Goal: Transaction & Acquisition: Purchase product/service

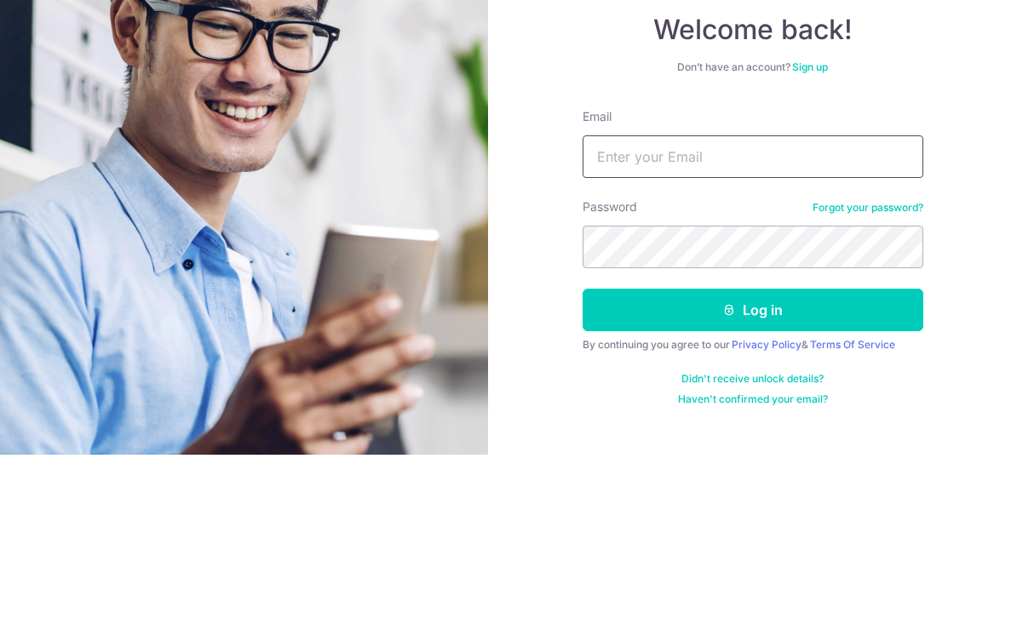
type input "stlim1993@gmail.com"
click at [752, 453] on button "Log in" at bounding box center [752, 474] width 341 height 43
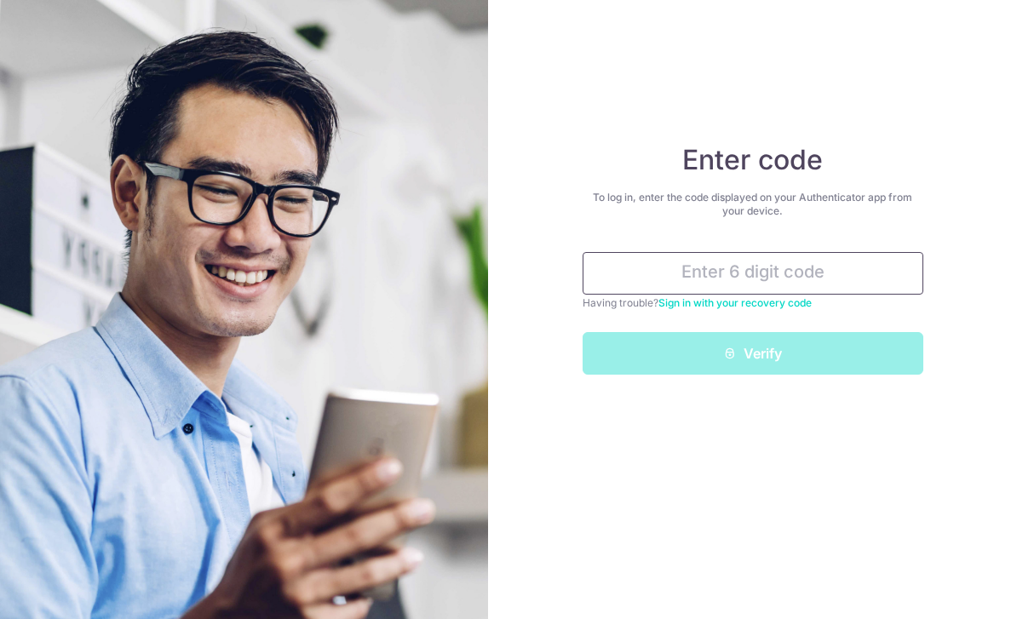
click at [783, 269] on input "text" at bounding box center [752, 273] width 341 height 43
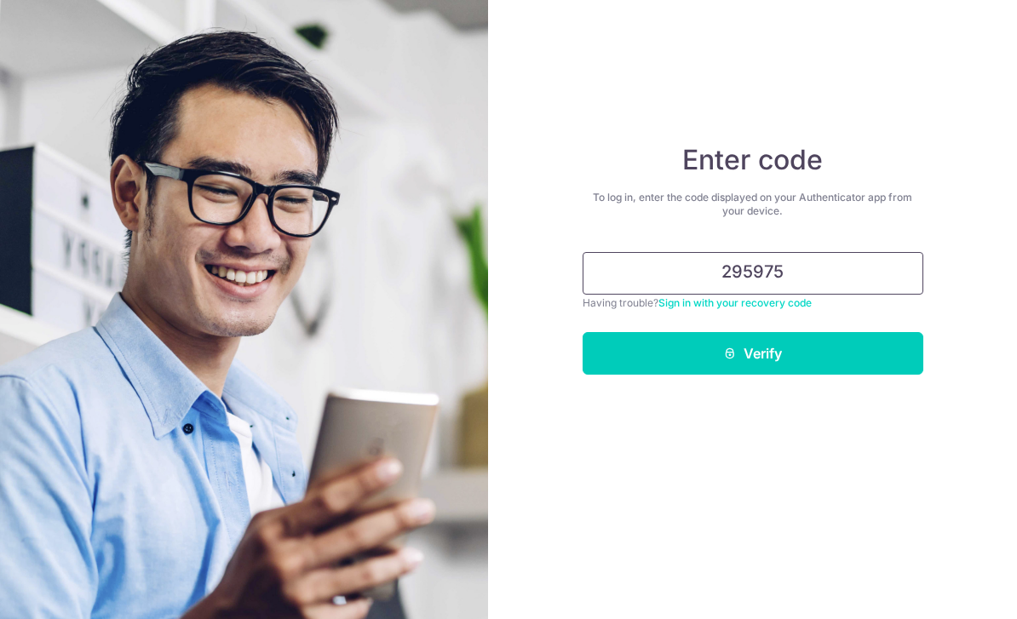
type input "295975"
click at [752, 353] on button "Verify" at bounding box center [752, 353] width 341 height 43
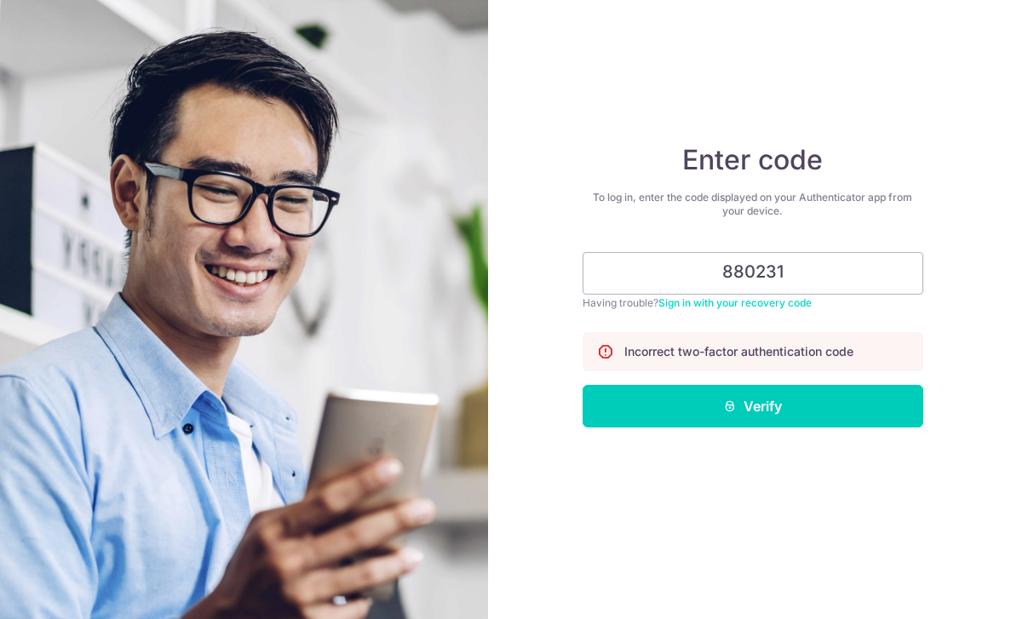
type input "880231"
click at [752, 406] on button "Verify" at bounding box center [752, 406] width 341 height 43
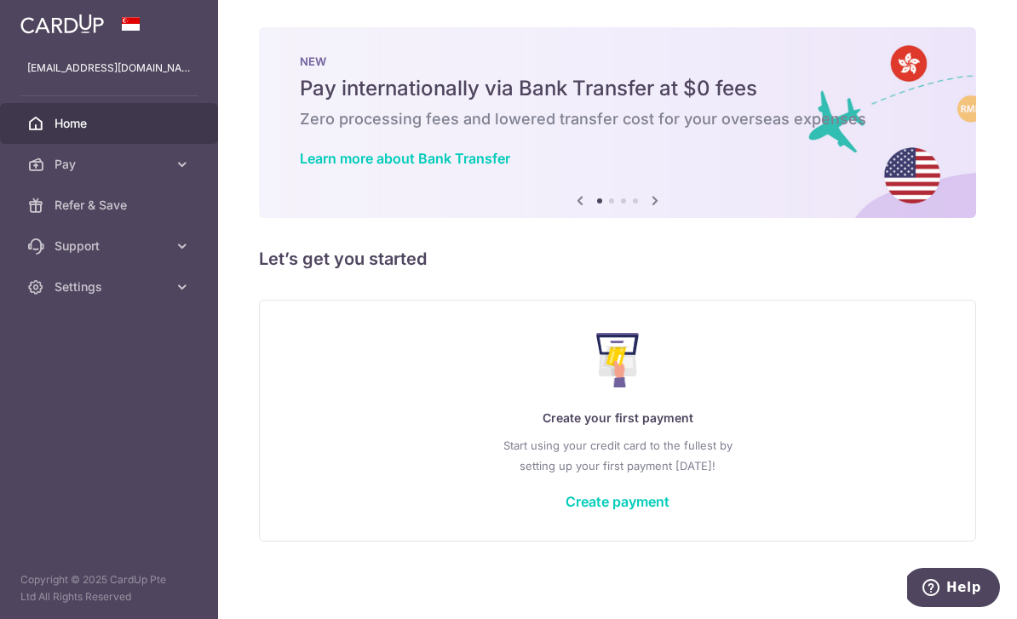
click at [0, 0] on icon "button" at bounding box center [0, 0] width 0 height 0
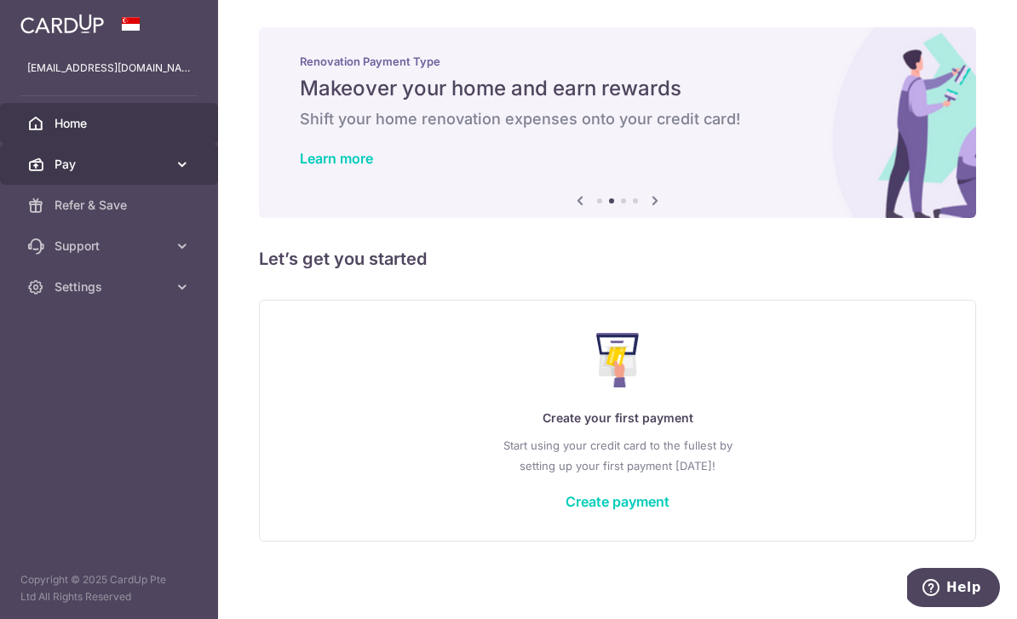
click at [161, 169] on span "Pay" at bounding box center [111, 164] width 112 height 17
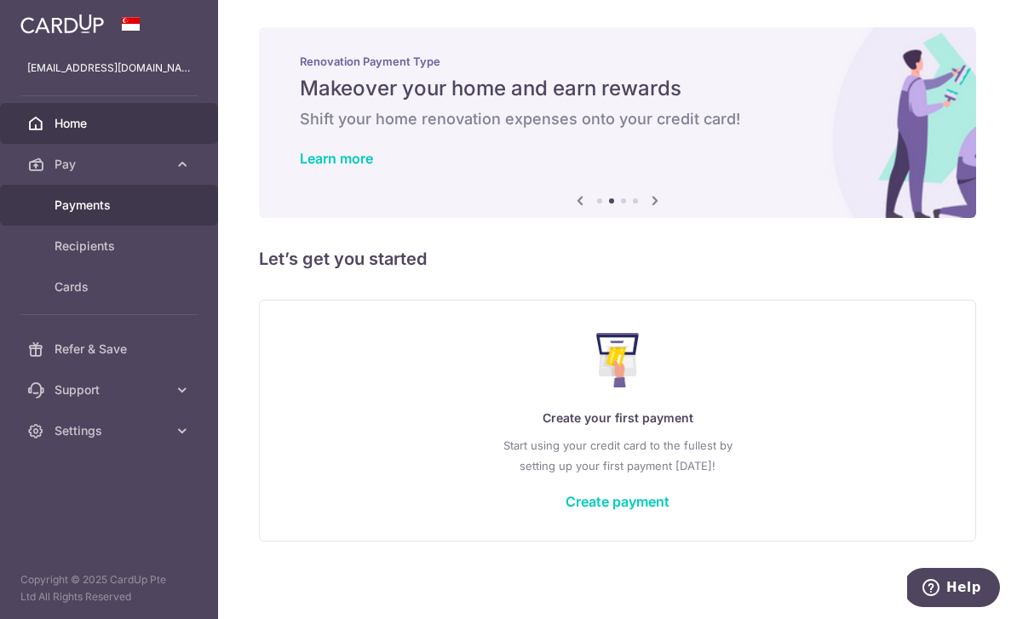
click at [118, 203] on span "Payments" at bounding box center [111, 205] width 112 height 17
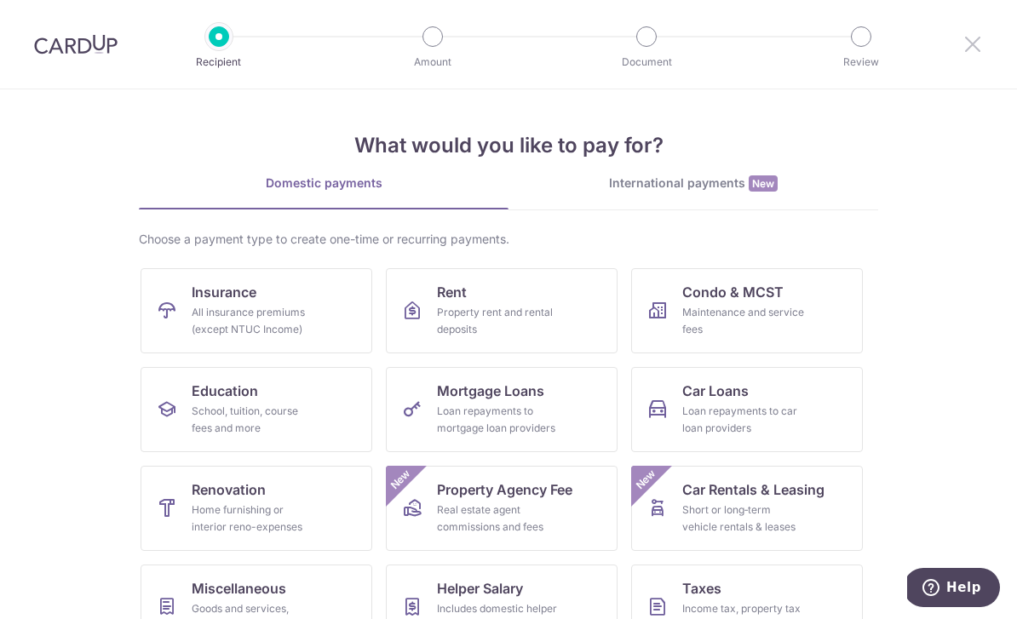
click at [976, 36] on icon at bounding box center [972, 43] width 20 height 21
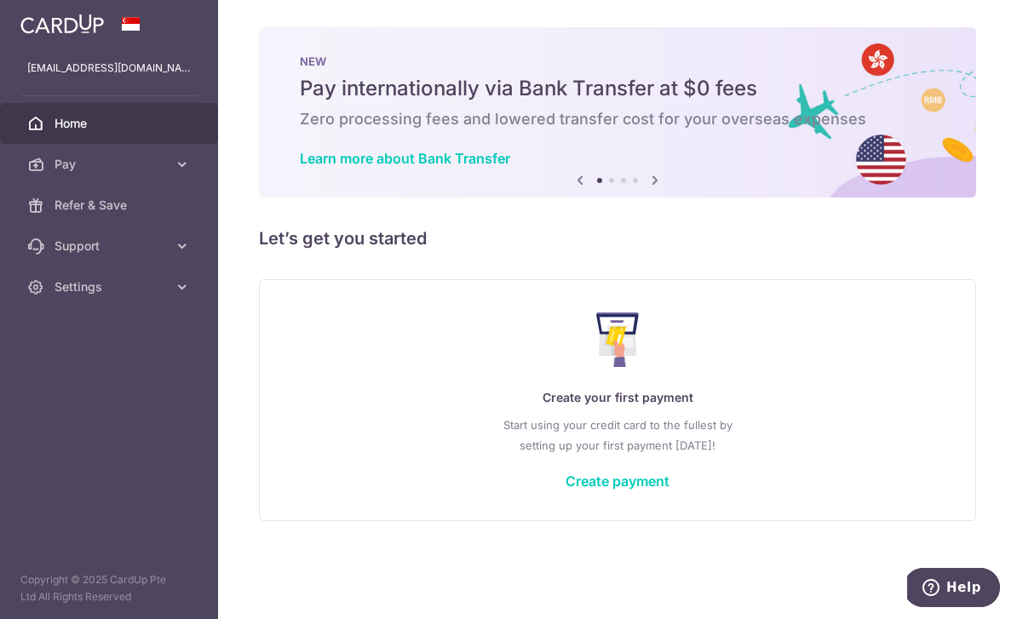
click at [0, 0] on icon "button" at bounding box center [0, 0] width 0 height 0
click at [159, 162] on span "Pay" at bounding box center [111, 164] width 112 height 17
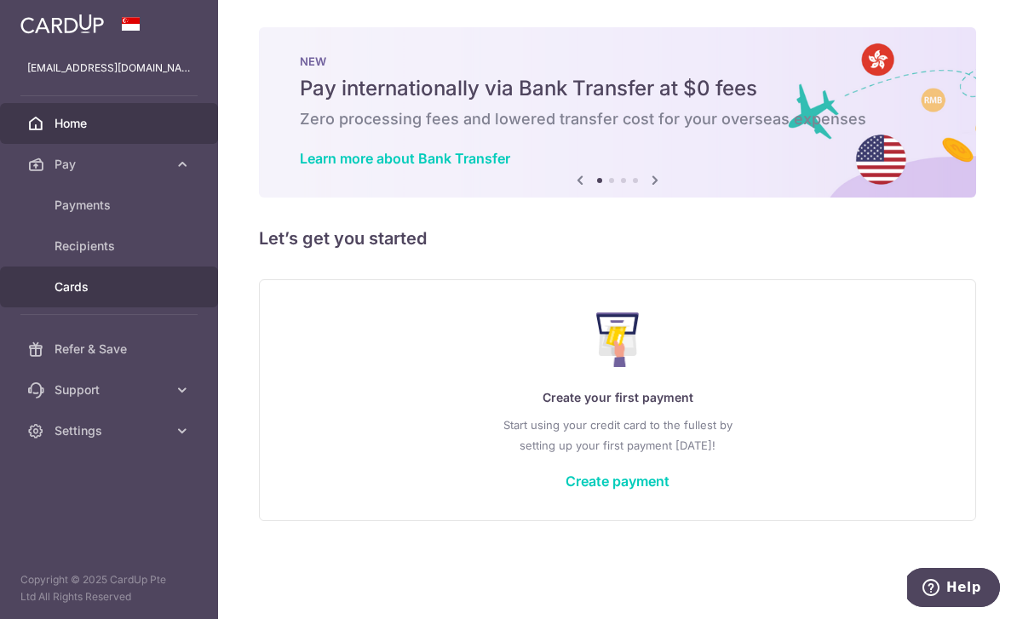
click at [95, 282] on span "Cards" at bounding box center [111, 286] width 112 height 17
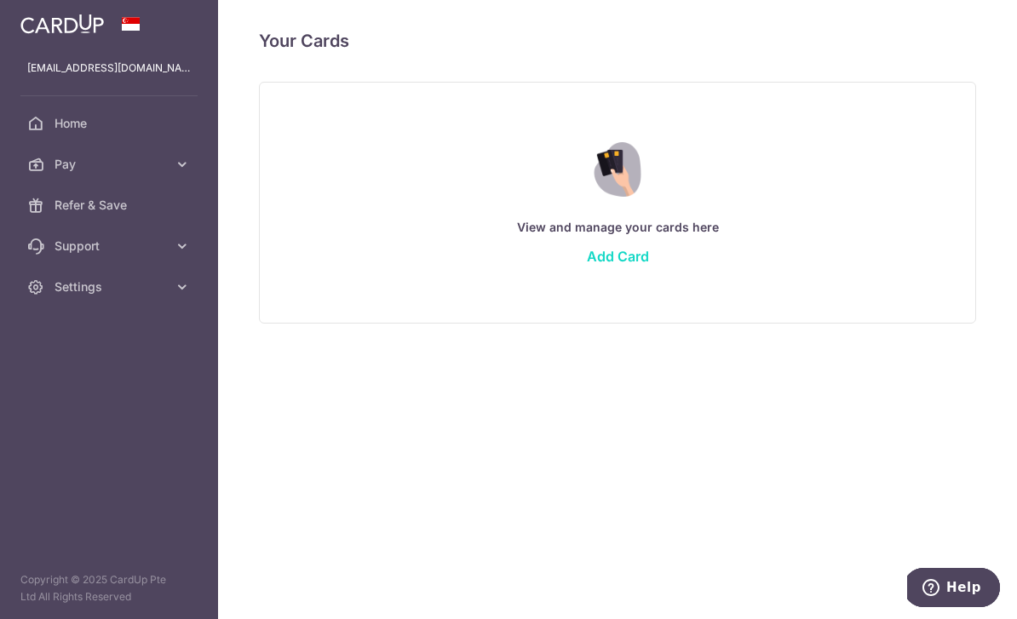
click at [587, 265] on link "Add Card" at bounding box center [618, 256] width 62 height 17
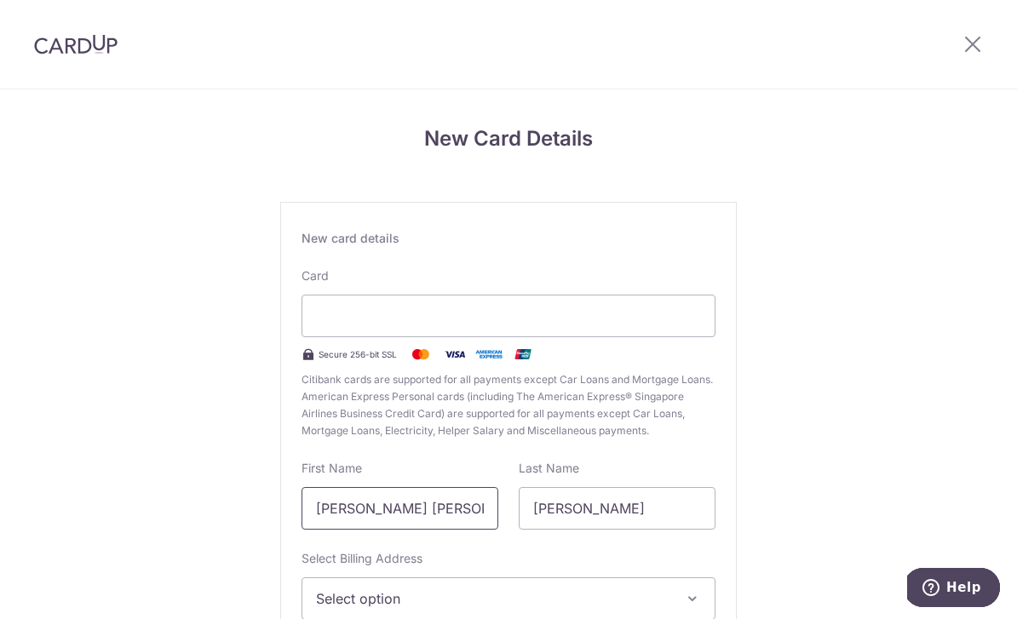
scroll to position [55, 0]
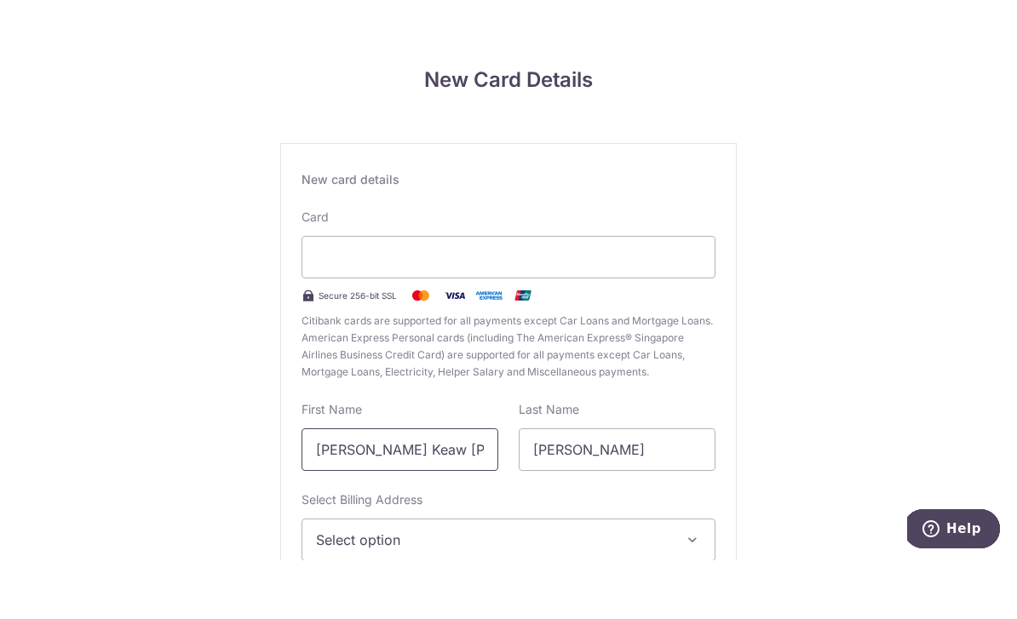
type input "Steve Keaw Ann"
type input "Lim"
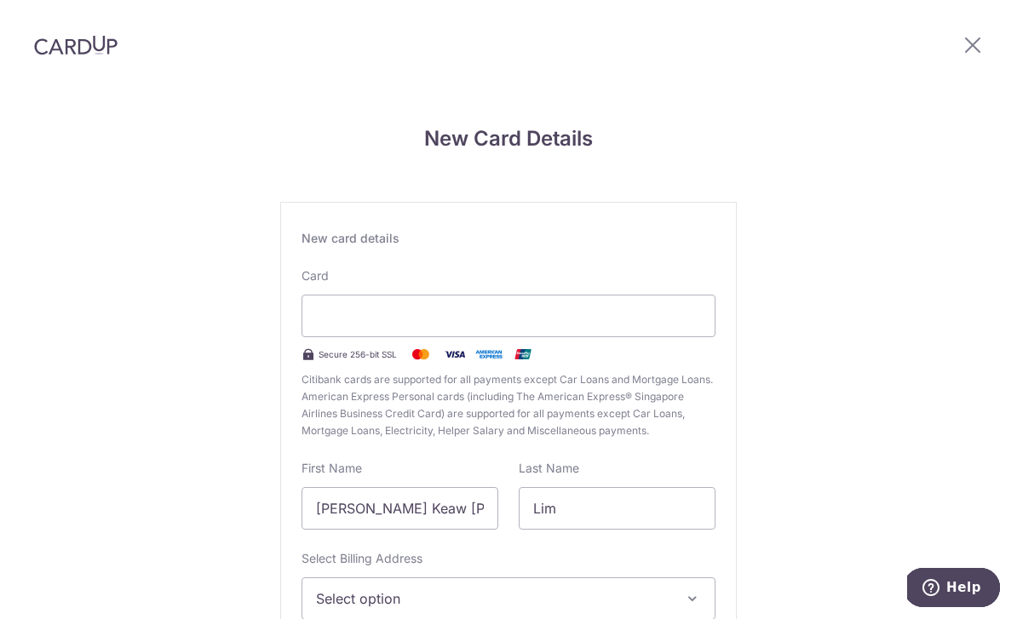
click at [634, 577] on button "Select option" at bounding box center [508, 598] width 414 height 43
click at [601, 544] on div at bounding box center [508, 309] width 1017 height 619
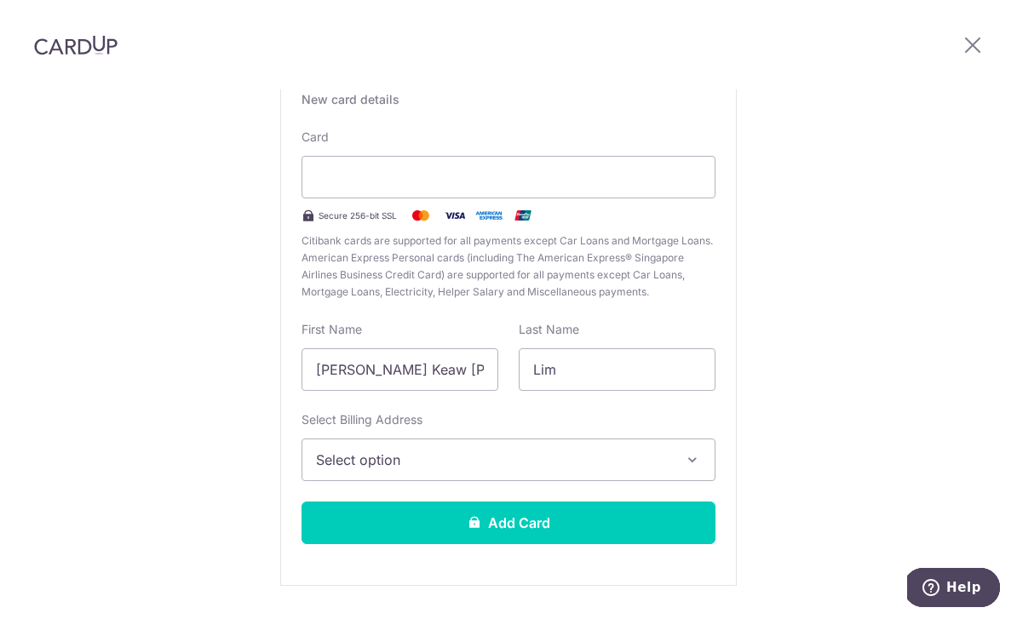
scroll to position [138, 0]
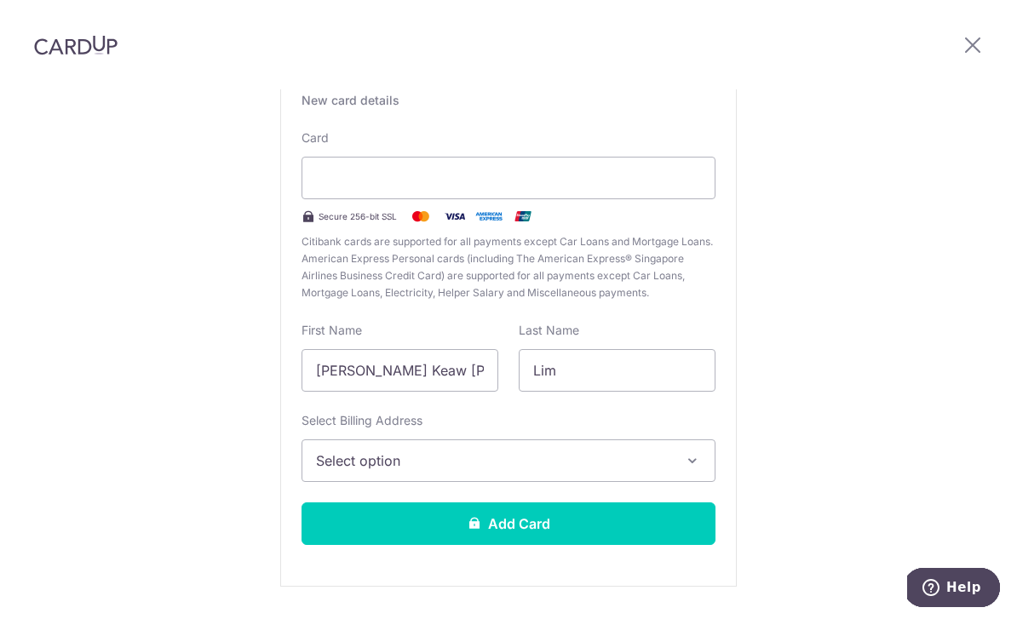
click at [524, 439] on button "Select option" at bounding box center [508, 460] width 414 height 43
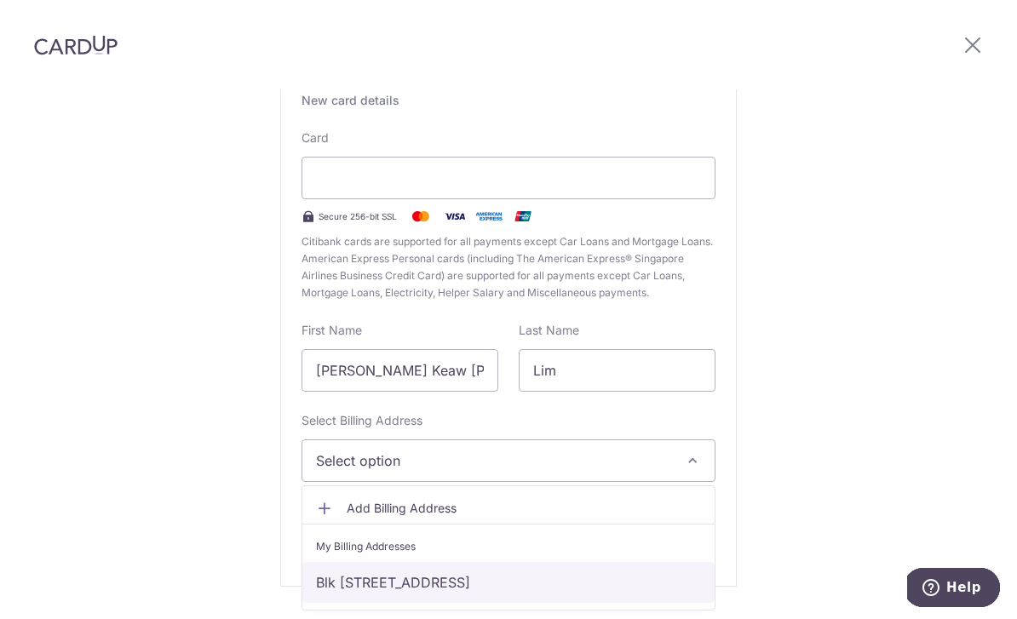
click at [492, 562] on link "Blk [STREET_ADDRESS]" at bounding box center [508, 582] width 412 height 41
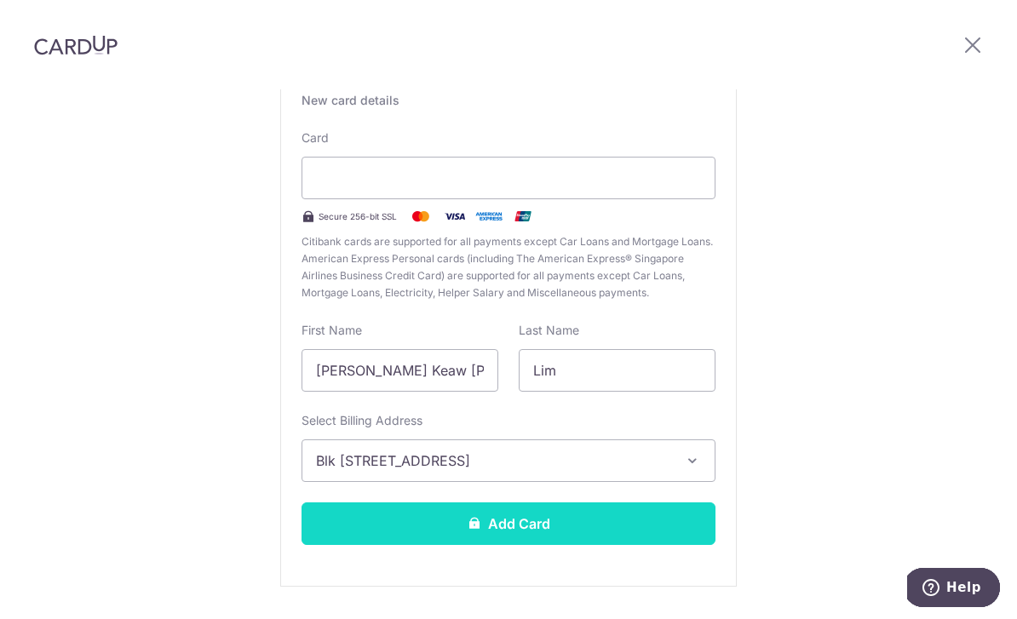
click at [580, 502] on button "Add Card" at bounding box center [508, 523] width 414 height 43
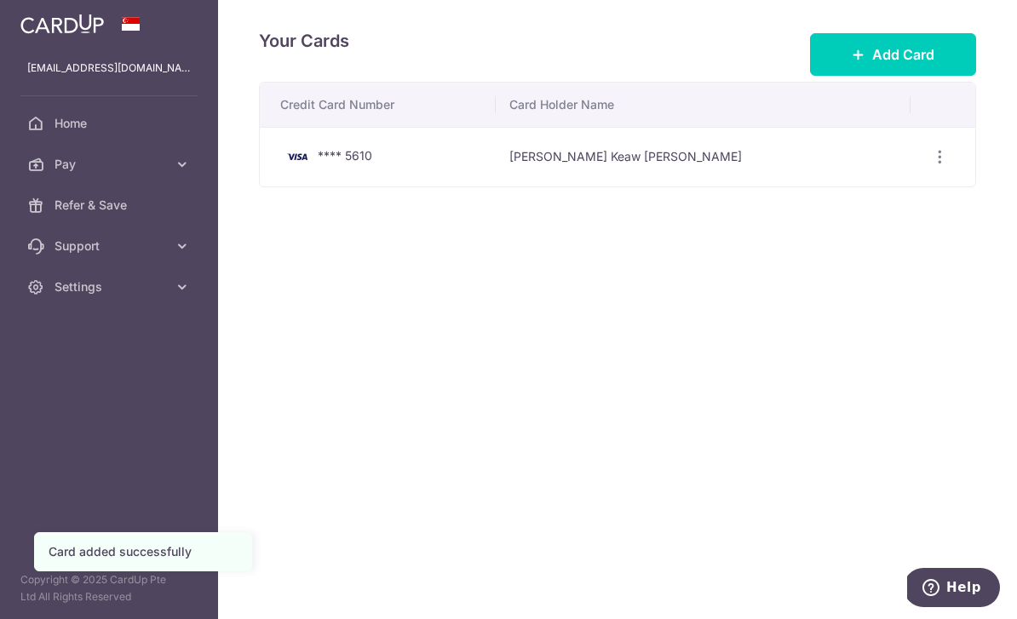
click at [0, 0] on icon "button" at bounding box center [0, 0] width 0 height 0
click at [156, 158] on span "Pay" at bounding box center [111, 164] width 112 height 17
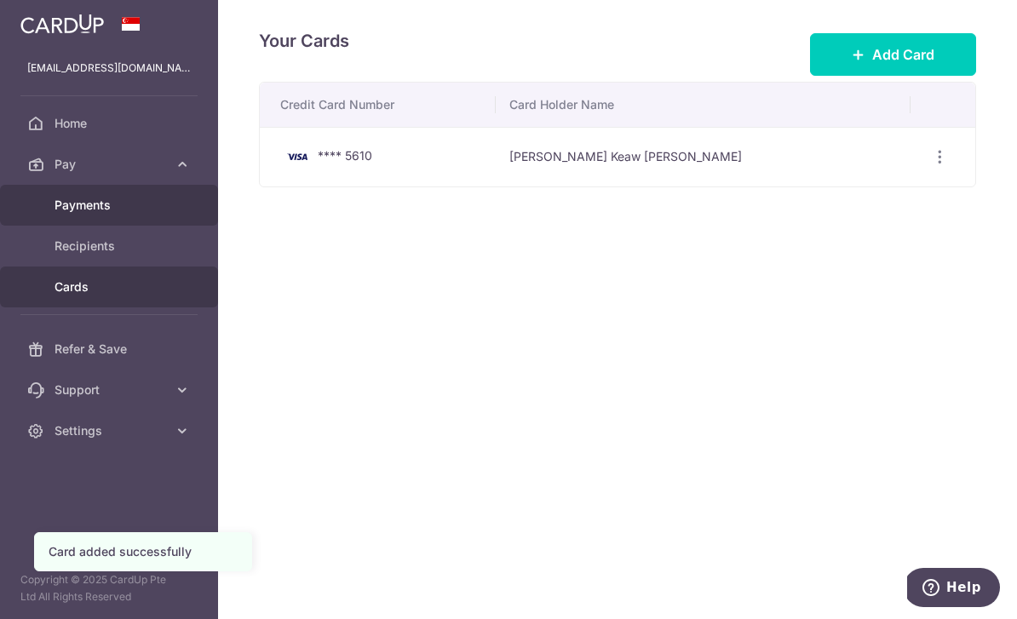
click at [110, 204] on span "Payments" at bounding box center [111, 205] width 112 height 17
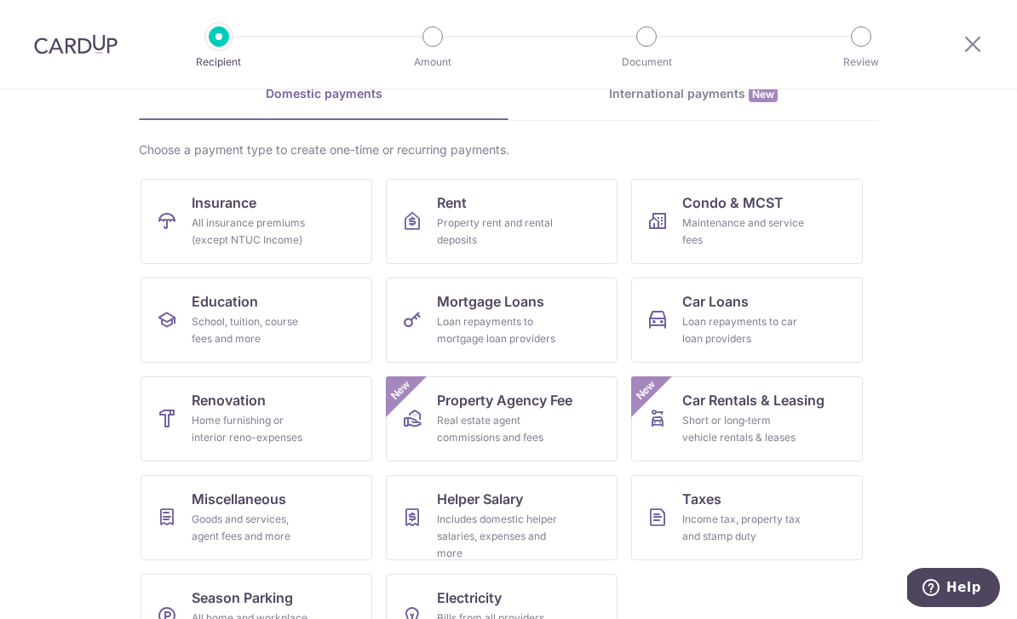
scroll to position [89, 0]
click at [768, 522] on div "Income tax, property tax and stamp duty" at bounding box center [743, 529] width 123 height 34
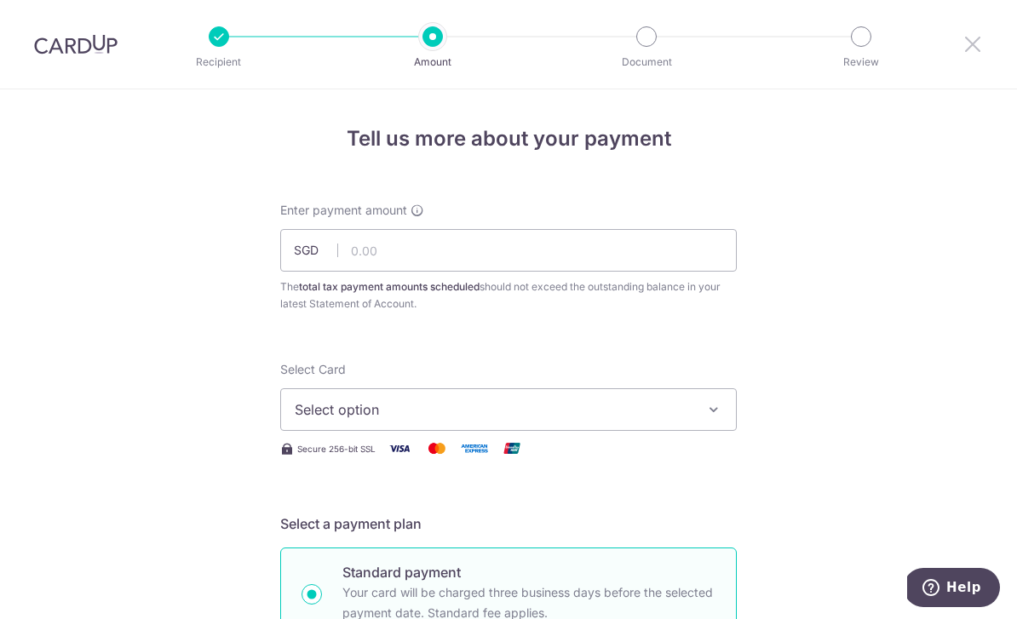
click at [965, 50] on icon at bounding box center [972, 43] width 20 height 21
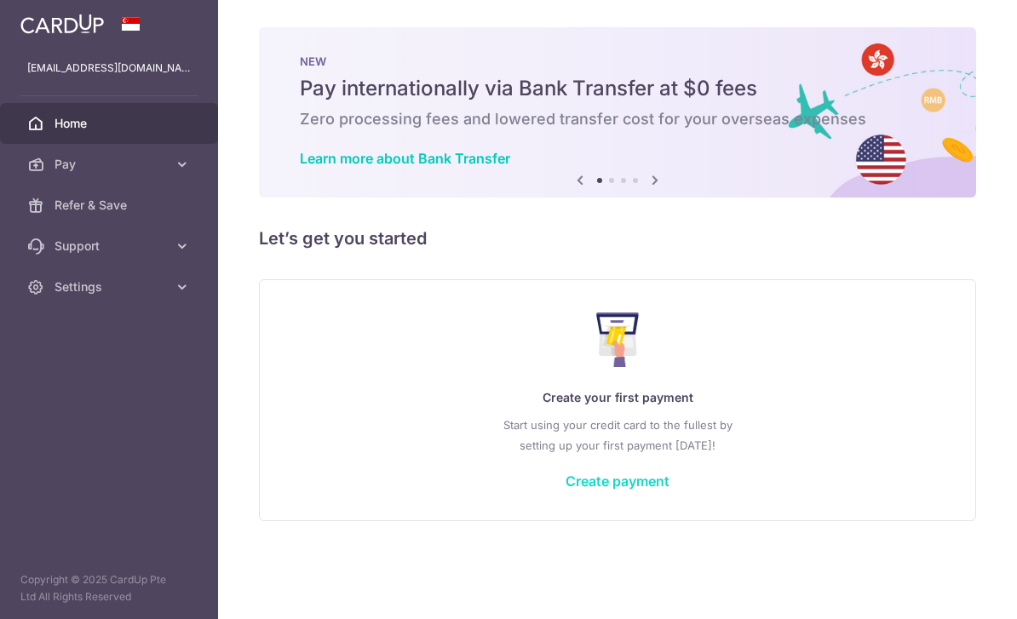
click at [565, 490] on link "Create payment" at bounding box center [617, 481] width 104 height 17
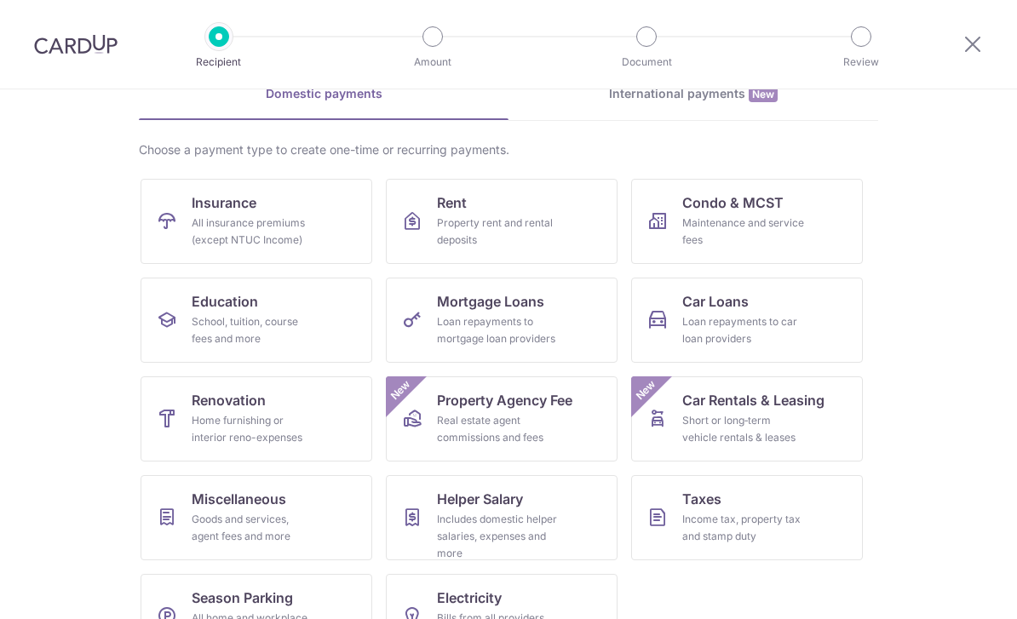
scroll to position [89, 0]
click at [763, 528] on div "Income tax, property tax and stamp duty" at bounding box center [743, 529] width 123 height 34
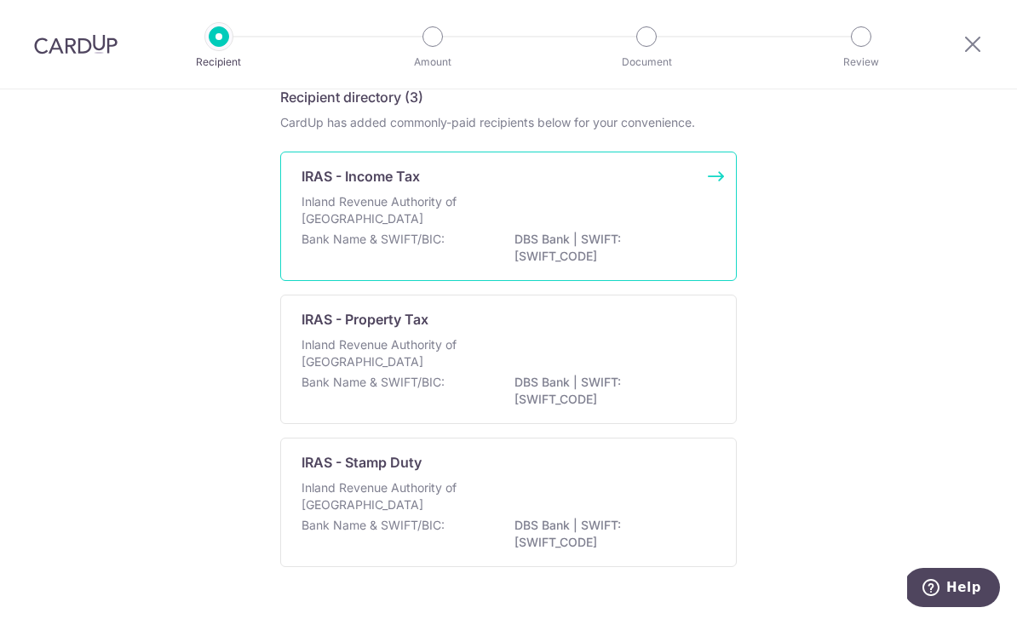
scroll to position [80, 0]
click at [654, 232] on div "Inland Revenue Authority of [GEOGRAPHIC_DATA]" at bounding box center [508, 212] width 414 height 37
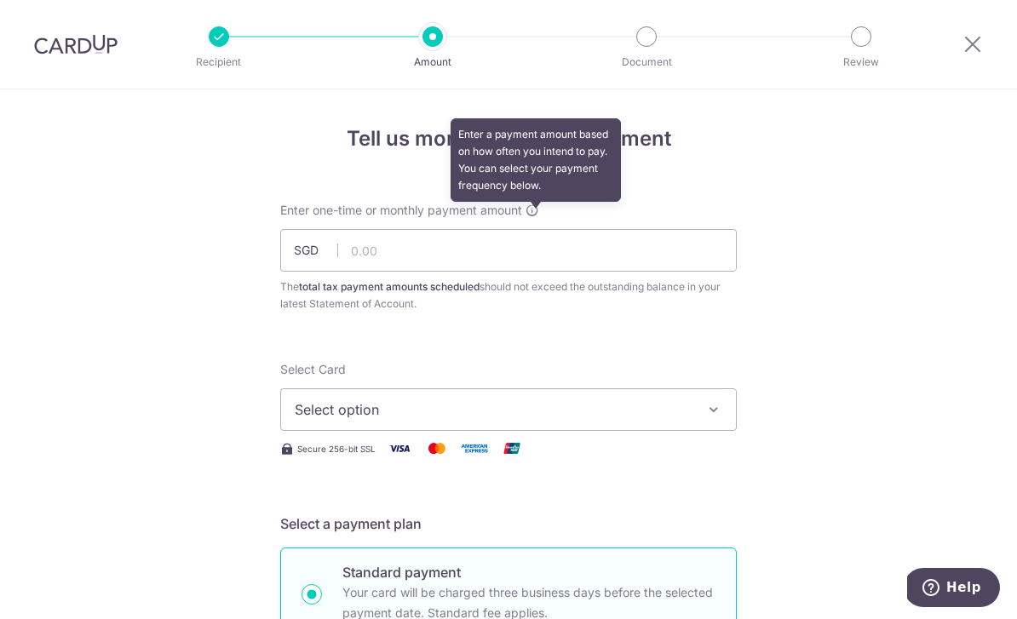
click at [538, 213] on icon at bounding box center [532, 211] width 14 height 14
click at [541, 416] on span "Select option" at bounding box center [493, 409] width 397 height 20
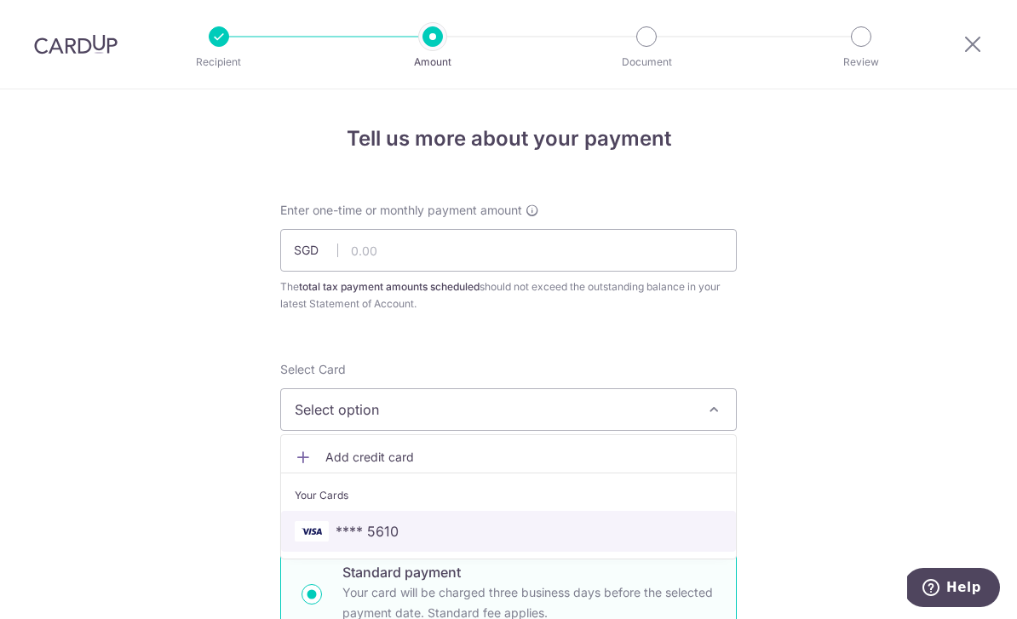
click at [433, 534] on span "**** 5610" at bounding box center [509, 531] width 428 height 20
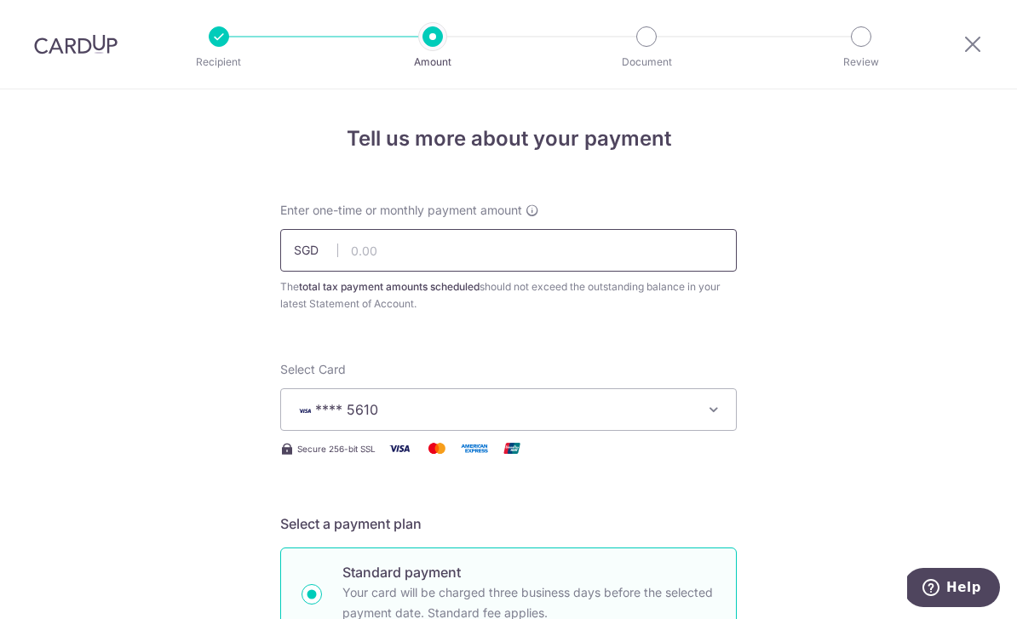
click at [515, 256] on input "text" at bounding box center [508, 250] width 456 height 43
type input "2"
type input "335.08"
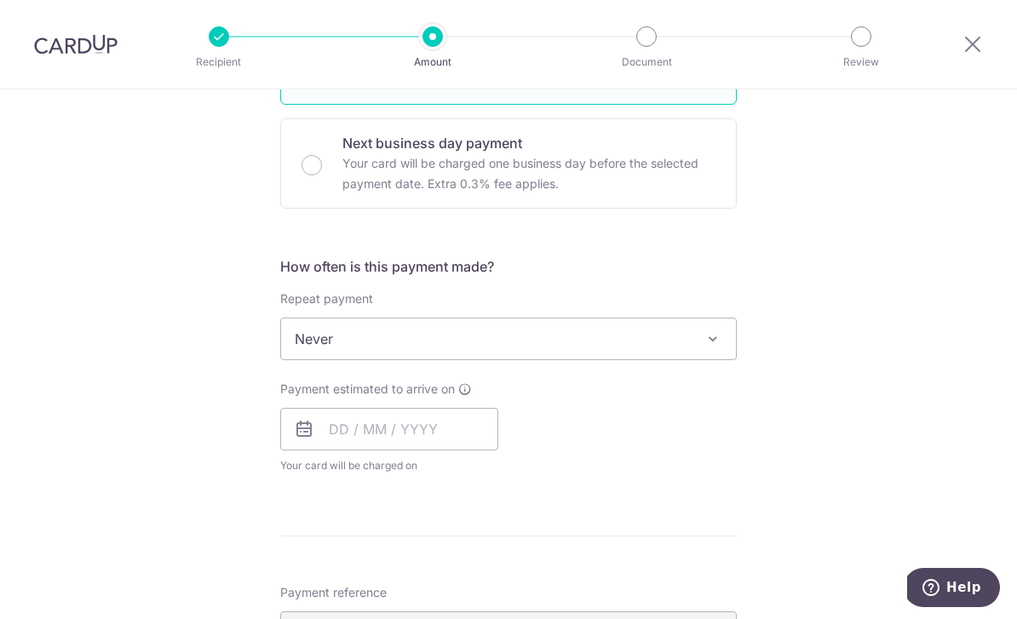
scroll to position [548, 0]
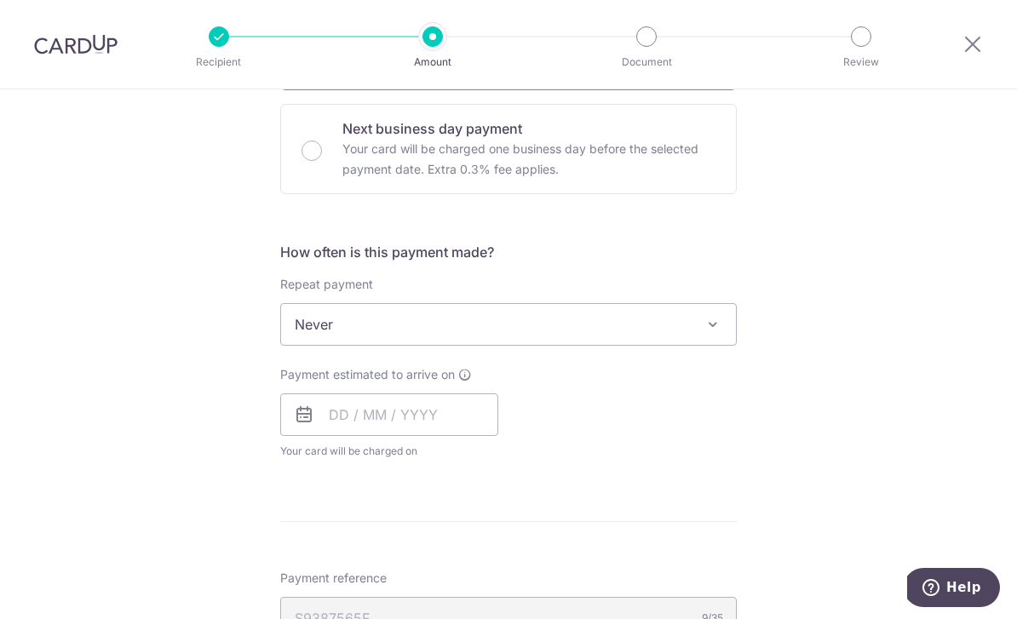
click at [657, 342] on span "Never" at bounding box center [508, 324] width 455 height 41
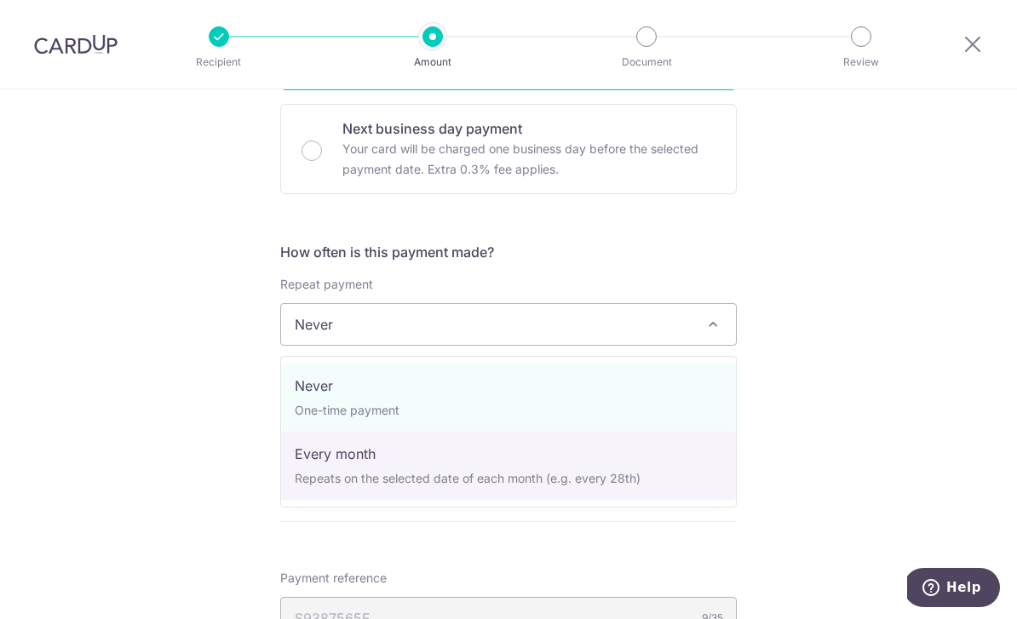
select select "3"
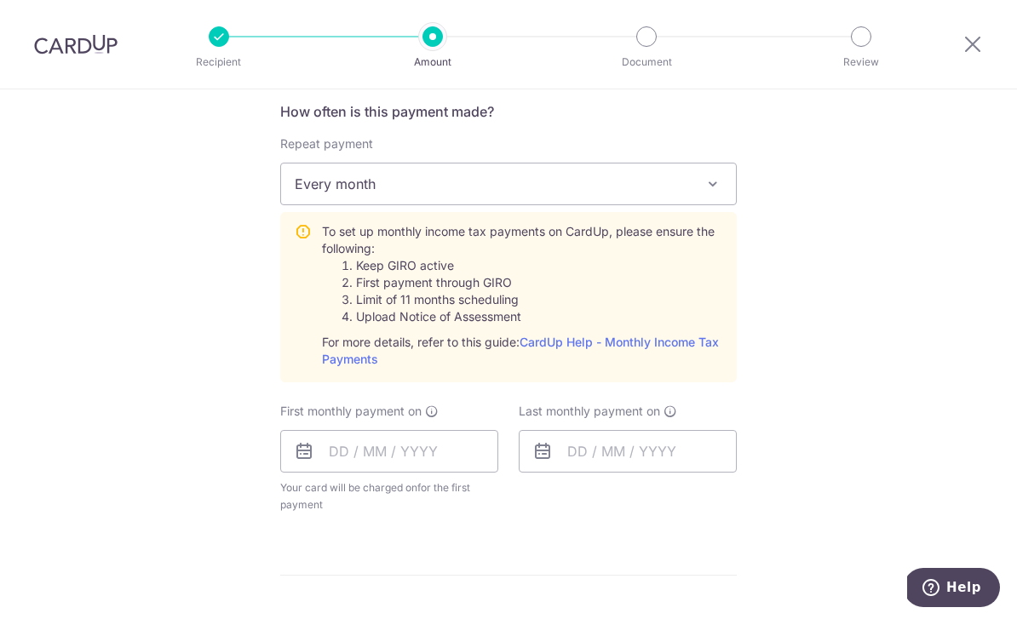
scroll to position [690, 0]
click at [438, 465] on input "text" at bounding box center [389, 449] width 218 height 43
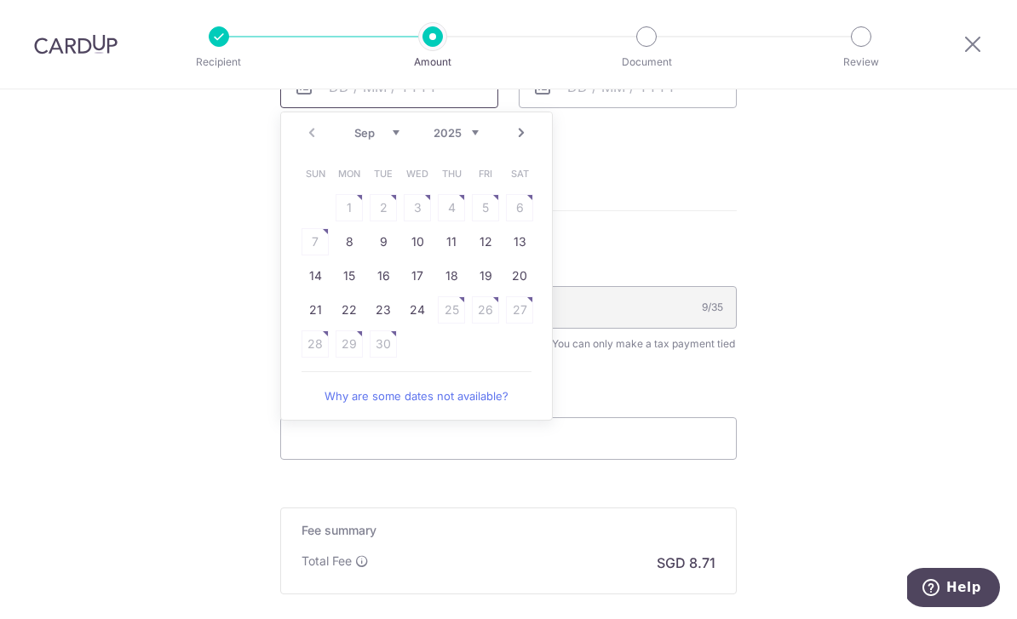
scroll to position [1053, 0]
click at [525, 141] on link "Next" at bounding box center [521, 132] width 20 height 20
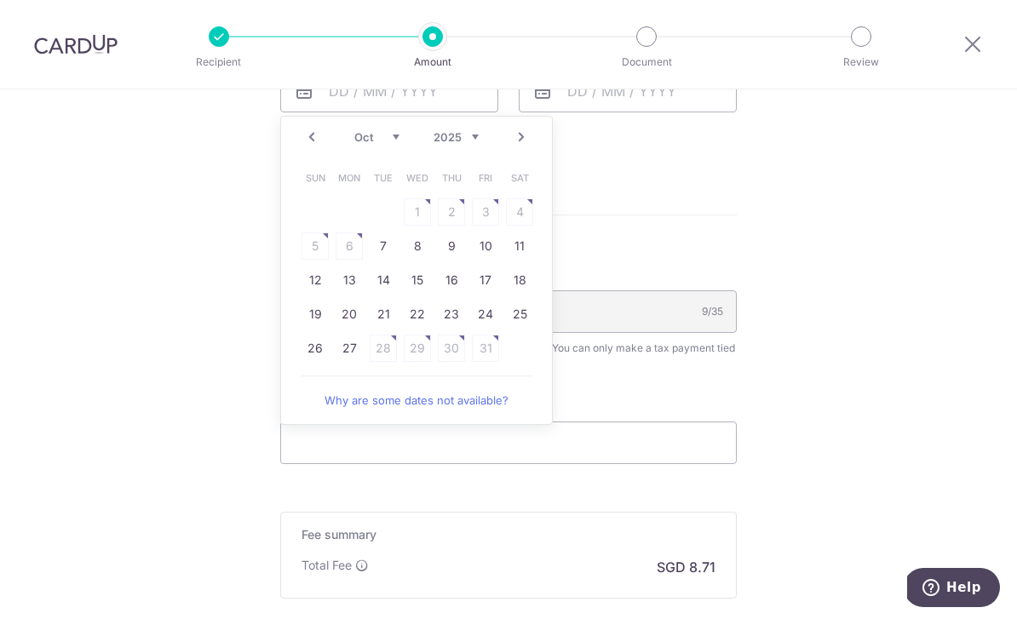
click at [442, 412] on link "Why are some dates not available?" at bounding box center [416, 400] width 230 height 34
click at [521, 142] on link "Next" at bounding box center [521, 137] width 20 height 20
click at [310, 147] on link "Prev" at bounding box center [311, 137] width 20 height 20
click at [311, 147] on link "Prev" at bounding box center [311, 137] width 20 height 20
click at [422, 319] on link "24" at bounding box center [417, 314] width 27 height 27
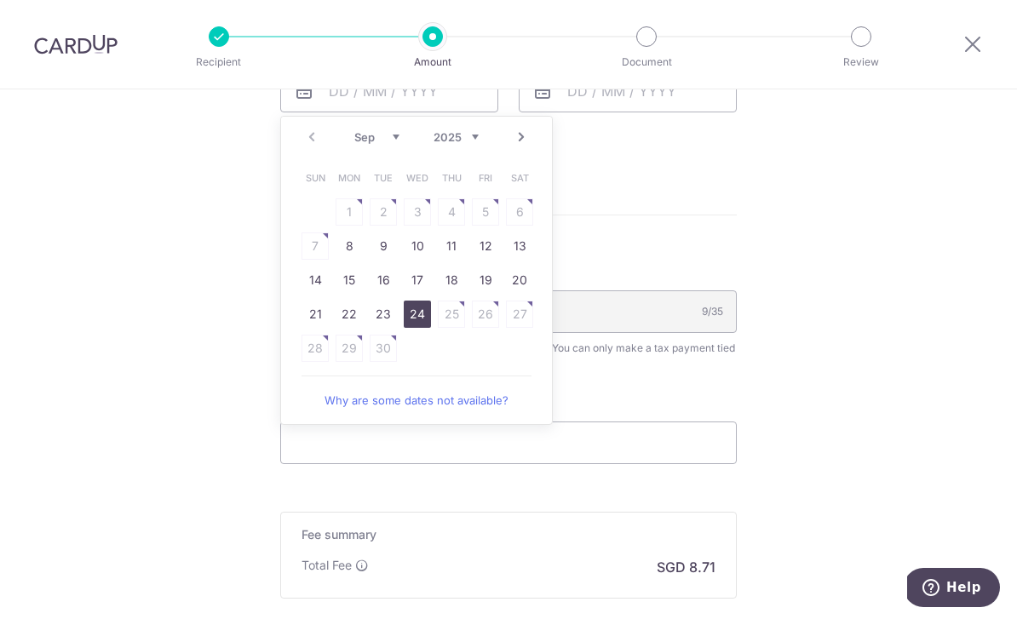
type input "24/09/2025"
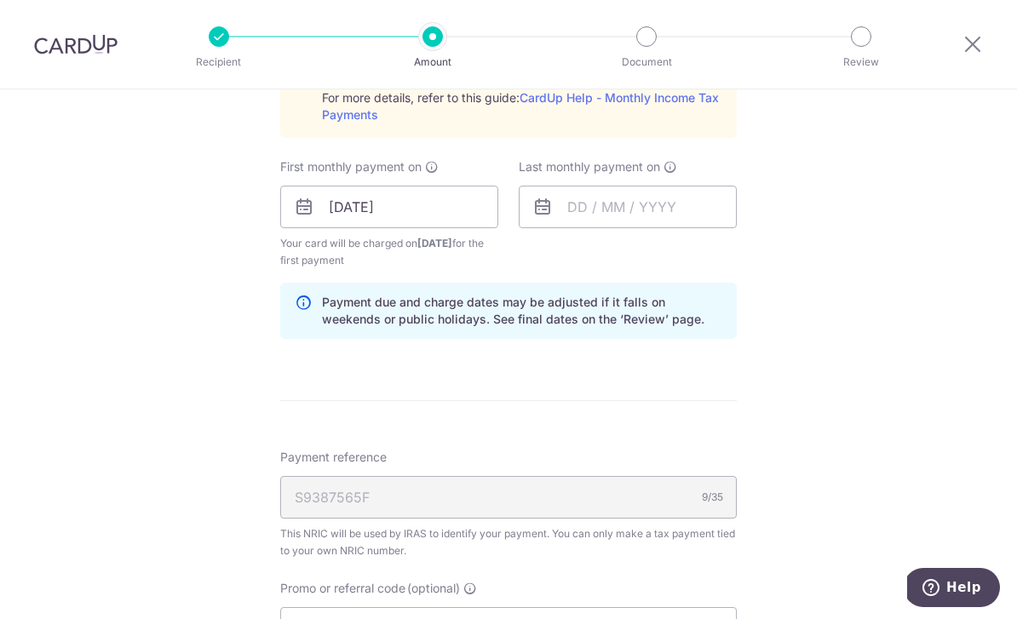
scroll to position [932, 0]
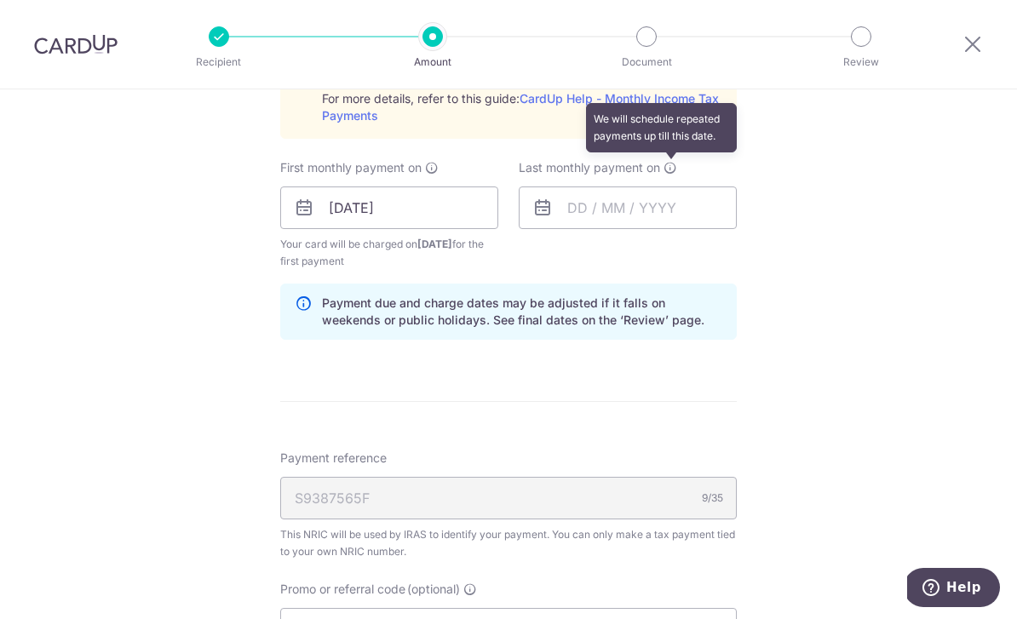
click at [675, 175] on icon at bounding box center [670, 168] width 14 height 14
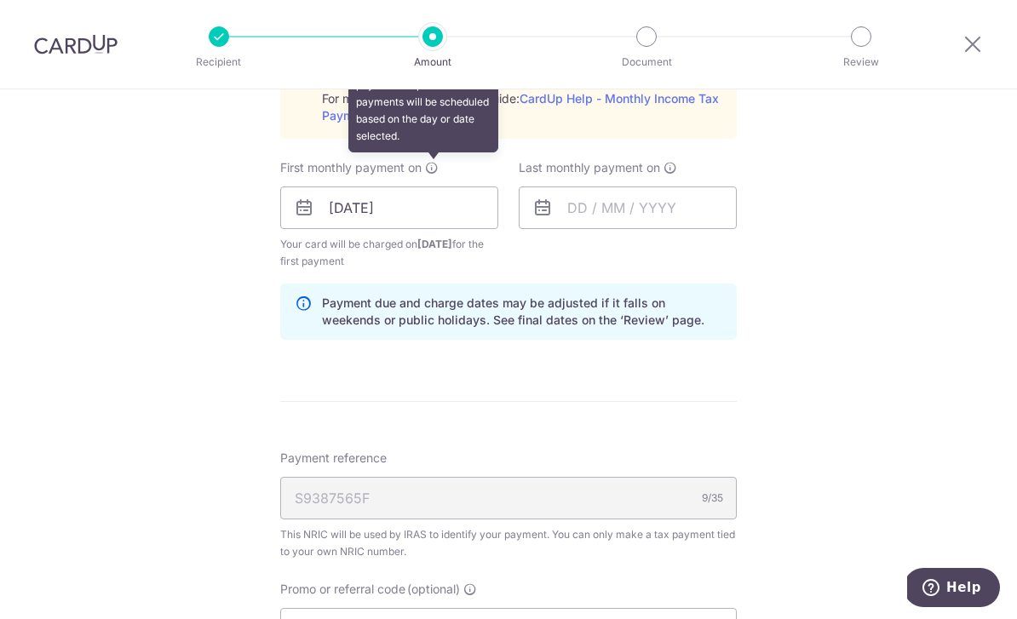
click at [435, 175] on icon at bounding box center [432, 168] width 14 height 14
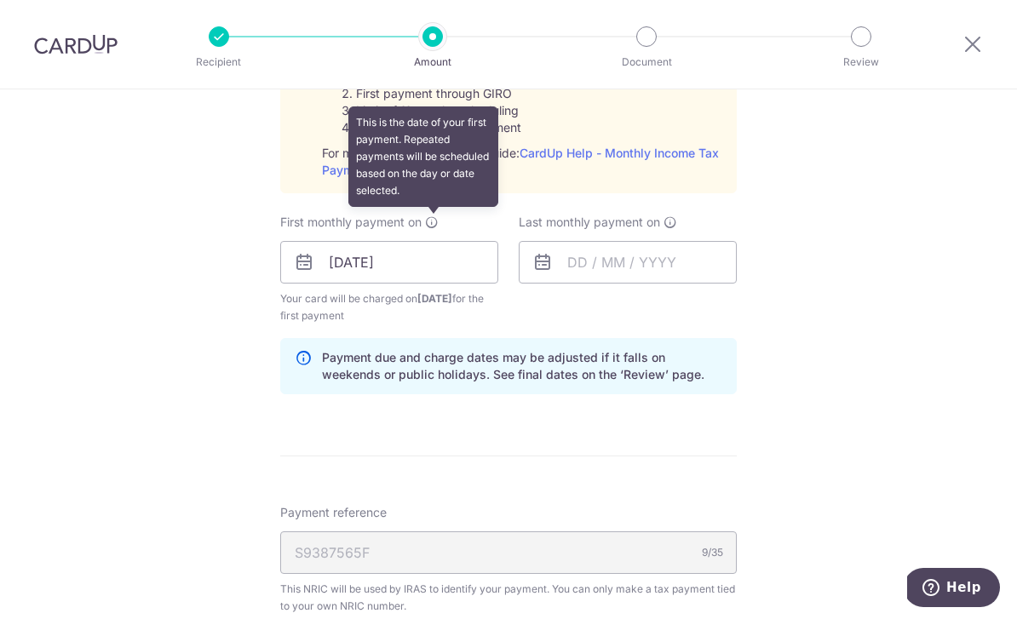
scroll to position [876, 0]
click at [675, 224] on icon at bounding box center [670, 223] width 14 height 14
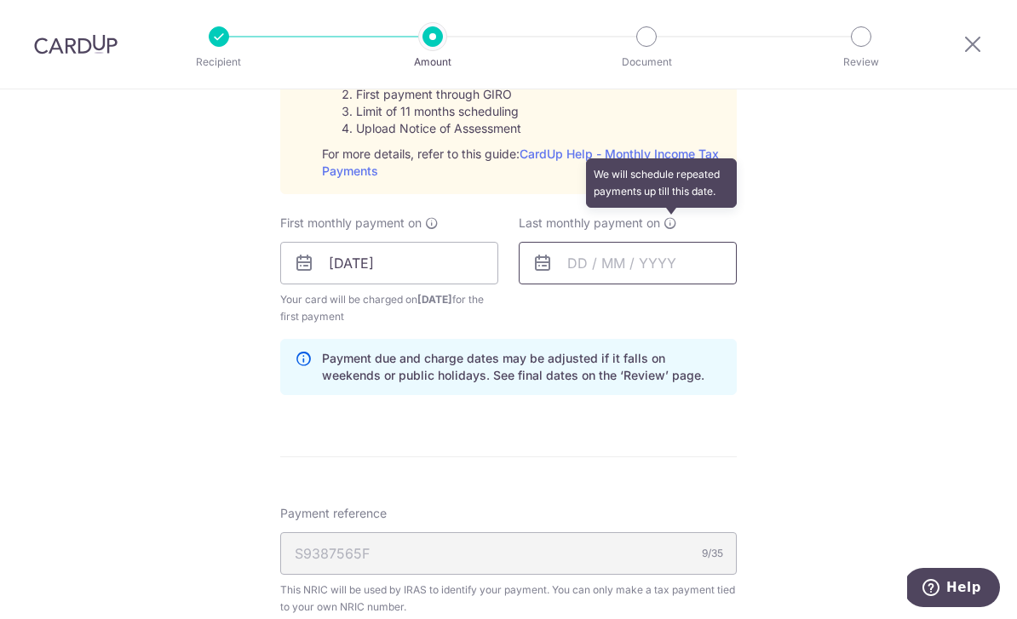
click at [584, 271] on input "text" at bounding box center [628, 263] width 218 height 43
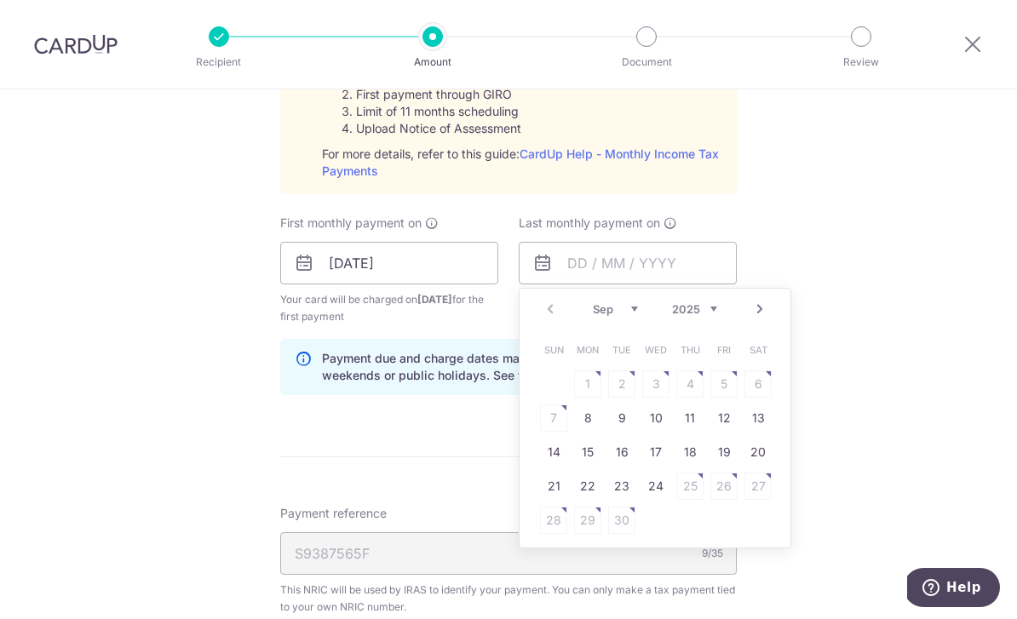
click at [768, 311] on link "Next" at bounding box center [759, 309] width 20 height 20
click at [762, 317] on link "Next" at bounding box center [759, 309] width 20 height 20
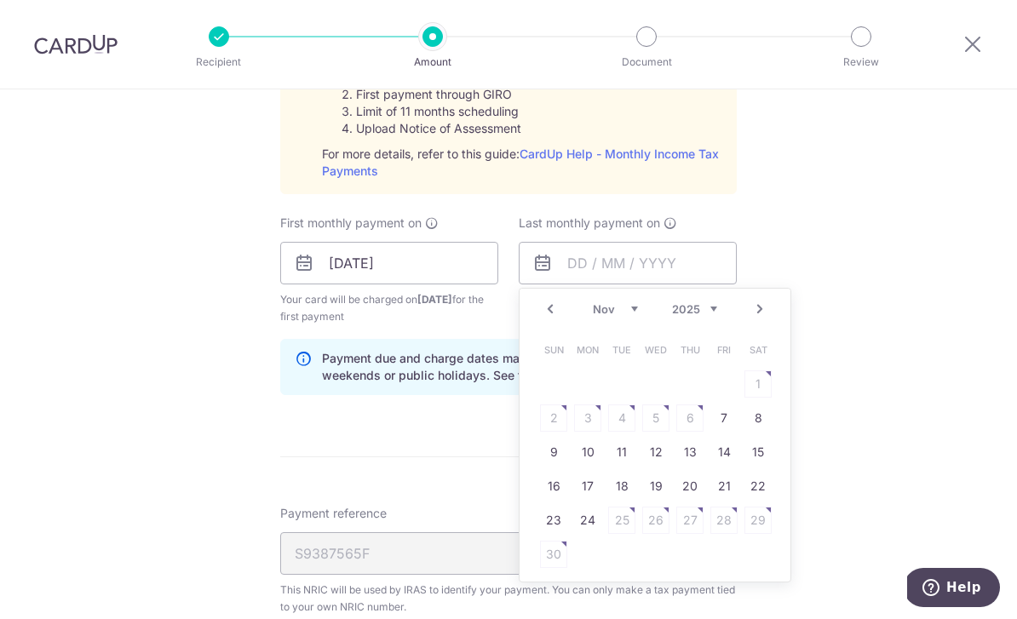
click at [764, 316] on link "Next" at bounding box center [759, 309] width 20 height 20
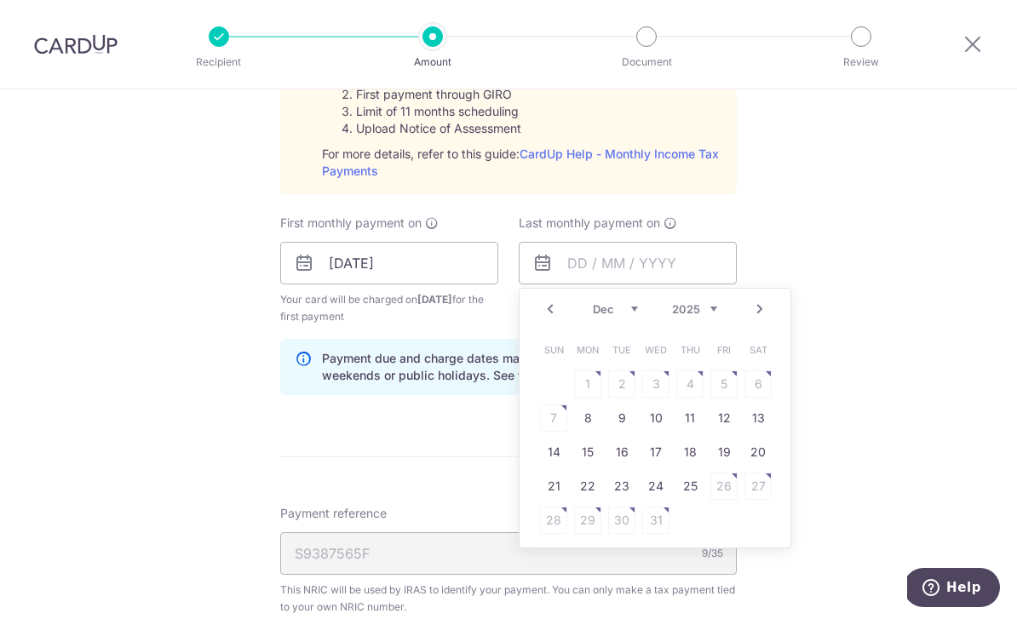
click at [754, 319] on link "Next" at bounding box center [759, 309] width 20 height 20
click at [760, 318] on link "Next" at bounding box center [759, 309] width 20 height 20
click at [758, 319] on link "Next" at bounding box center [759, 309] width 20 height 20
click at [656, 493] on link "25" at bounding box center [655, 486] width 27 height 27
type input "[DATE]"
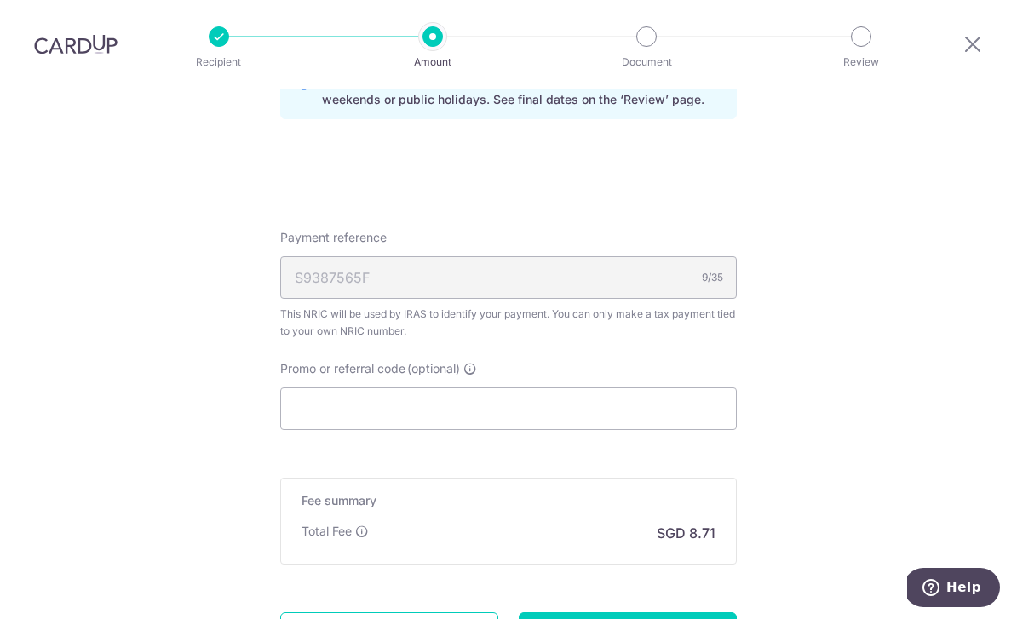
scroll to position [1155, 0]
click at [682, 296] on div "S9387565F 9/35" at bounding box center [508, 275] width 456 height 43
click at [487, 419] on input "Promo or referral code (optional)" at bounding box center [508, 406] width 456 height 43
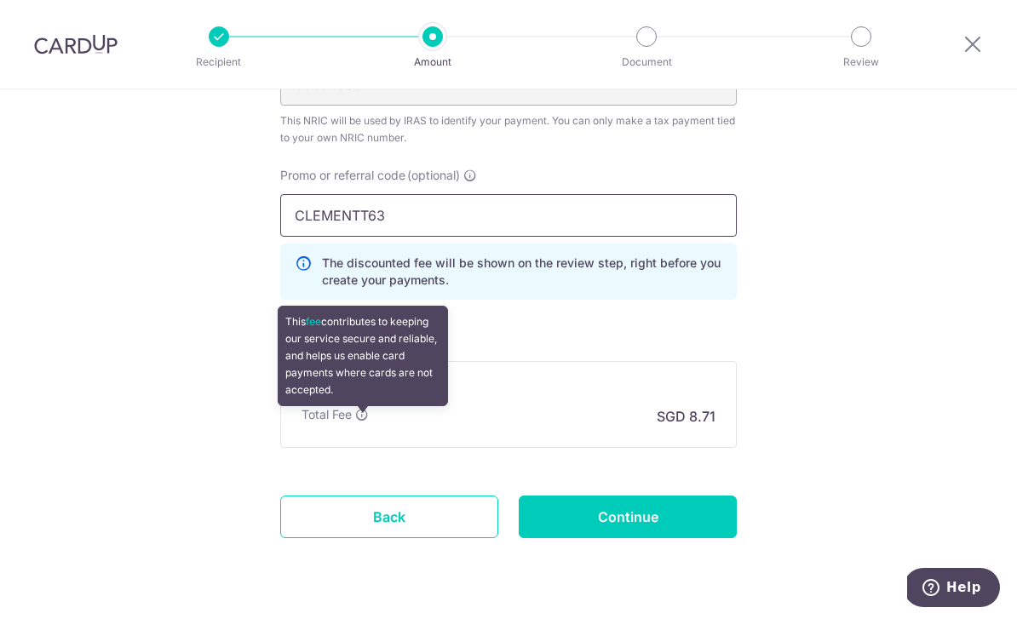
scroll to position [1345, 0]
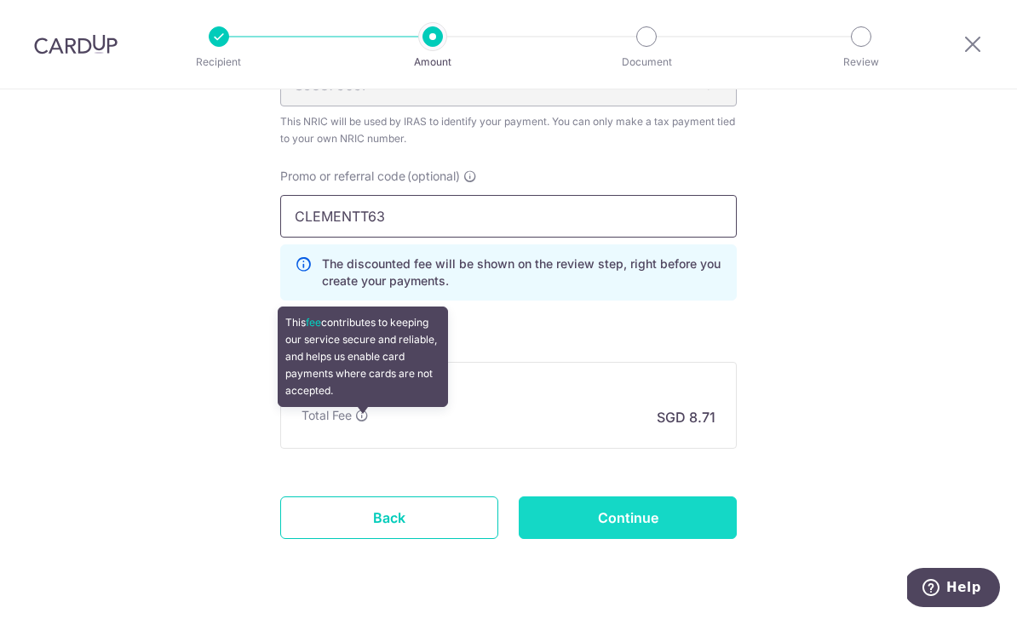
type input "CLEMENTT63"
click at [694, 531] on input "Continue" at bounding box center [628, 517] width 218 height 43
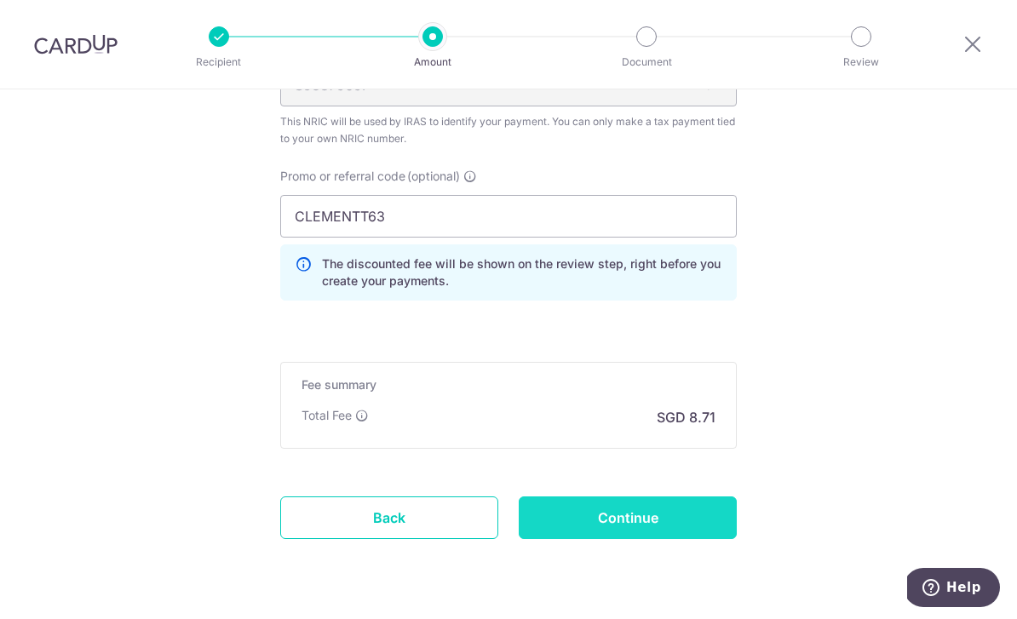
type input "Create Schedule"
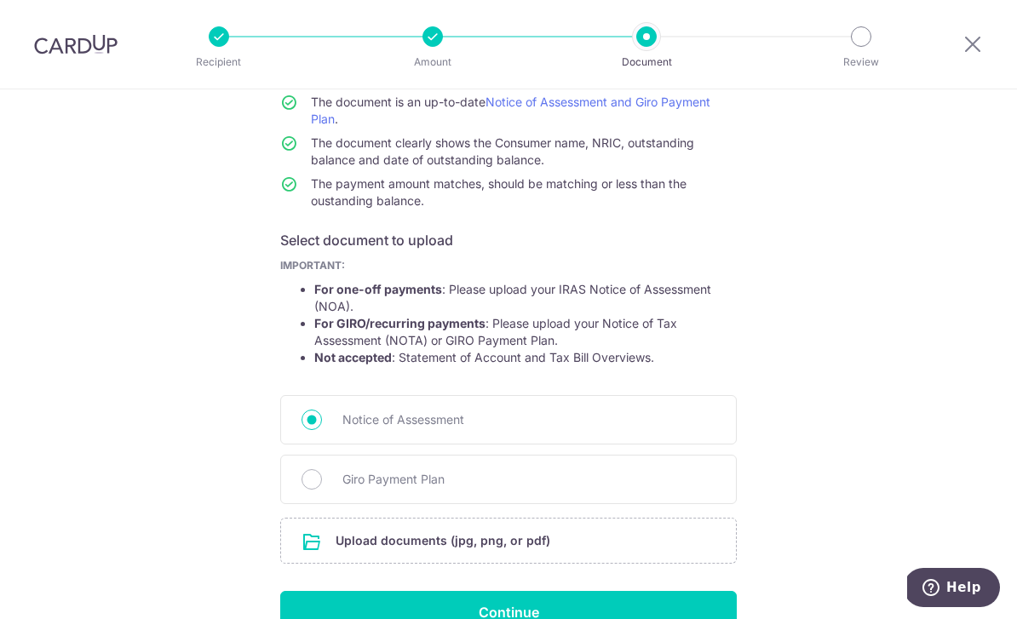
scroll to position [157, 0]
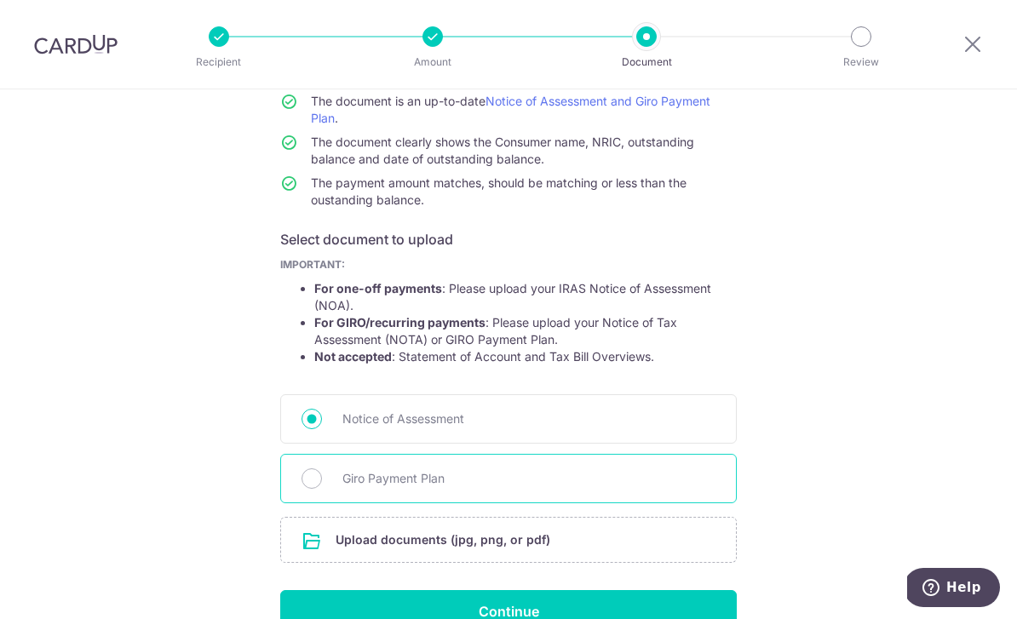
click at [445, 489] on span "Giro Payment Plan" at bounding box center [528, 478] width 373 height 20
click at [322, 489] on input "Giro Payment Plan" at bounding box center [311, 478] width 20 height 20
radio input "true"
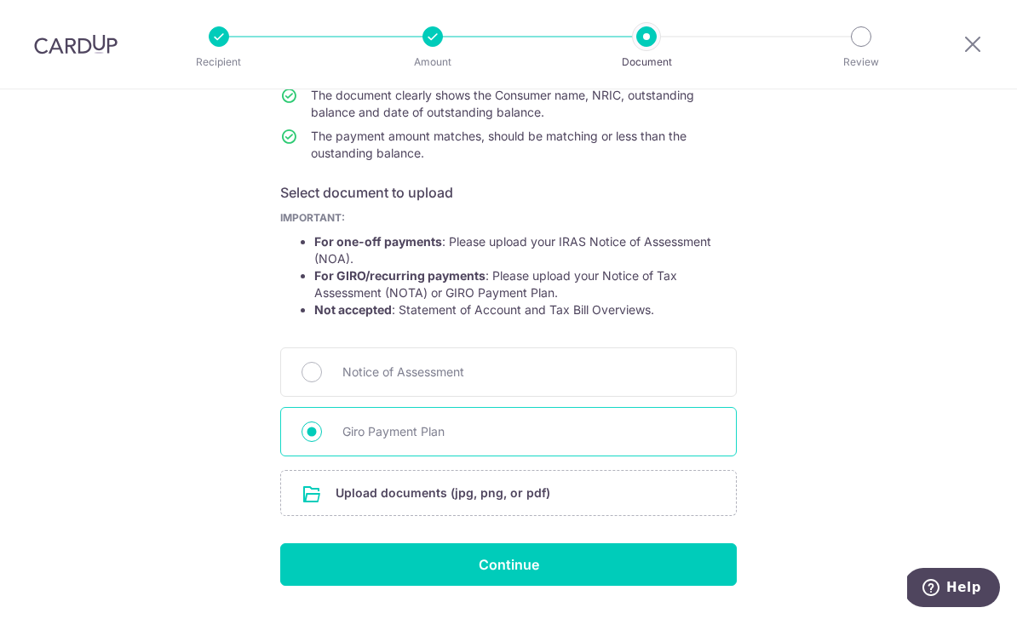
scroll to position [203, 0]
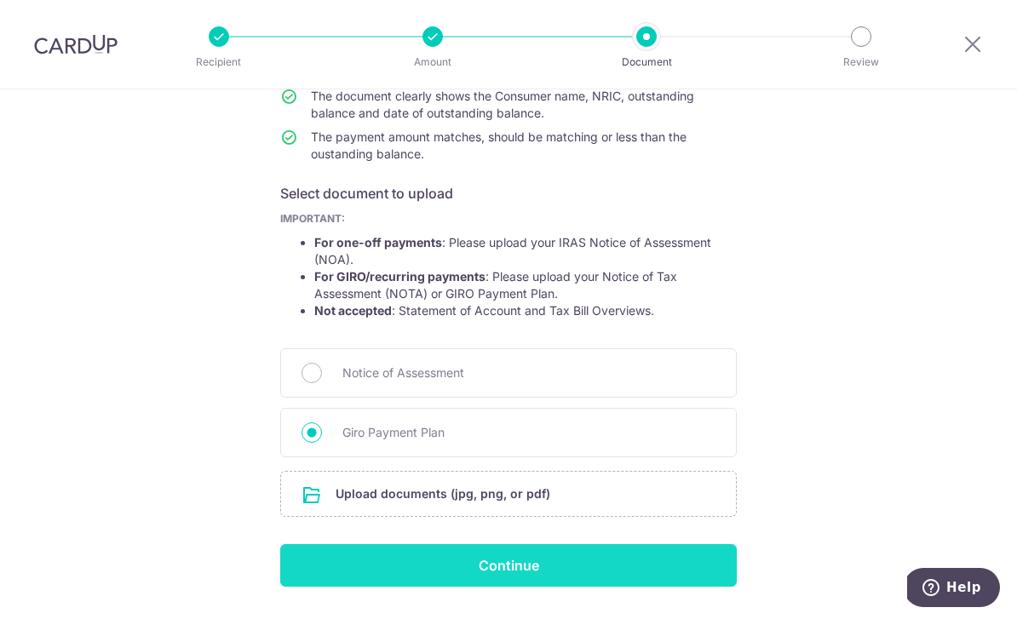
click at [589, 582] on input "Continue" at bounding box center [508, 565] width 456 height 43
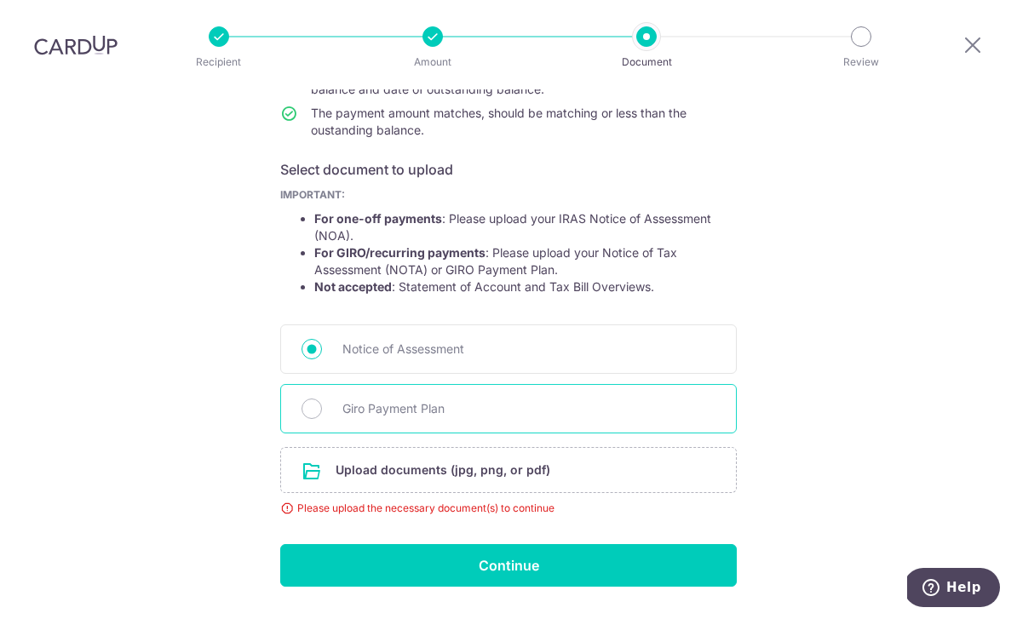
click at [583, 399] on span "Giro Payment Plan" at bounding box center [528, 409] width 373 height 20
click at [322, 399] on input "Giro Payment Plan" at bounding box center [311, 409] width 20 height 20
radio input "true"
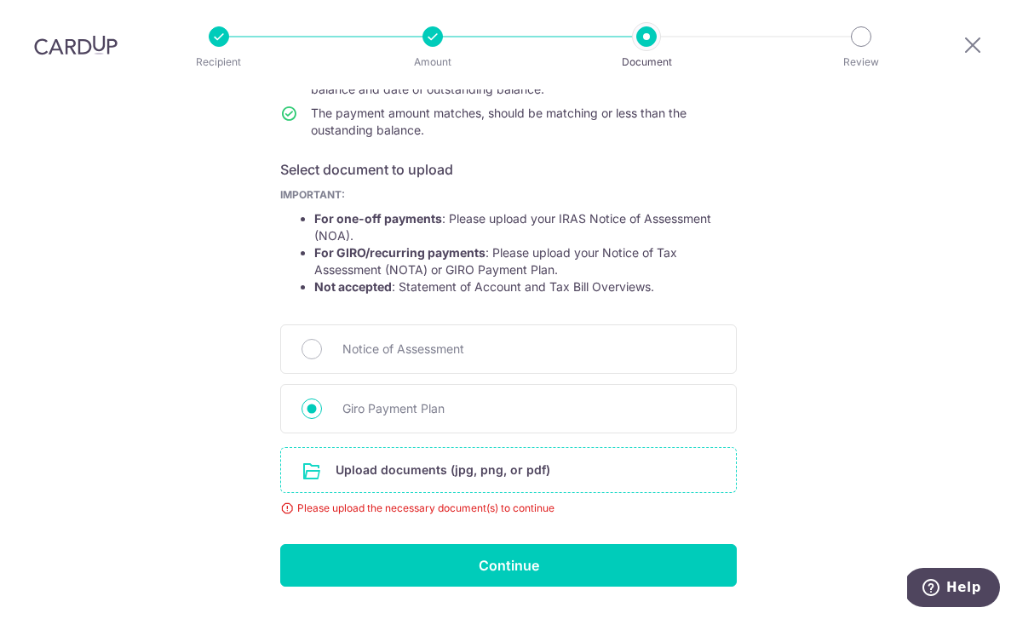
click at [499, 448] on input "file" at bounding box center [508, 470] width 455 height 44
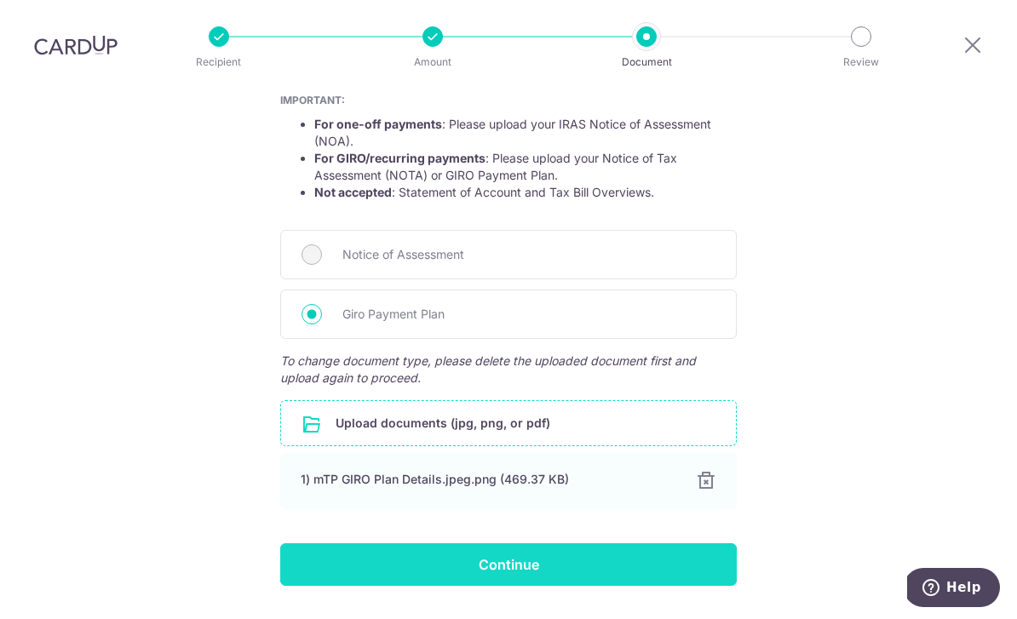
click at [577, 543] on input "Continue" at bounding box center [508, 564] width 456 height 43
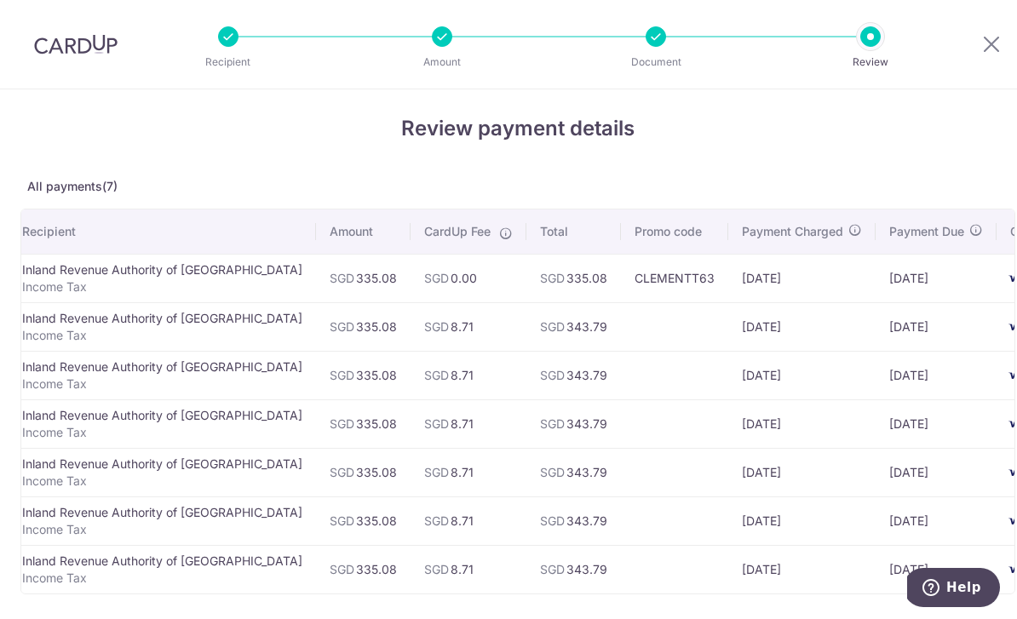
scroll to position [3, 0]
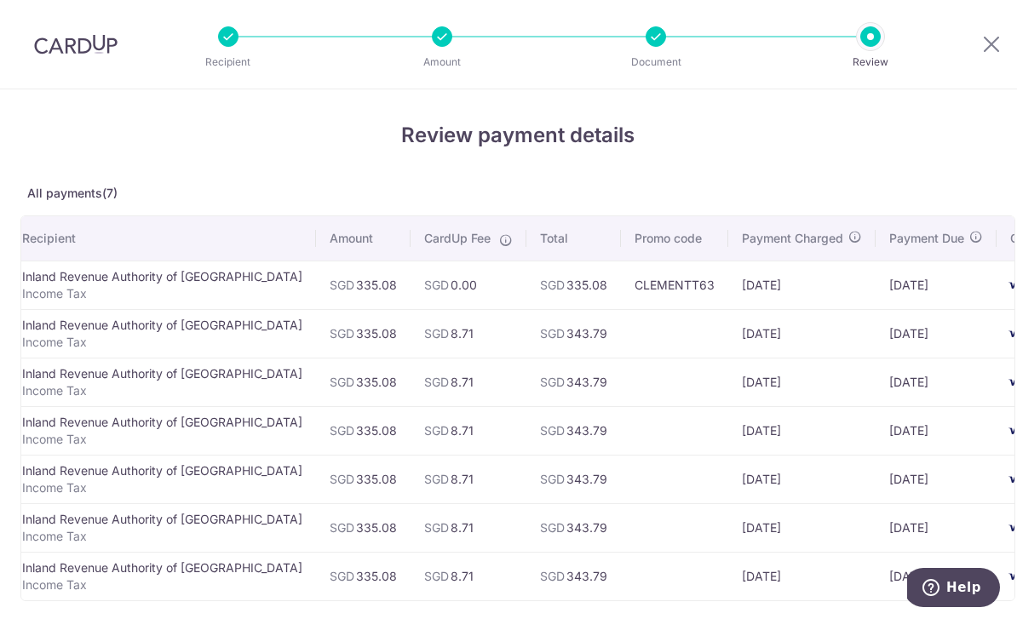
click at [621, 345] on td at bounding box center [674, 333] width 107 height 49
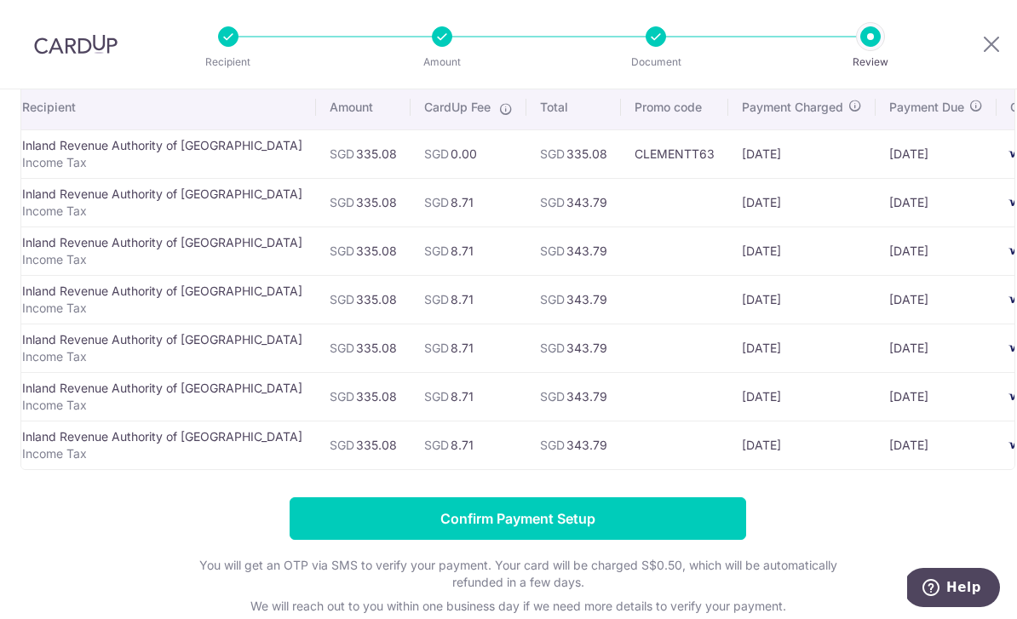
scroll to position [136, 0]
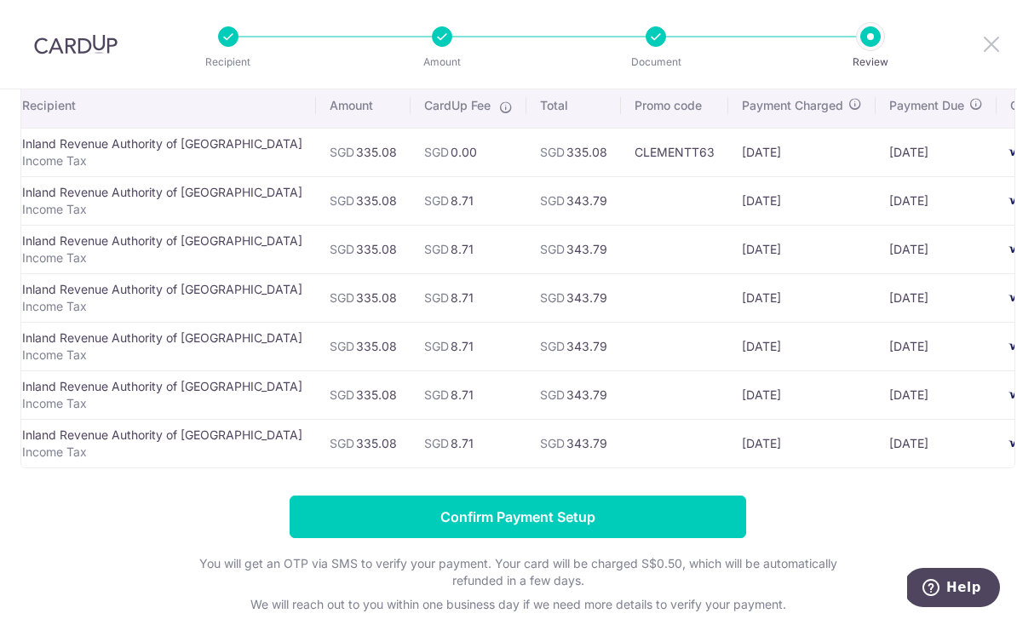
click at [981, 45] on icon at bounding box center [991, 43] width 20 height 21
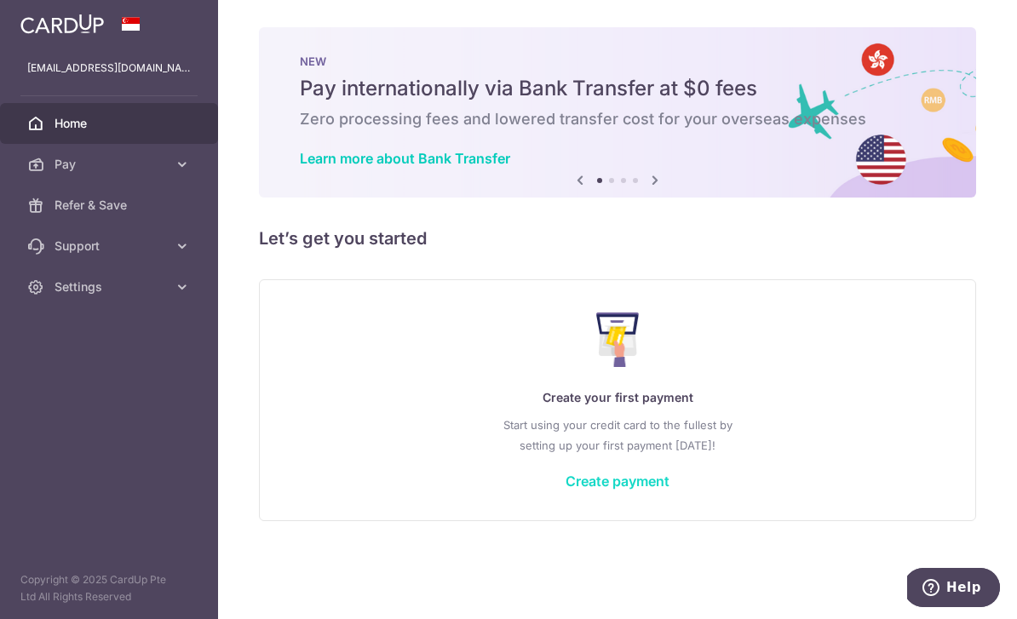
click at [565, 490] on link "Create payment" at bounding box center [617, 481] width 104 height 17
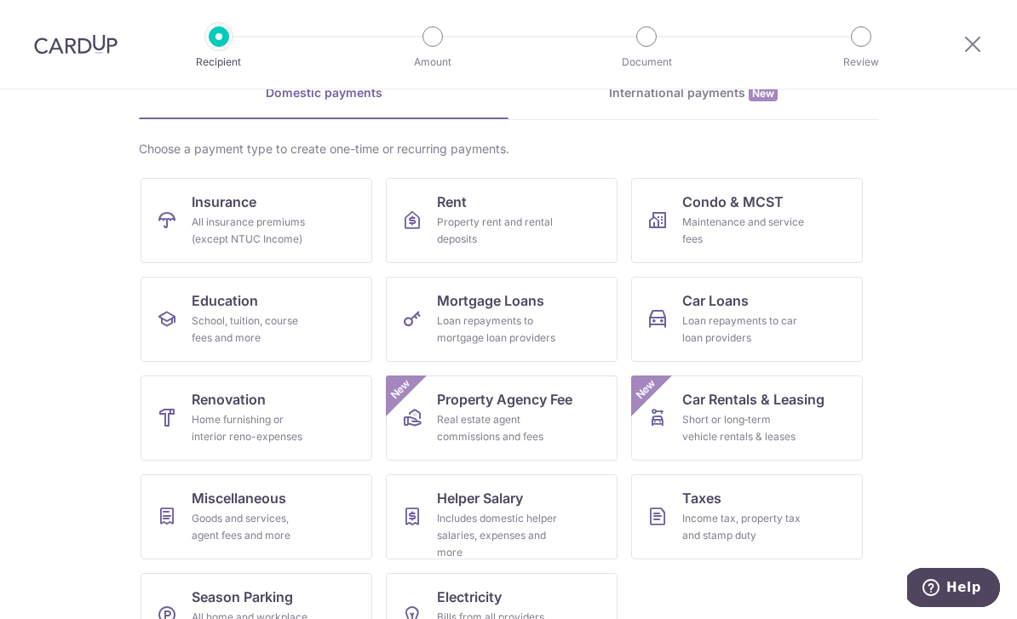
scroll to position [89, 0]
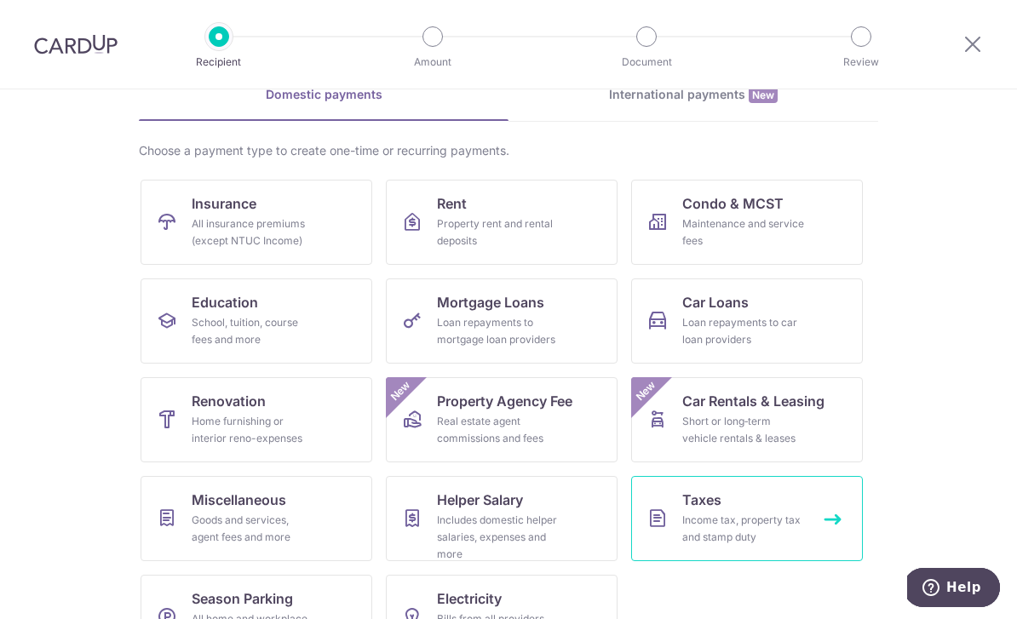
click at [735, 525] on div "Income tax, property tax and stamp duty" at bounding box center [743, 529] width 123 height 34
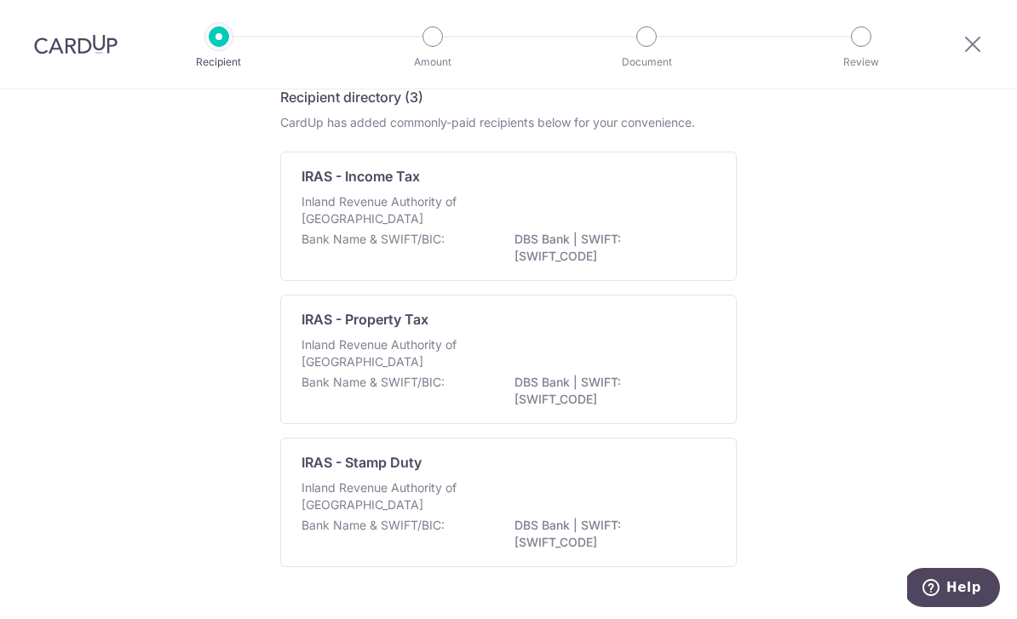
scroll to position [80, 0]
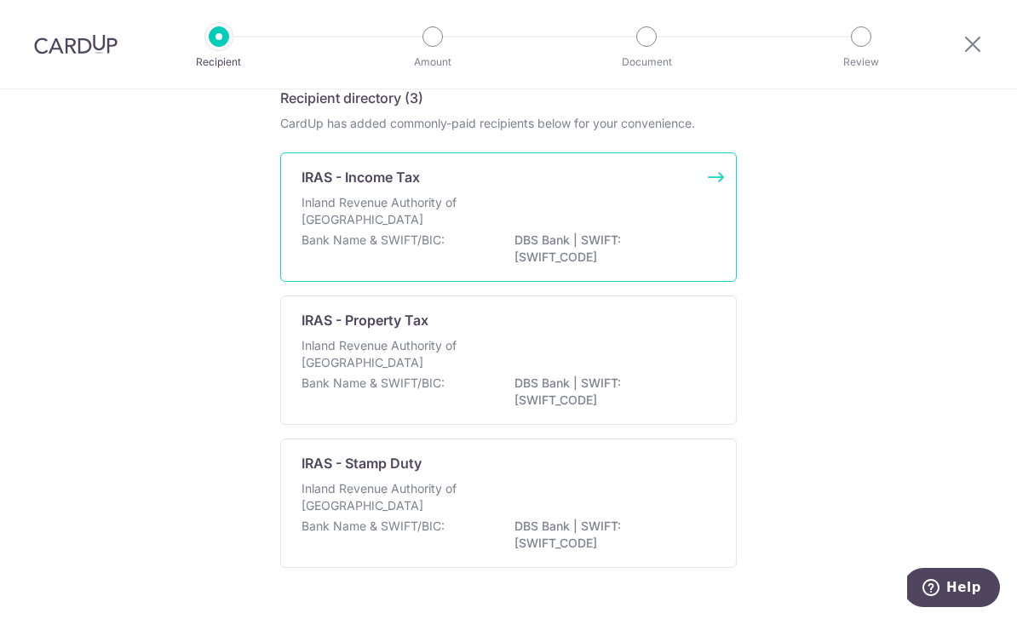
click at [630, 224] on div "Inland Revenue Authority of [GEOGRAPHIC_DATA]" at bounding box center [508, 212] width 414 height 37
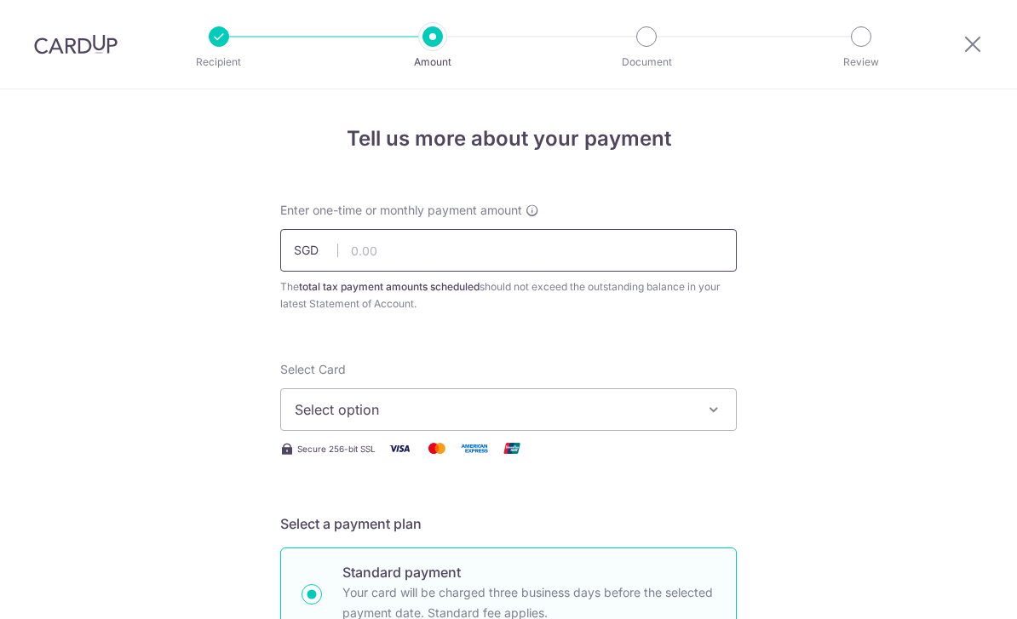
click at [627, 261] on input "text" at bounding box center [508, 250] width 456 height 43
type input "335.08"
click at [600, 420] on span "Select option" at bounding box center [493, 409] width 397 height 20
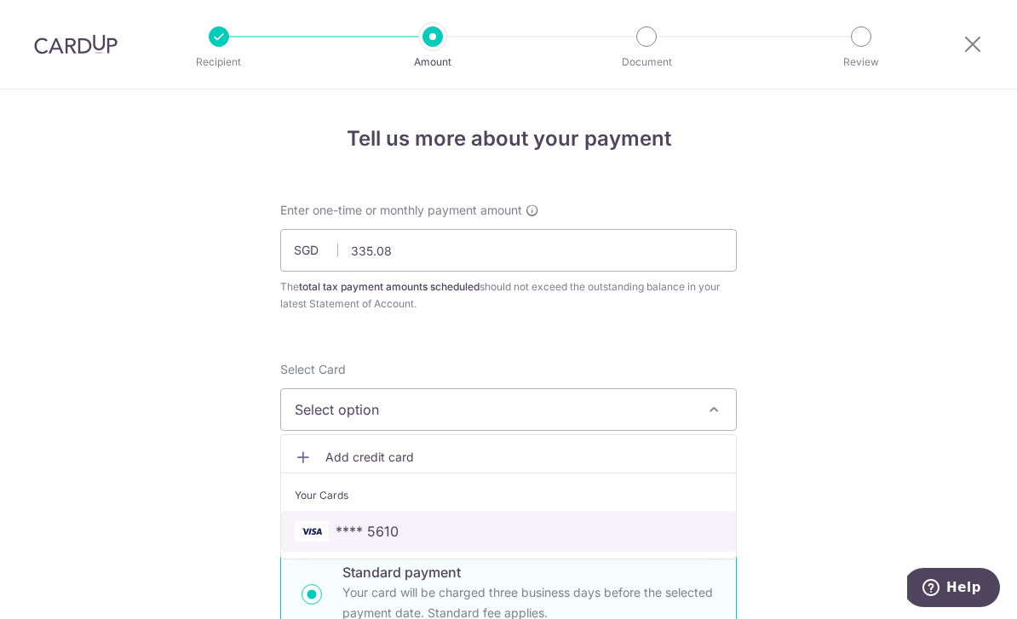
click at [502, 533] on span "**** 5610" at bounding box center [509, 531] width 428 height 20
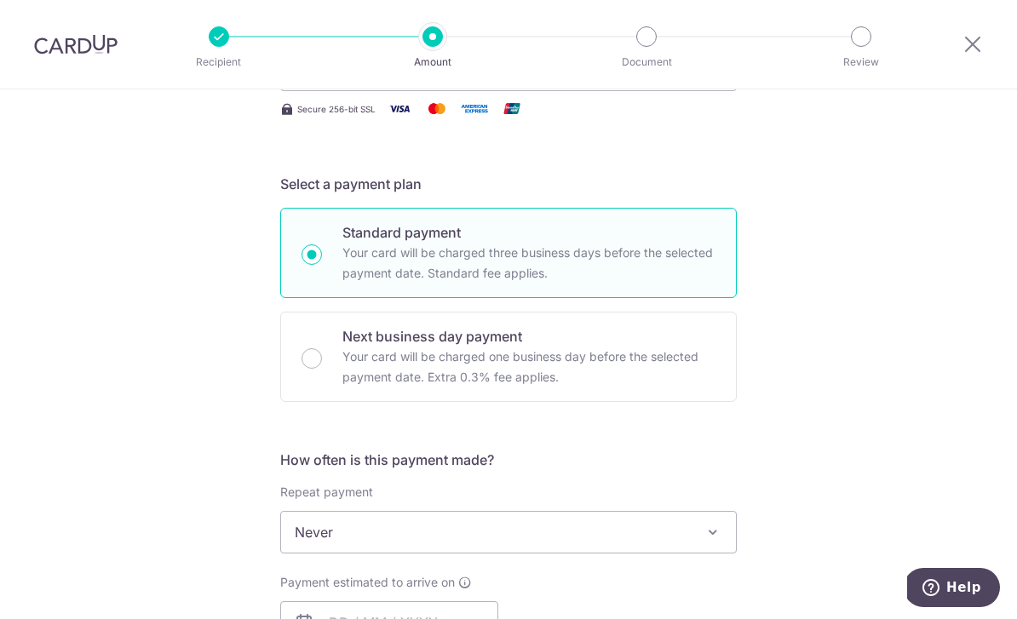
scroll to position [396, 0]
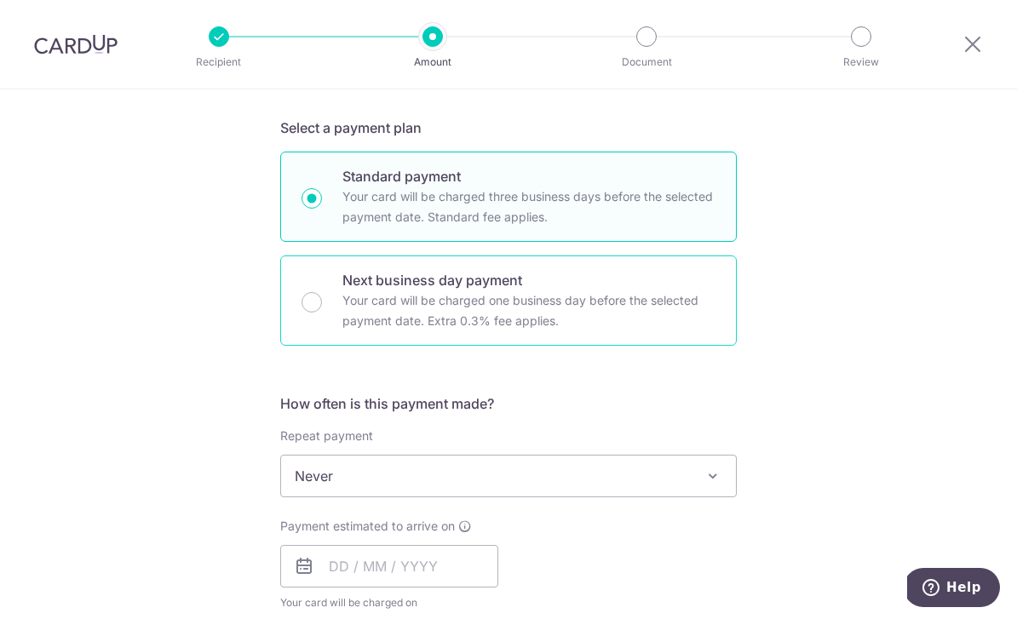
click at [594, 321] on p "Your card will be charged one business day before the selected payment date. Ex…" at bounding box center [528, 310] width 373 height 41
click at [322, 313] on input "Next business day payment Your card will be charged one business day before the…" at bounding box center [311, 302] width 20 height 20
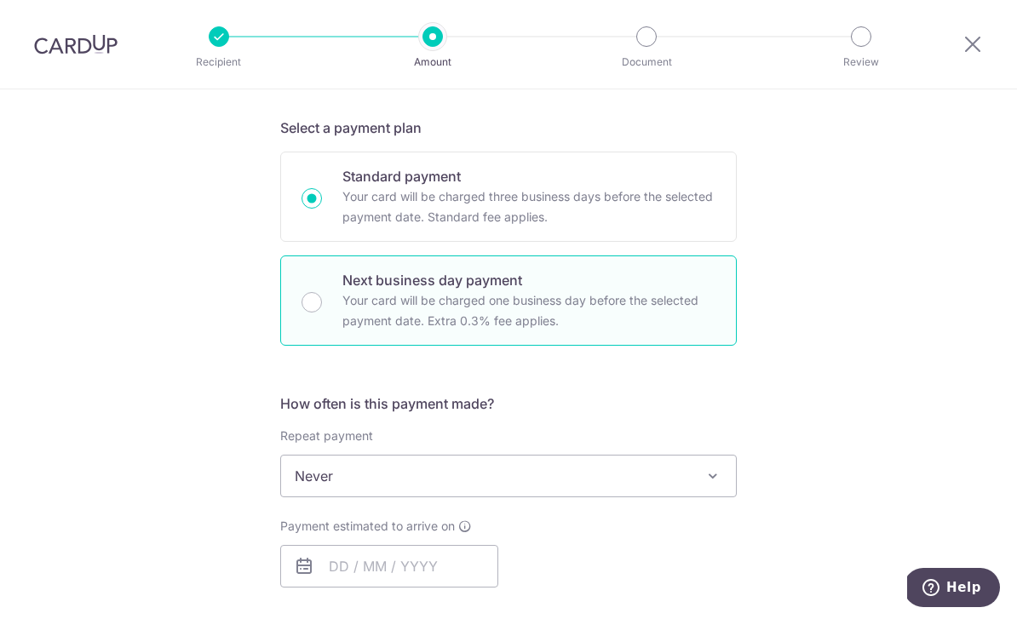
radio input "false"
radio input "true"
click at [617, 494] on span "Never" at bounding box center [508, 476] width 455 height 41
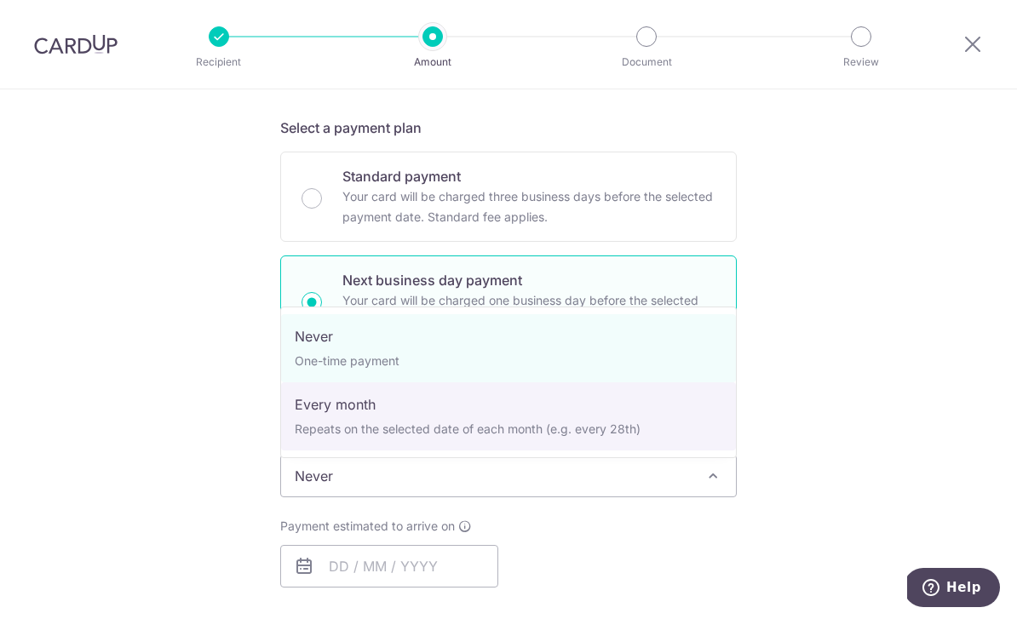
select select "3"
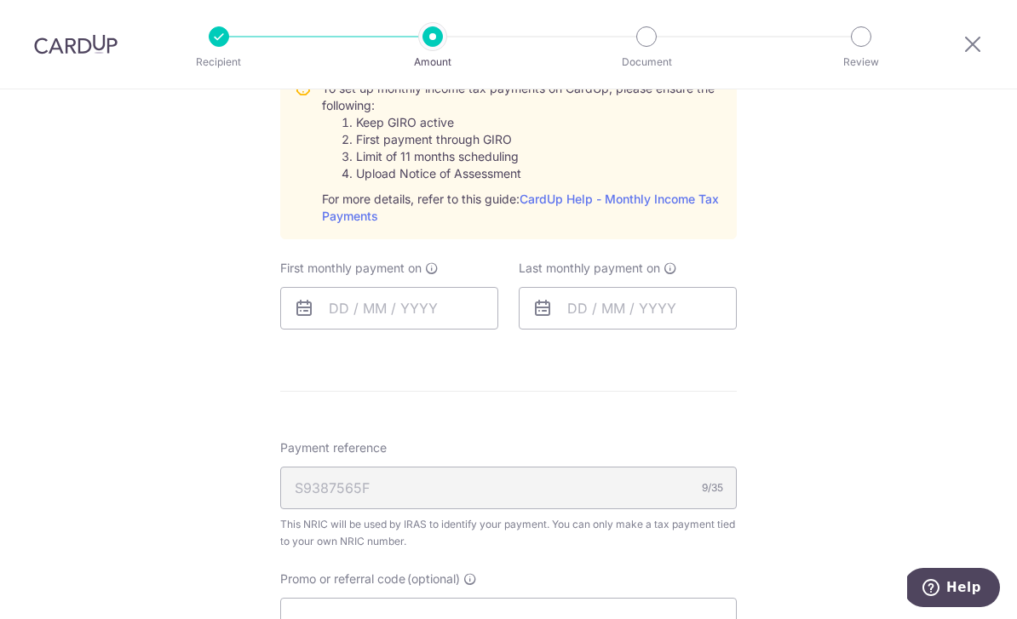
scroll to position [852, 0]
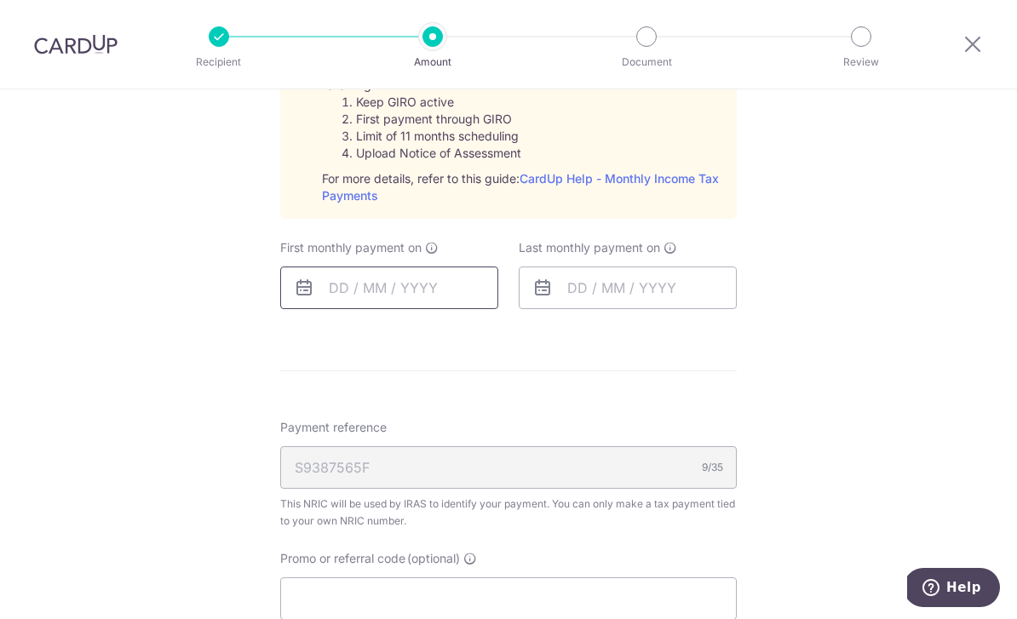
click at [416, 292] on input "text" at bounding box center [389, 288] width 218 height 43
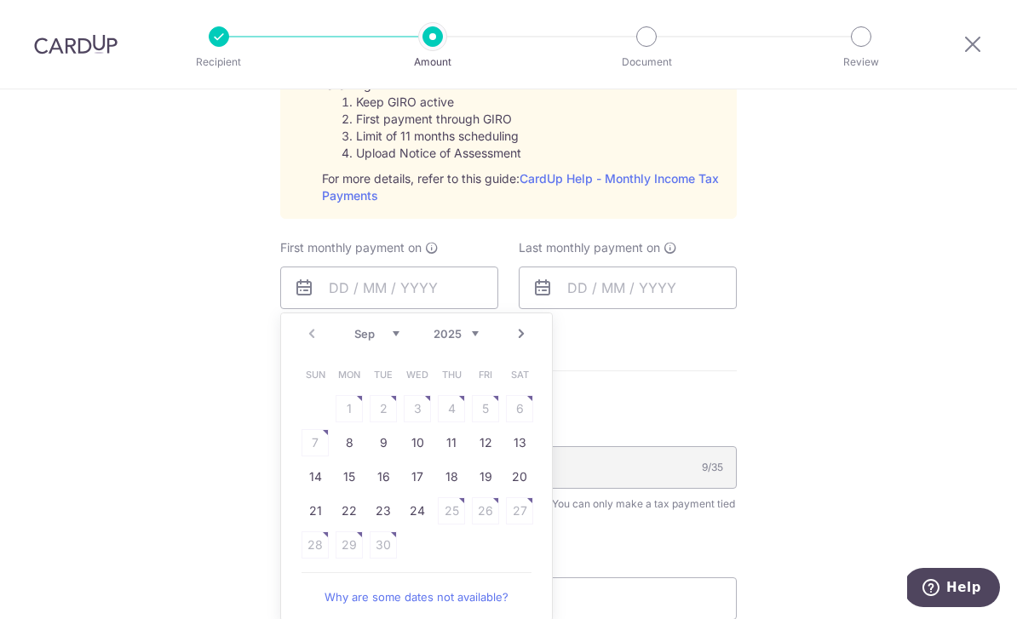
click at [518, 344] on link "Next" at bounding box center [521, 334] width 20 height 20
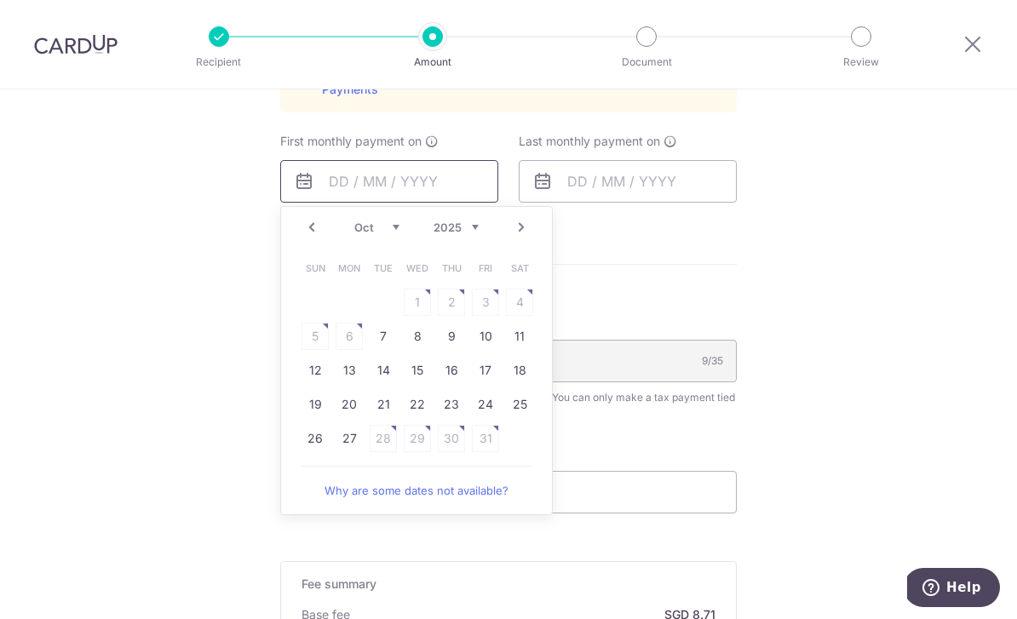
scroll to position [963, 0]
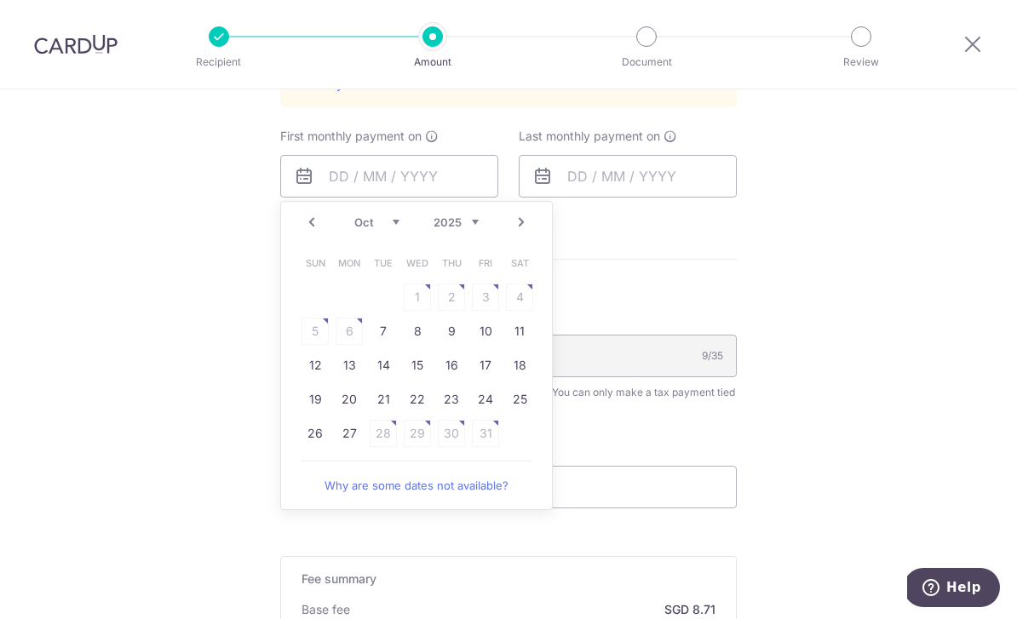
click at [527, 232] on link "Next" at bounding box center [521, 222] width 20 height 20
click at [528, 230] on link "Next" at bounding box center [521, 222] width 20 height 20
click at [311, 232] on link "Prev" at bounding box center [311, 222] width 20 height 20
click at [305, 228] on link "Prev" at bounding box center [311, 222] width 20 height 20
click at [343, 432] on link "27" at bounding box center [349, 433] width 27 height 27
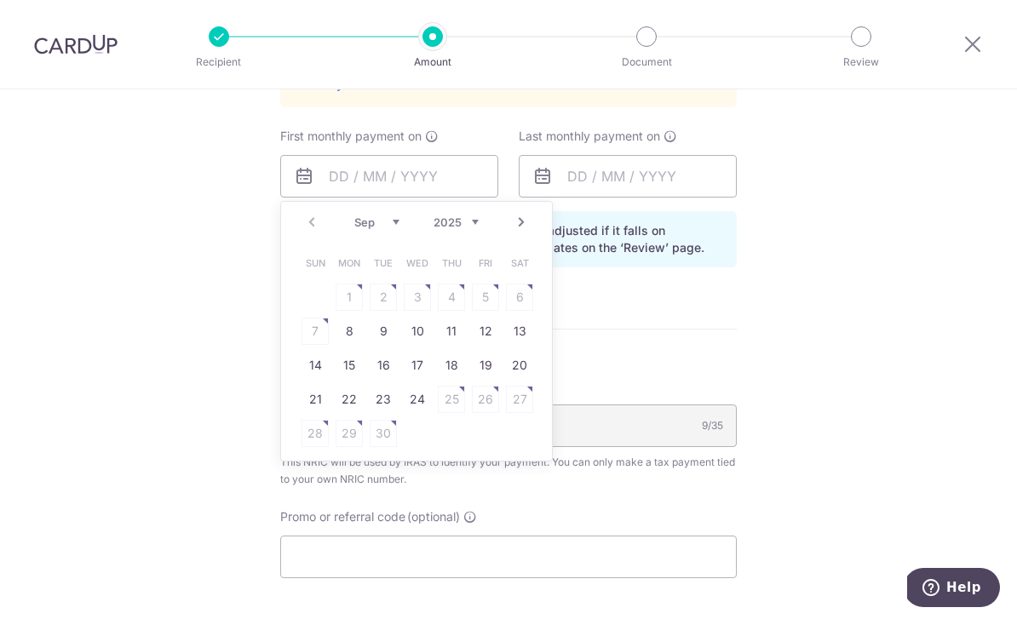
type input "[DATE]"
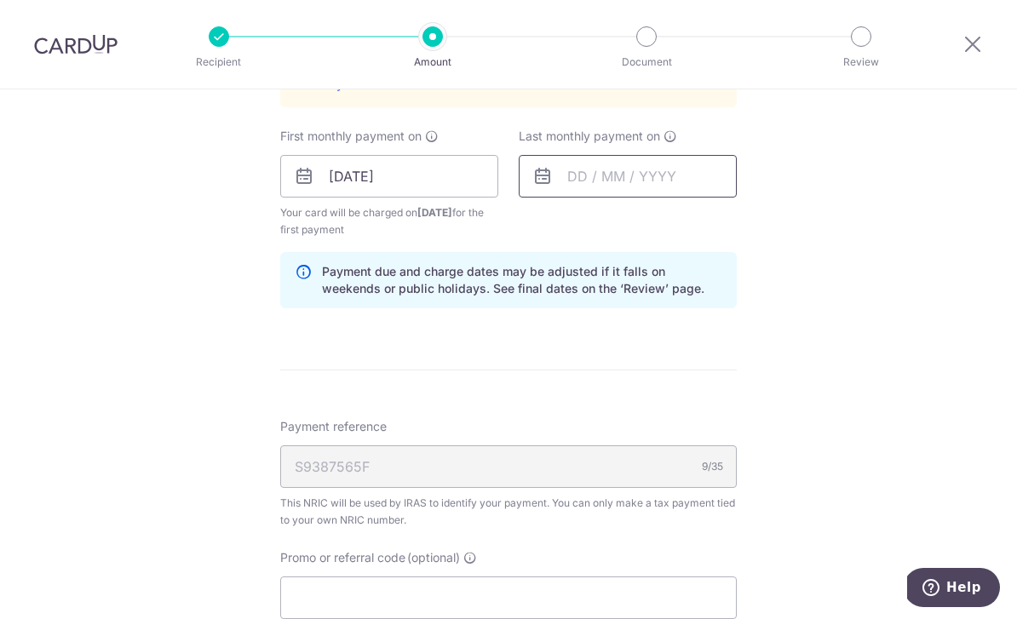
click at [632, 187] on input "text" at bounding box center [628, 176] width 218 height 43
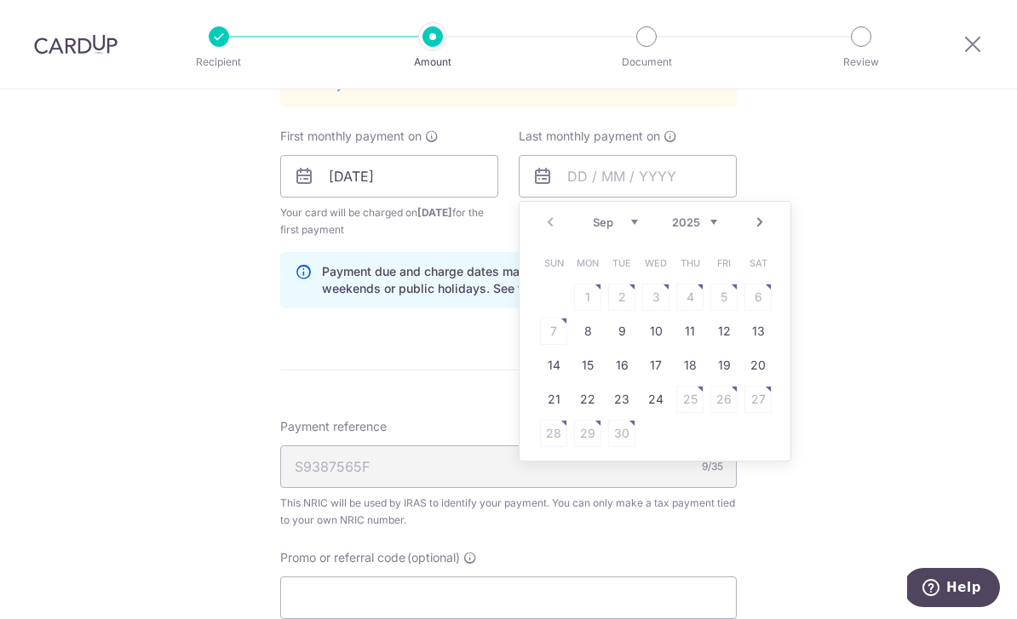
click at [763, 227] on link "Next" at bounding box center [759, 222] width 20 height 20
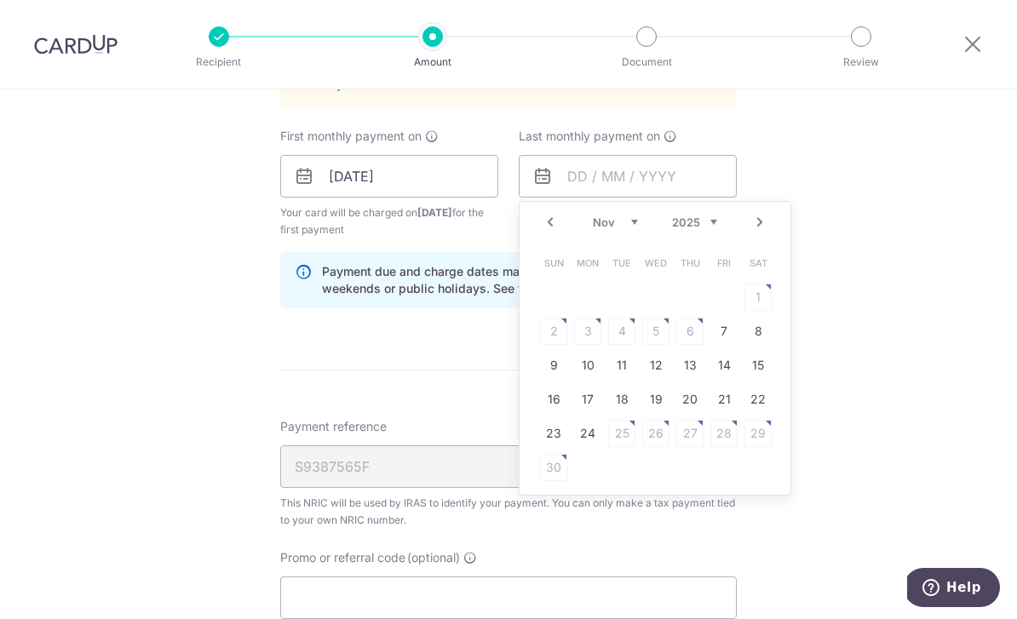
click at [763, 231] on link "Next" at bounding box center [759, 222] width 20 height 20
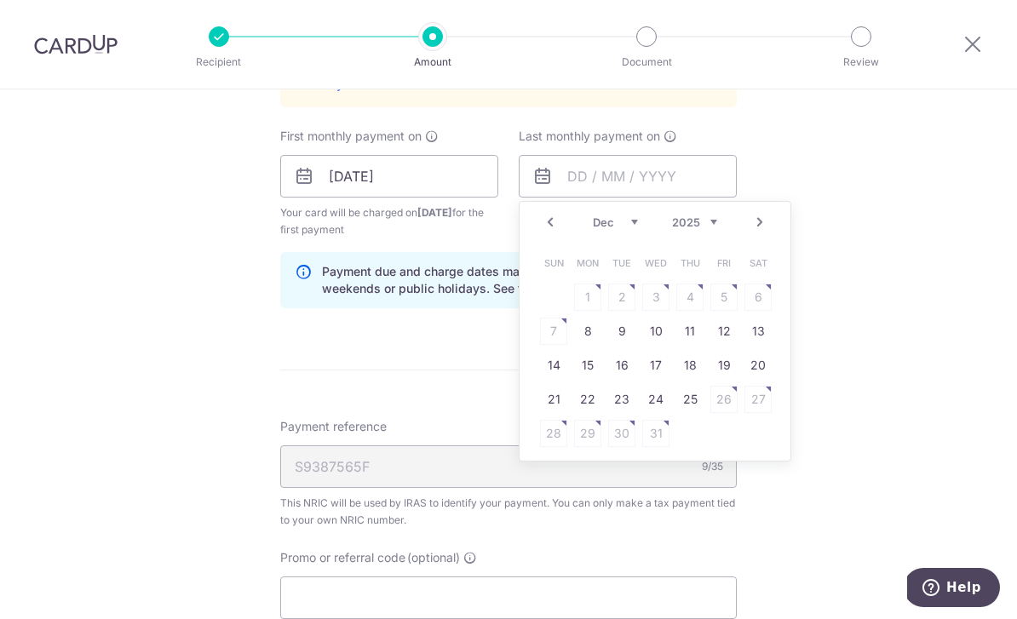
click at [765, 226] on link "Next" at bounding box center [759, 222] width 20 height 20
click at [762, 227] on link "Next" at bounding box center [759, 222] width 20 height 20
click at [766, 228] on link "Next" at bounding box center [759, 222] width 20 height 20
click at [657, 413] on link "25" at bounding box center [655, 399] width 27 height 27
type input "25/03/2026"
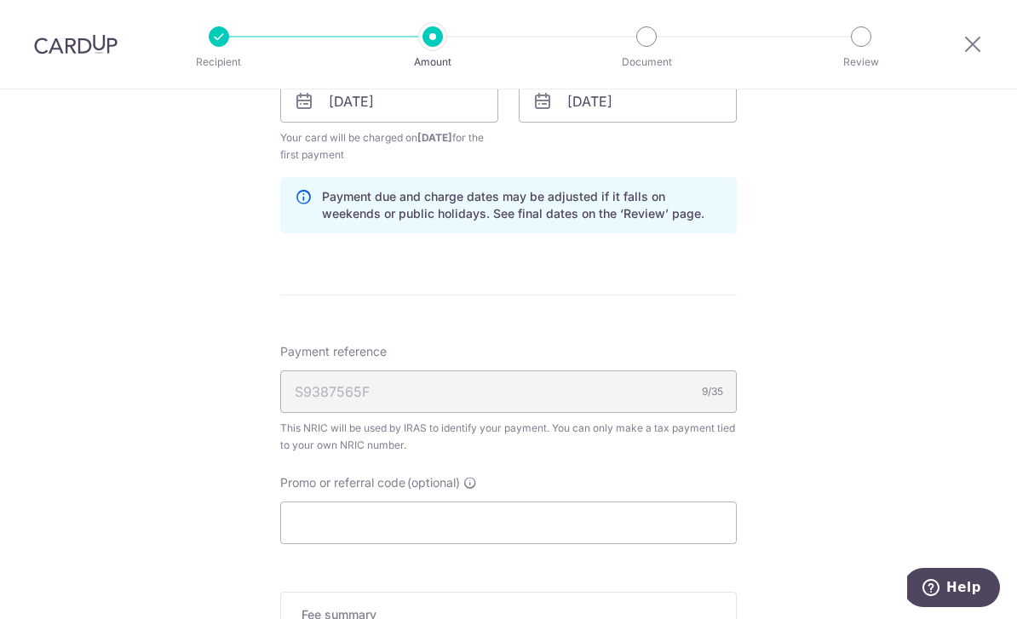
scroll to position [1202, 0]
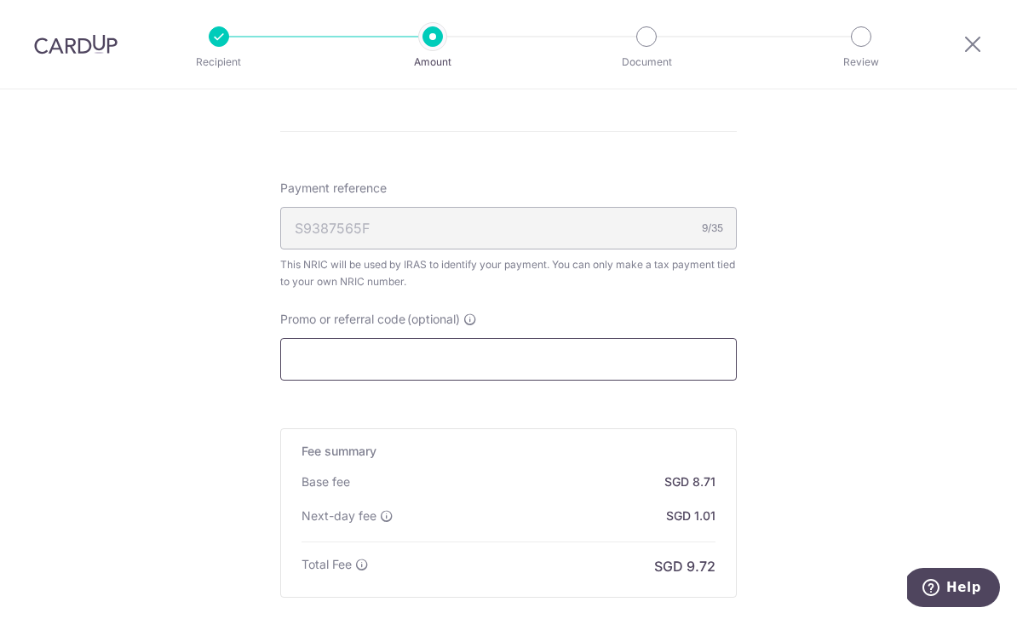
click at [680, 366] on input "Promo or referral code (optional)" at bounding box center [508, 359] width 456 height 43
type input "c"
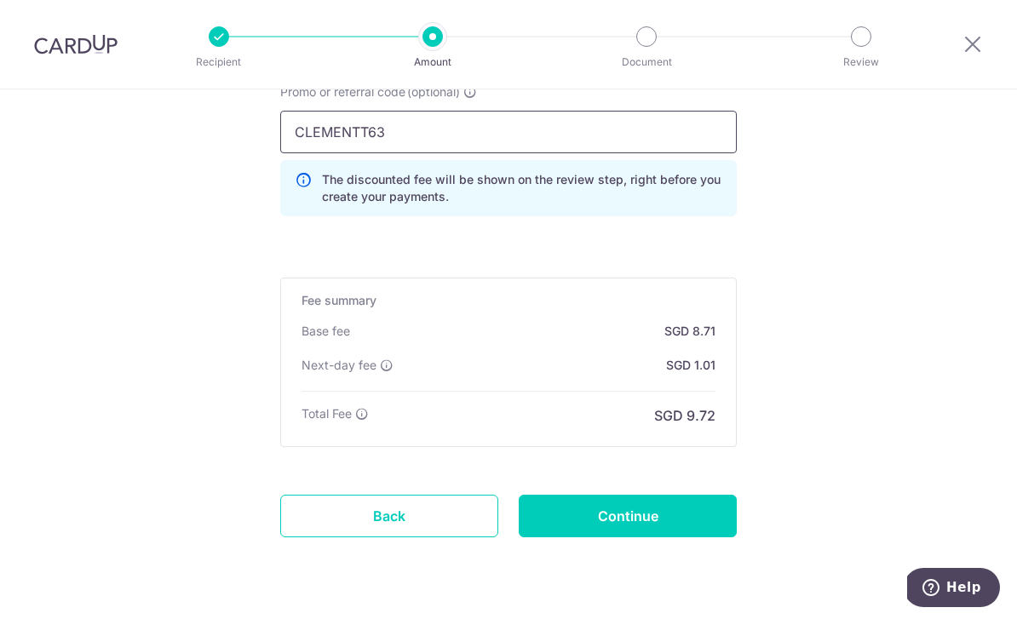
scroll to position [1427, 0]
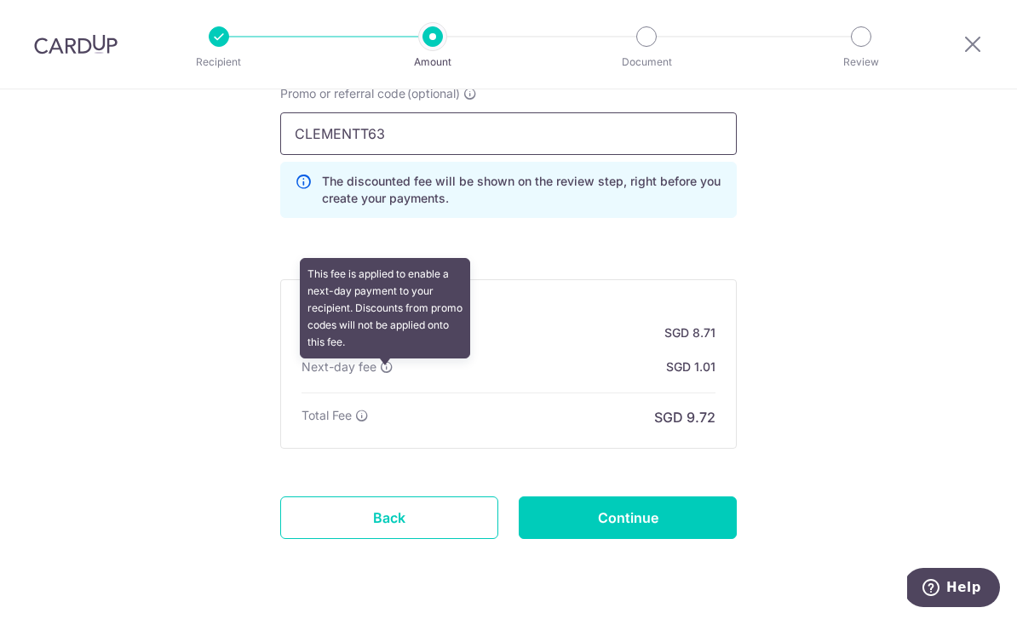
type input "CLEMENTT63"
click at [387, 374] on icon at bounding box center [387, 367] width 14 height 14
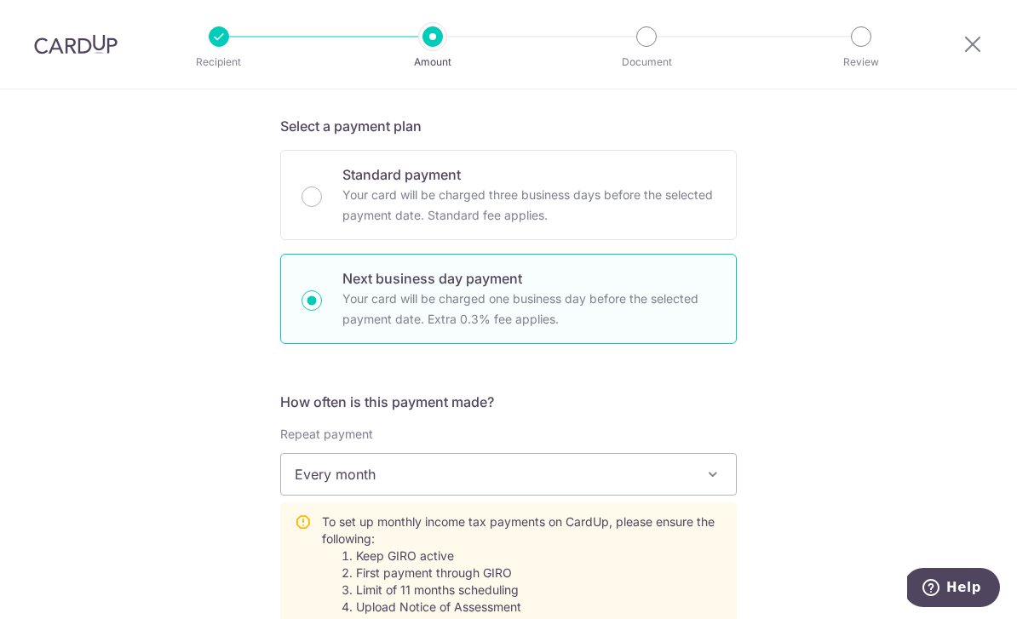
scroll to position [390, 0]
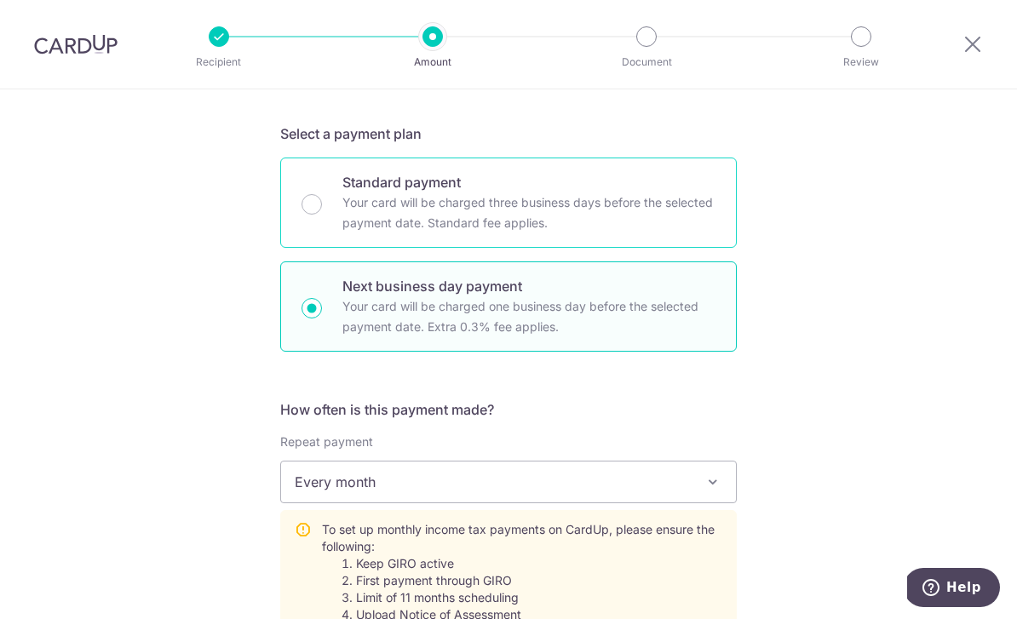
click at [653, 219] on p "Your card will be charged three business days before the selected payment date.…" at bounding box center [528, 212] width 373 height 41
click at [322, 215] on input "Standard payment Your card will be charged three business days before the selec…" at bounding box center [311, 204] width 20 height 20
radio input "true"
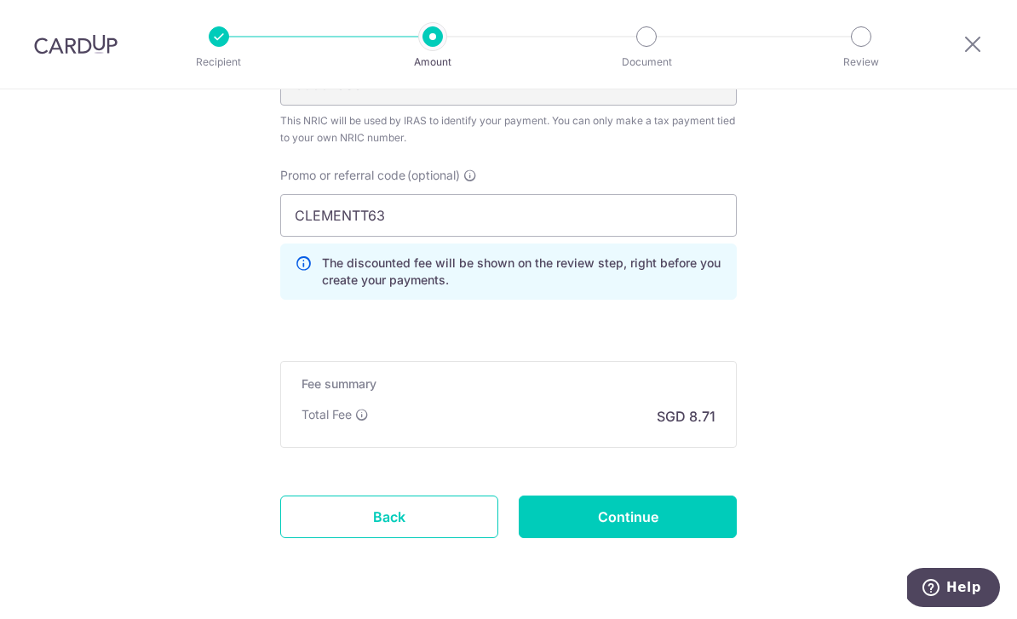
scroll to position [1304, 0]
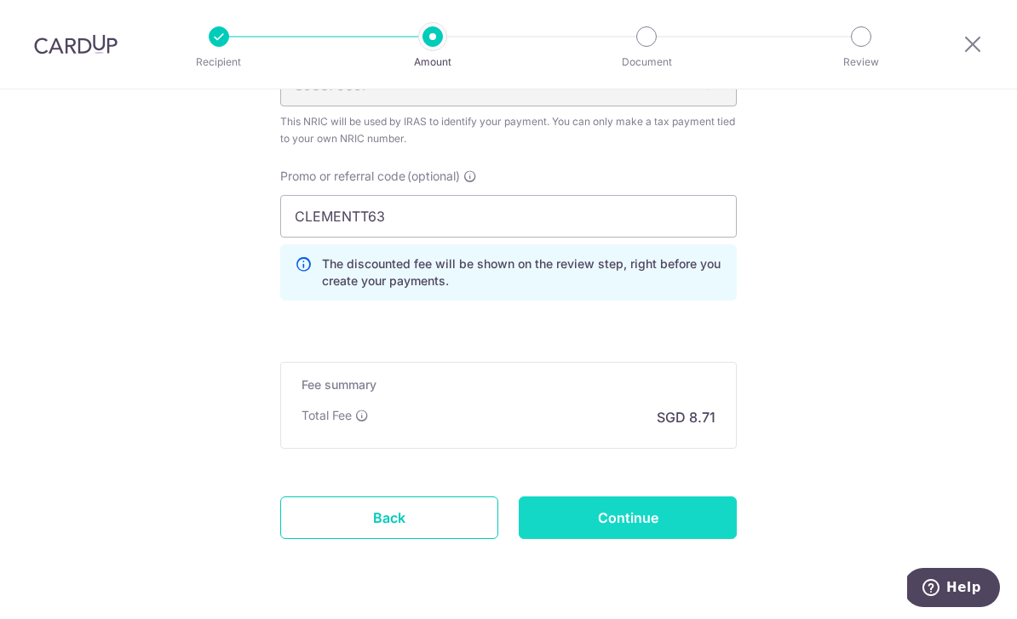
click at [634, 531] on input "Continue" at bounding box center [628, 517] width 218 height 43
type input "Create Schedule"
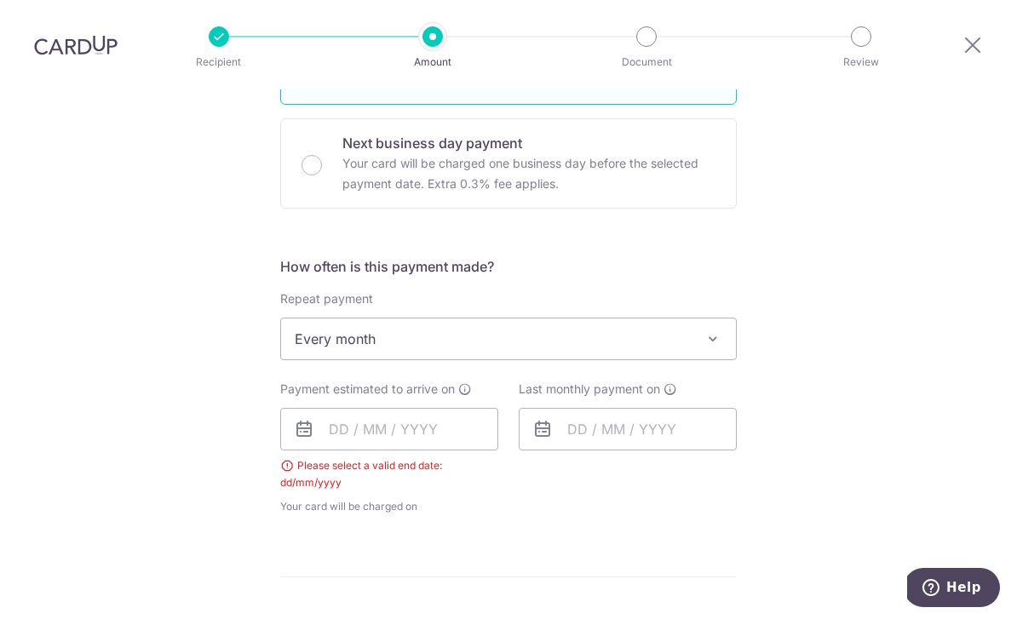
scroll to position [535, 0]
click at [421, 406] on input "text" at bounding box center [389, 427] width 218 height 43
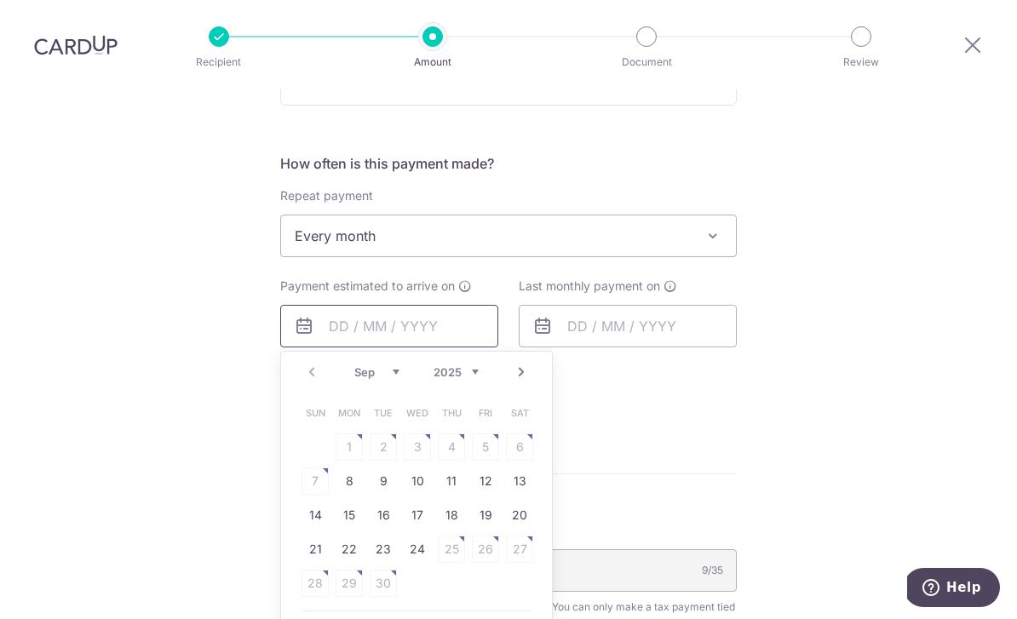
scroll to position [665, 0]
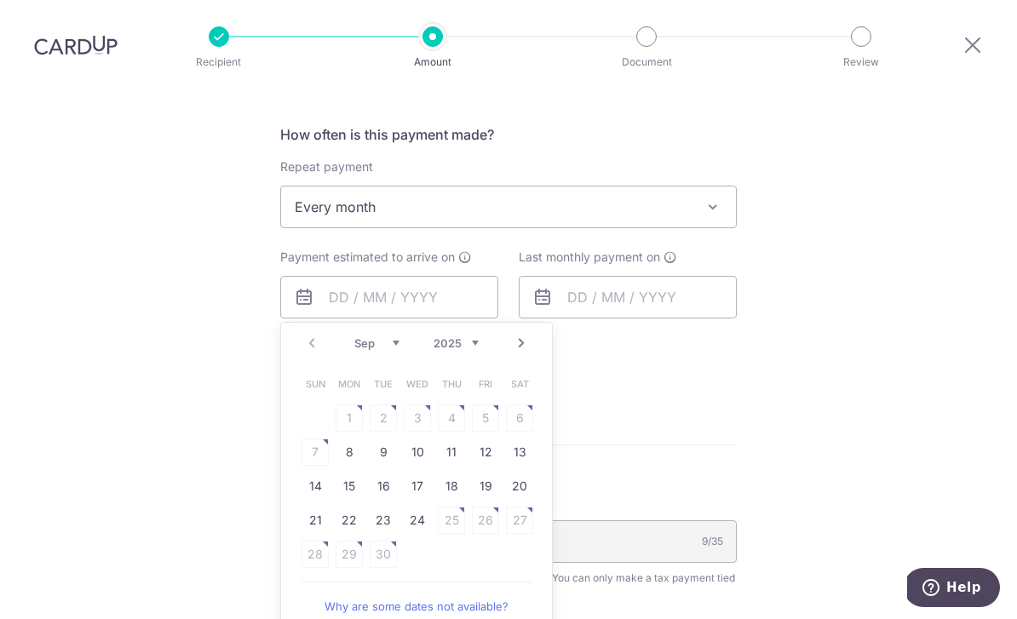
click at [523, 333] on link "Next" at bounding box center [521, 343] width 20 height 20
click at [349, 541] on link "27" at bounding box center [349, 554] width 27 height 27
type input "27/10/2025"
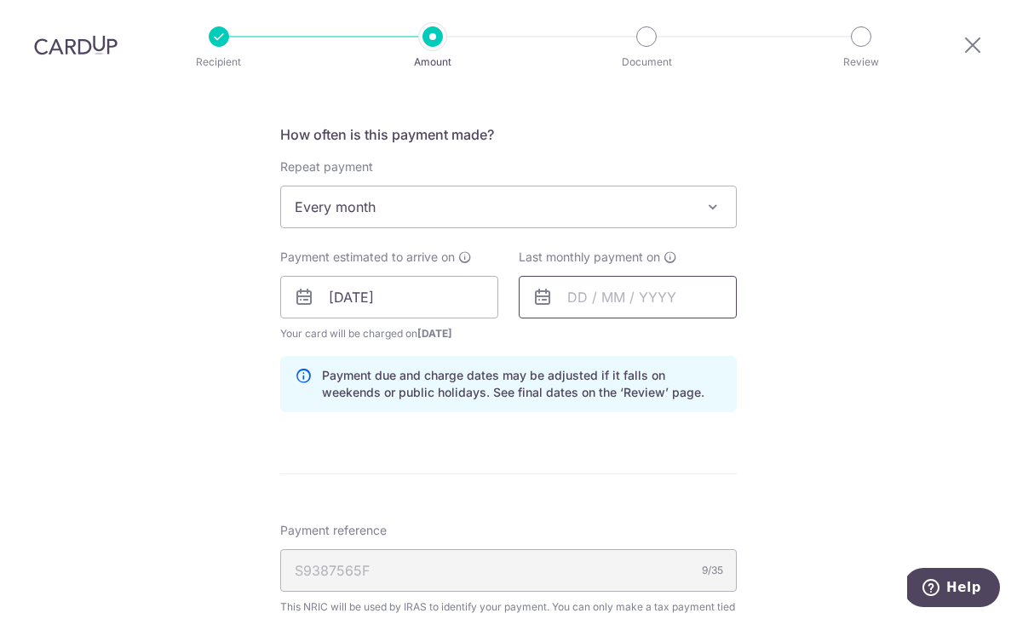
click at [680, 276] on input "text" at bounding box center [628, 297] width 218 height 43
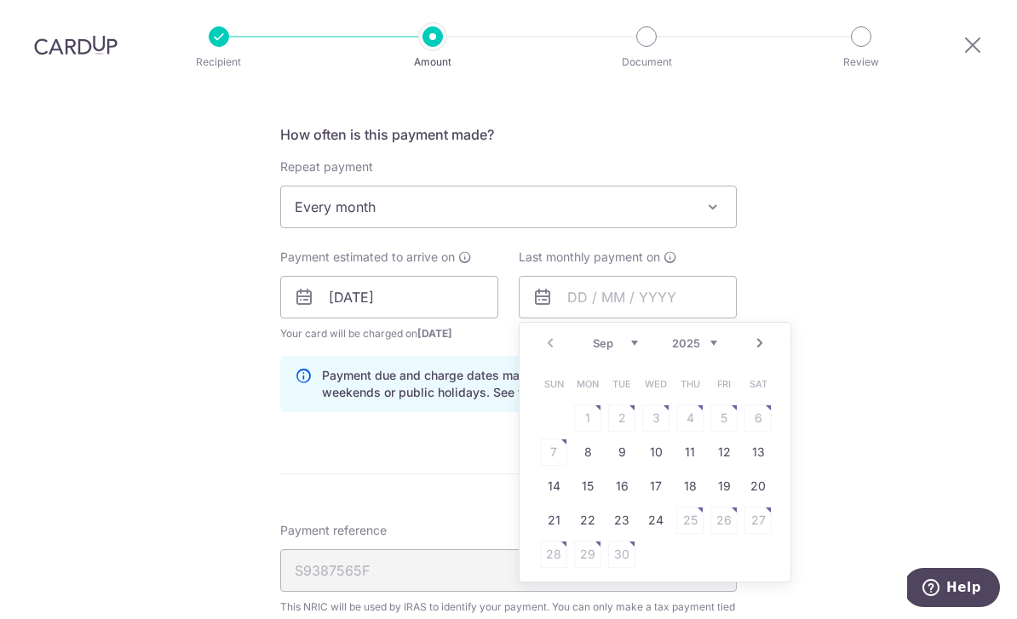
click at [768, 333] on link "Next" at bounding box center [759, 343] width 20 height 20
click at [763, 333] on link "Next" at bounding box center [759, 343] width 20 height 20
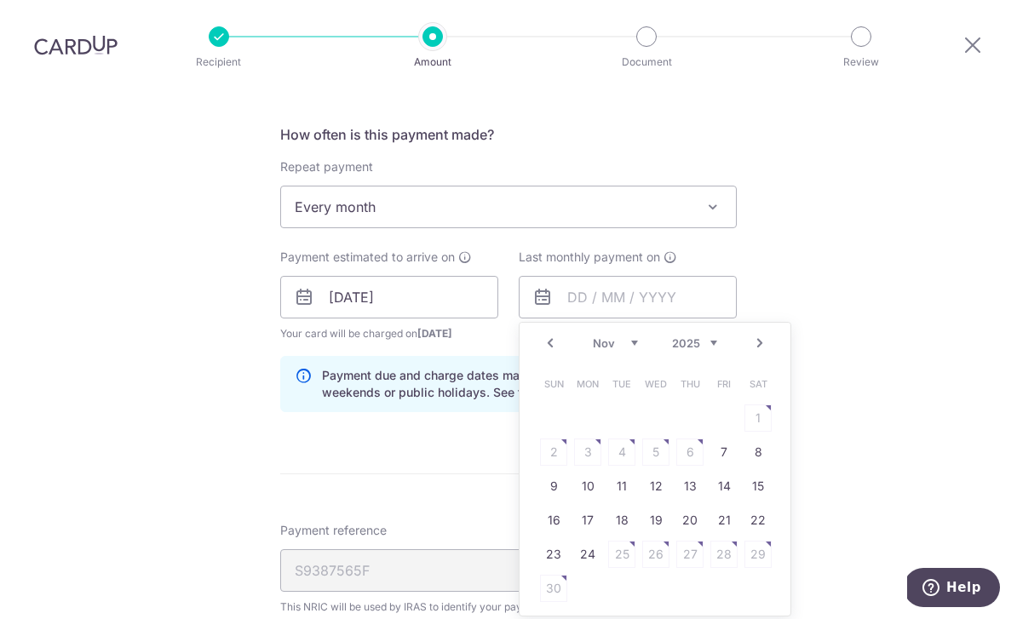
click at [763, 333] on link "Next" at bounding box center [759, 343] width 20 height 20
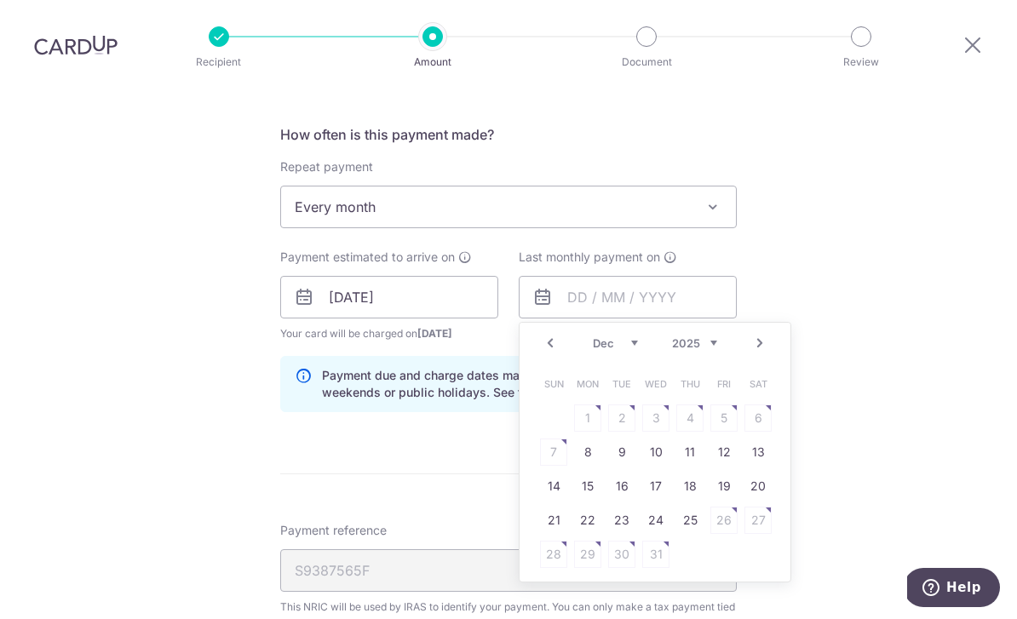
click at [760, 333] on link "Next" at bounding box center [759, 343] width 20 height 20
click at [765, 333] on link "Next" at bounding box center [759, 343] width 20 height 20
click at [669, 507] on link "25" at bounding box center [655, 520] width 27 height 27
type input "25/03/2026"
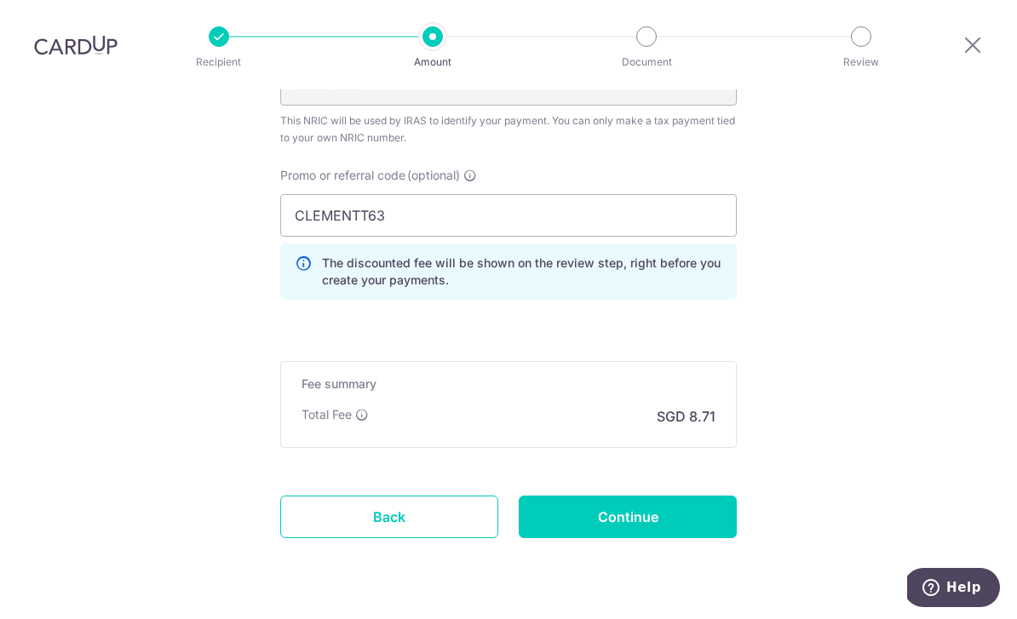
scroll to position [1151, 0]
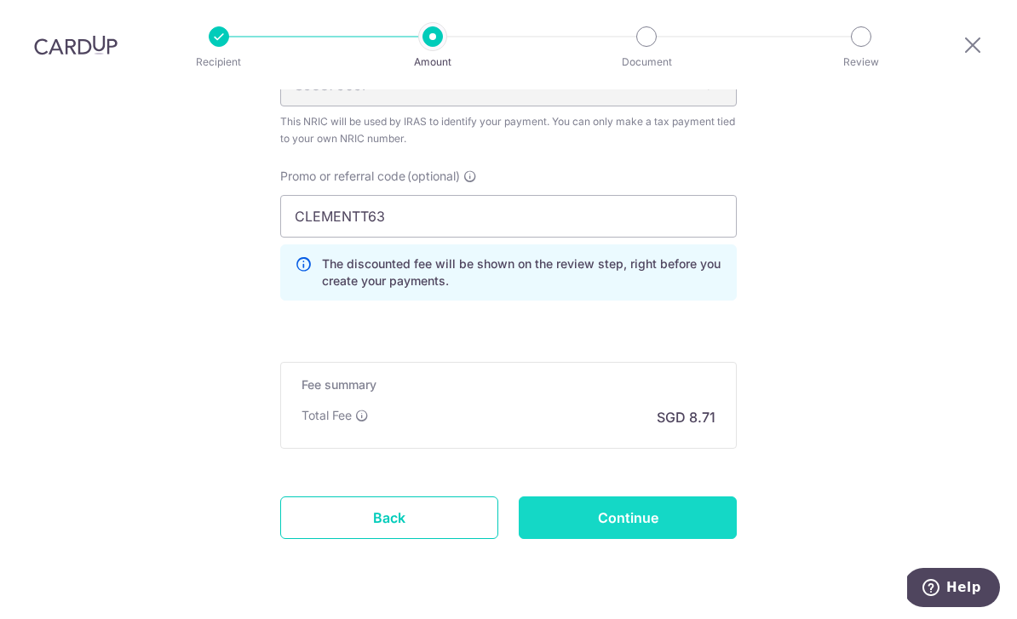
click at [655, 496] on input "Continue" at bounding box center [628, 517] width 218 height 43
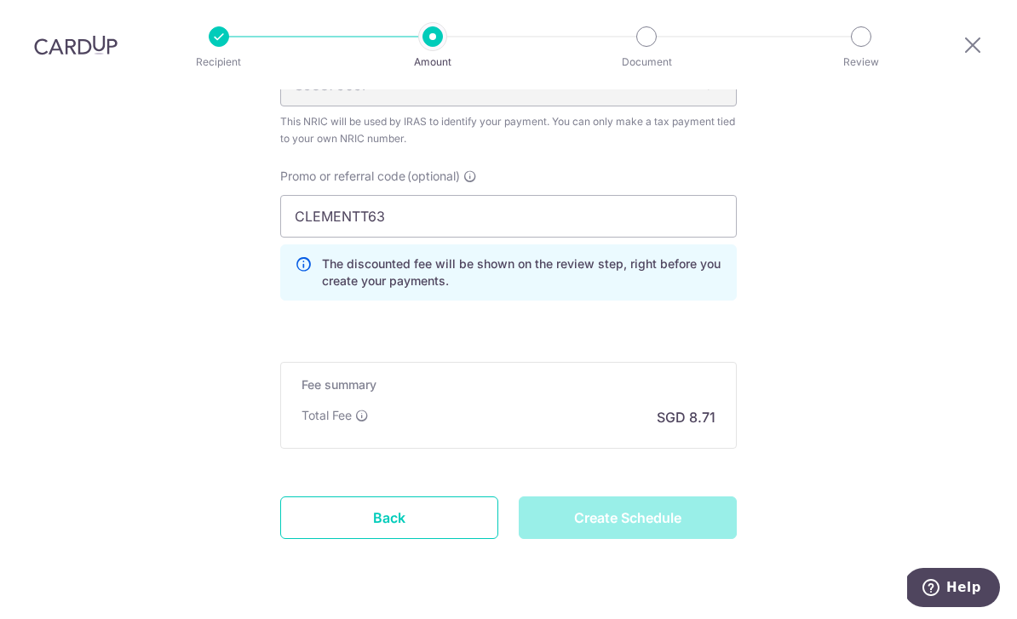
type input "Create Schedule"
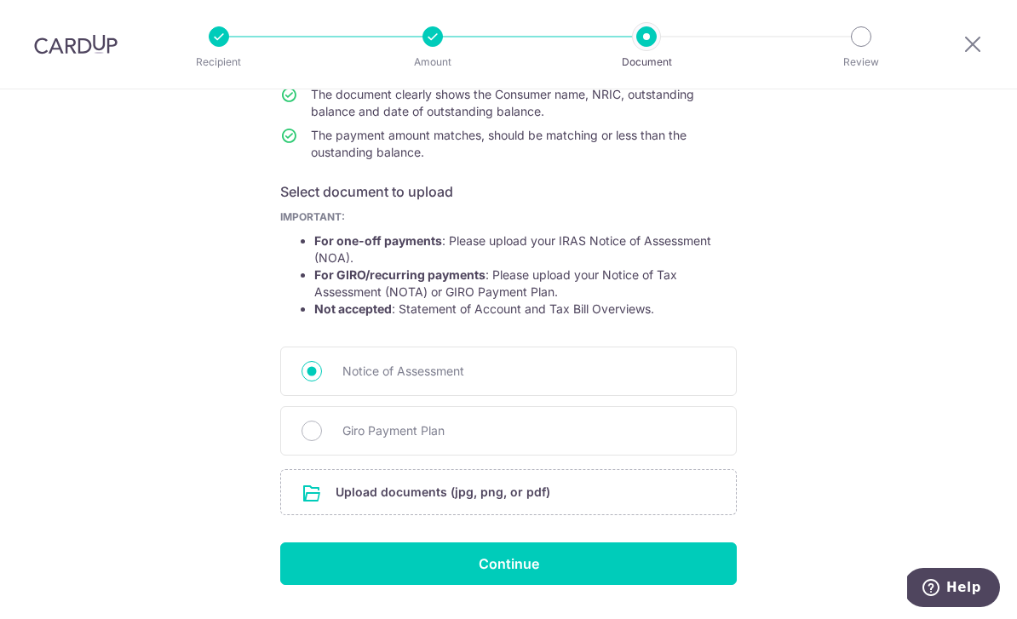
scroll to position [203, 0]
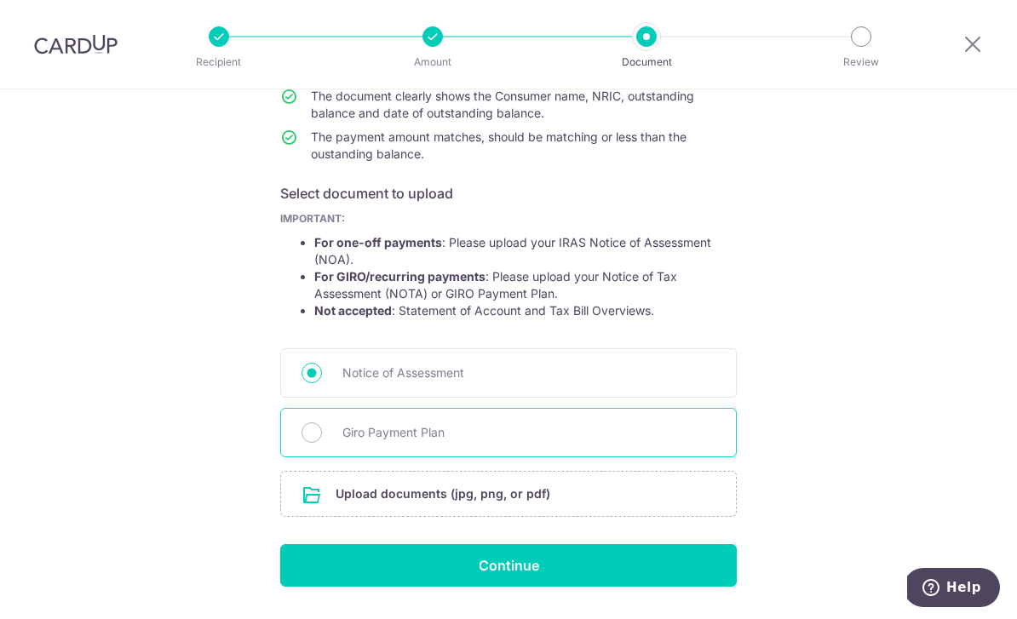
click at [541, 457] on div "Giro Payment Plan" at bounding box center [508, 432] width 456 height 49
click at [488, 443] on span "Giro Payment Plan" at bounding box center [528, 432] width 373 height 20
click at [322, 443] on input "Giro Payment Plan" at bounding box center [311, 432] width 20 height 20
radio input "true"
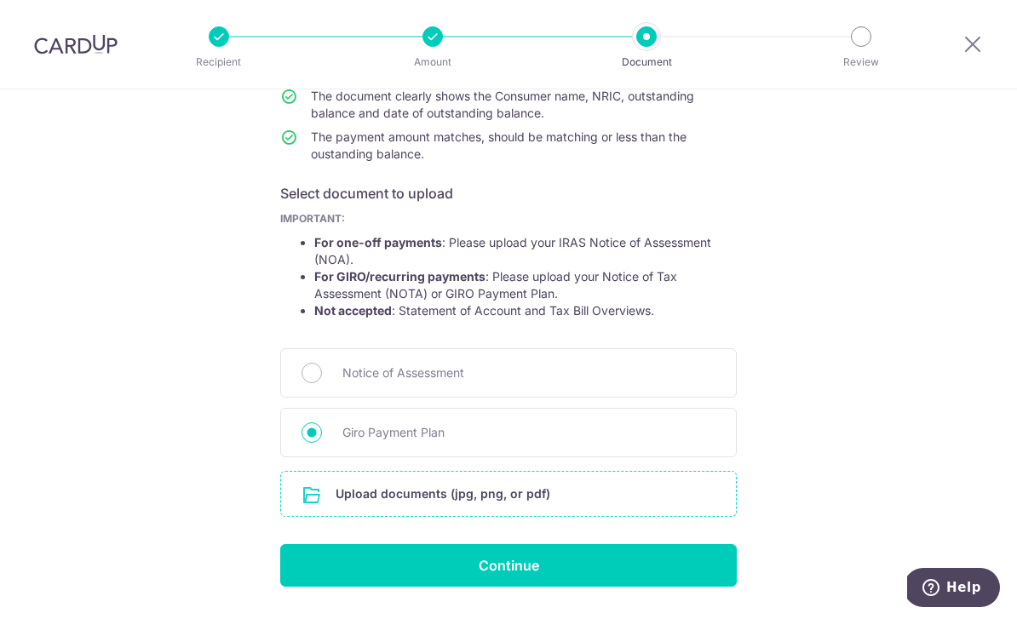
click at [488, 506] on input "file" at bounding box center [508, 494] width 455 height 44
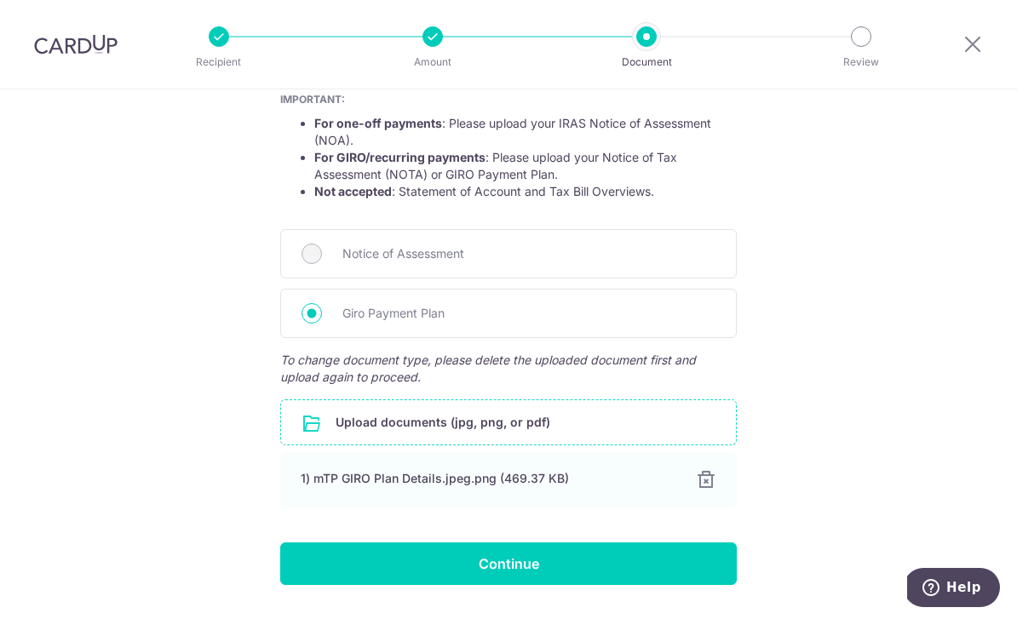
scroll to position [320, 0]
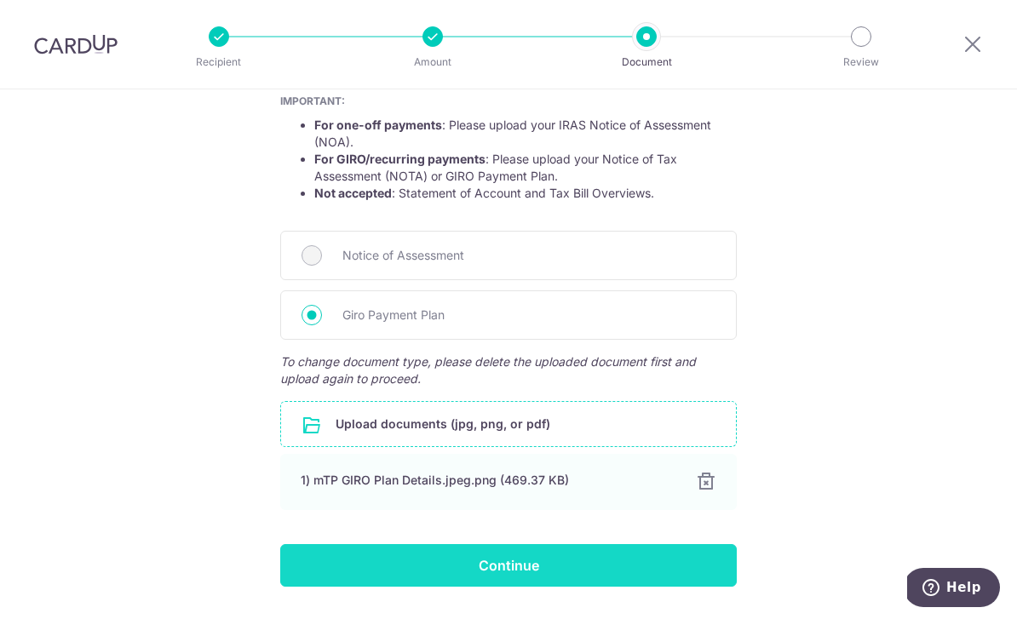
click at [572, 573] on input "Continue" at bounding box center [508, 565] width 456 height 43
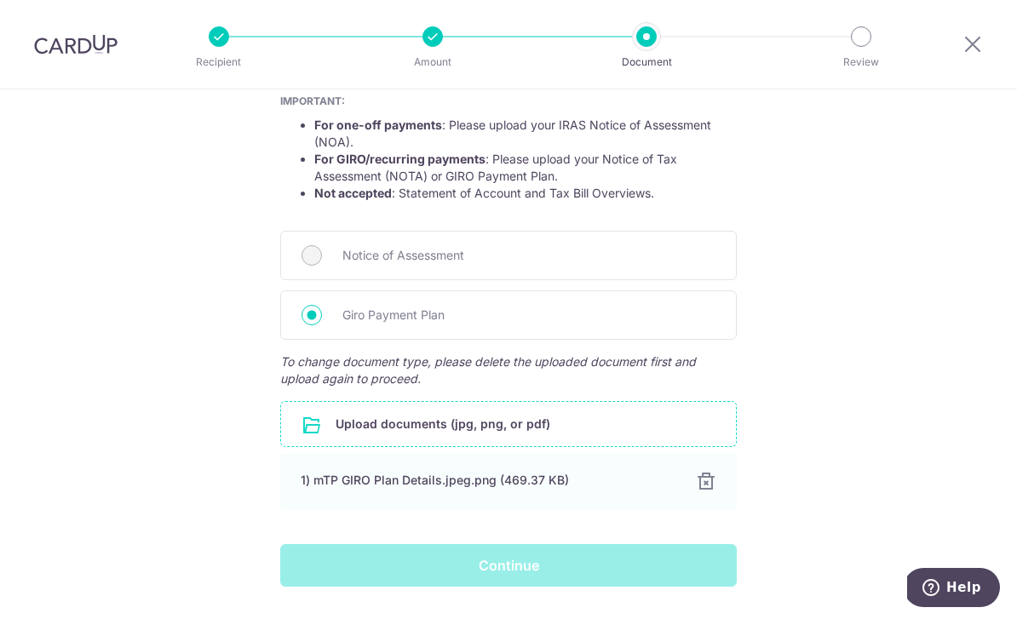
click at [548, 577] on div "Continue" at bounding box center [508, 565] width 477 height 43
click at [548, 571] on div "Continue" at bounding box center [508, 565] width 477 height 43
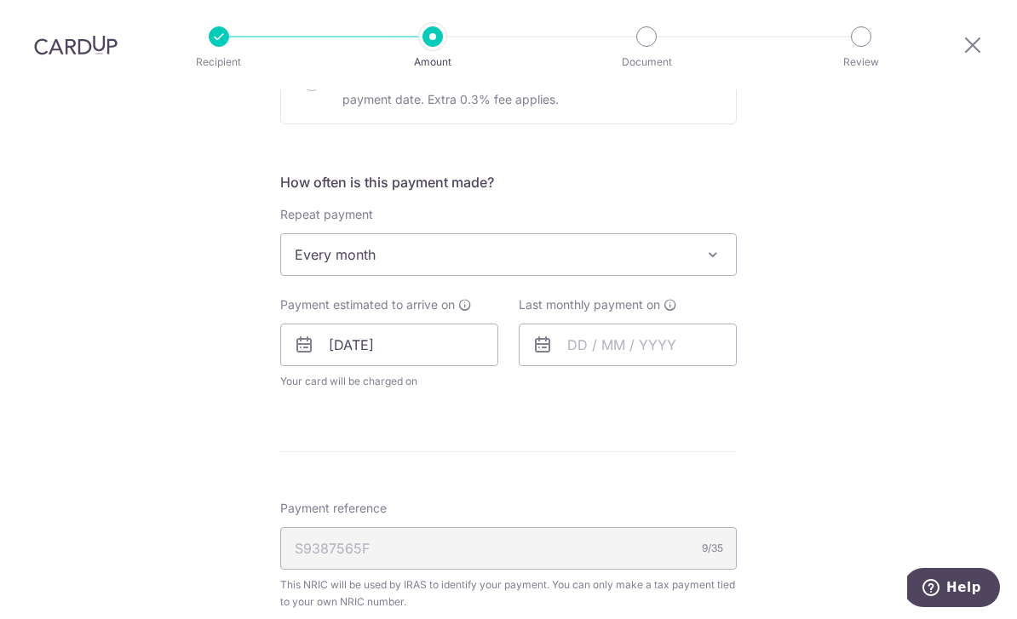
scroll to position [687, 0]
click at [593, 324] on input "text" at bounding box center [628, 345] width 218 height 43
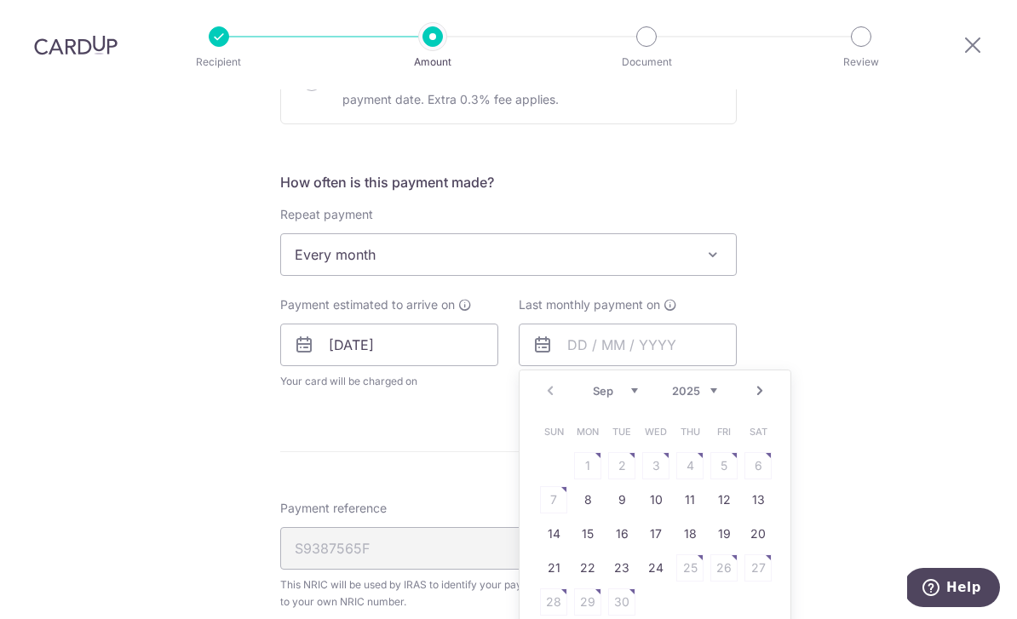
click at [763, 381] on link "Next" at bounding box center [759, 391] width 20 height 20
click at [768, 381] on link "Next" at bounding box center [759, 391] width 20 height 20
click at [756, 381] on link "Next" at bounding box center [759, 391] width 20 height 20
click at [757, 381] on link "Next" at bounding box center [759, 391] width 20 height 20
click at [759, 381] on link "Next" at bounding box center [759, 391] width 20 height 20
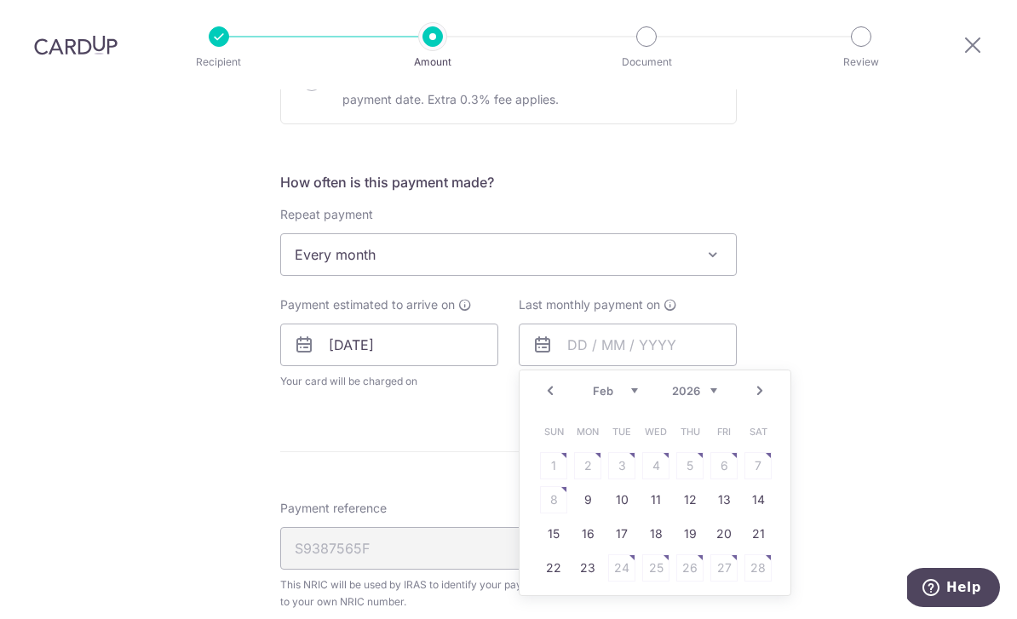
click at [761, 381] on link "Next" at bounding box center [759, 391] width 20 height 20
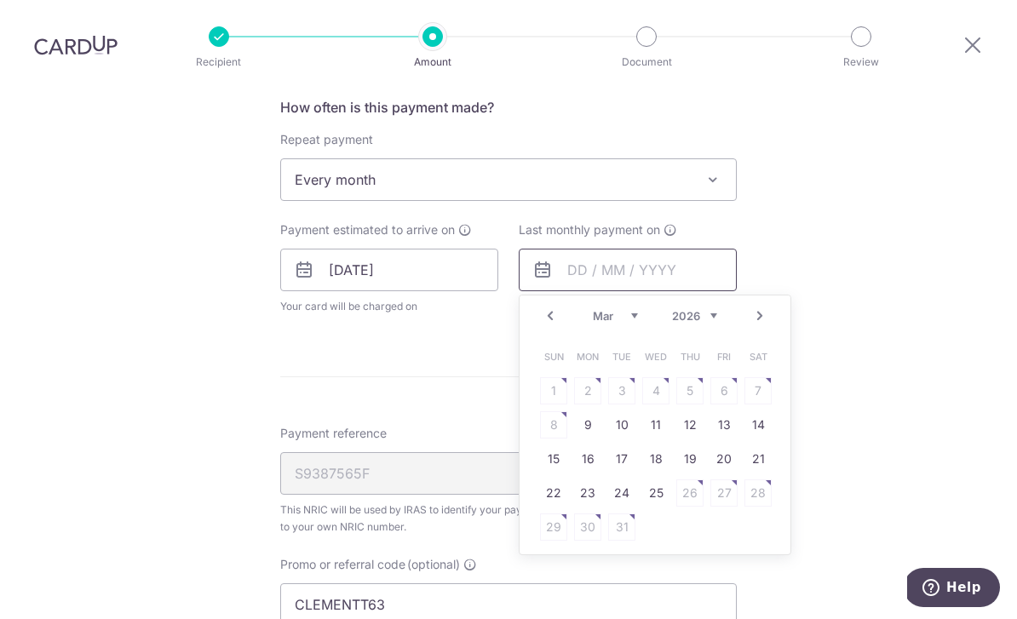
scroll to position [766, 0]
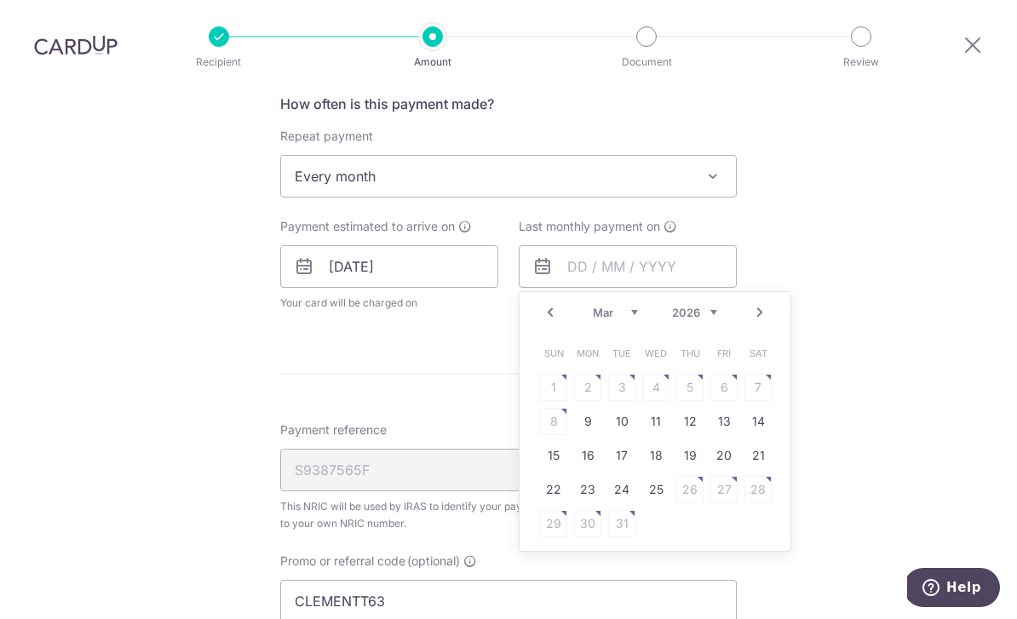
click at [648, 476] on link "25" at bounding box center [655, 489] width 27 height 27
type input "25/03/2026"
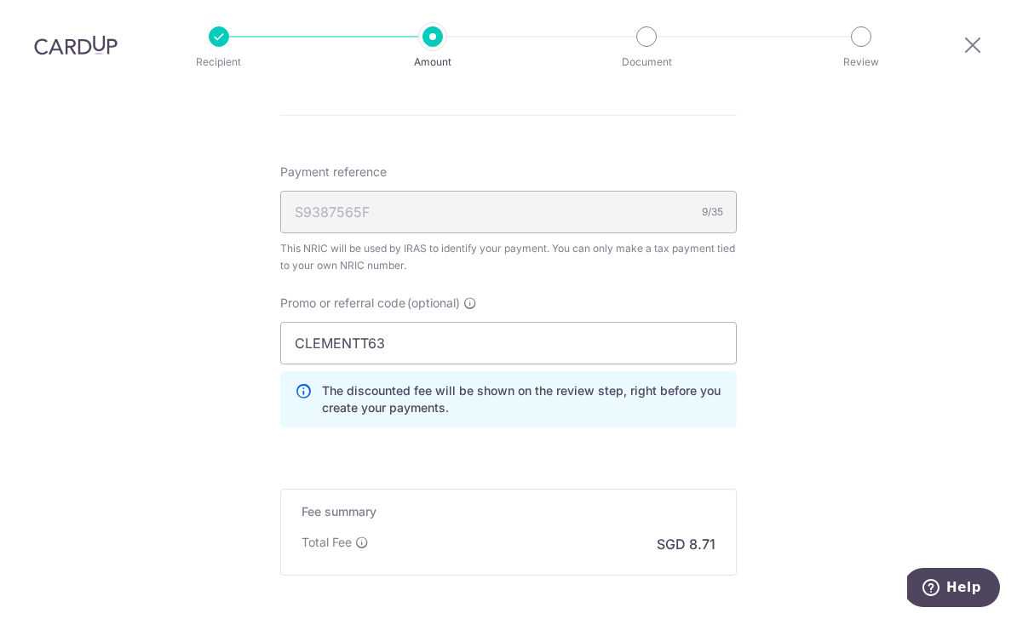
scroll to position [1095, 0]
click at [588, 189] on div "S9387565F 9/35" at bounding box center [508, 210] width 456 height 43
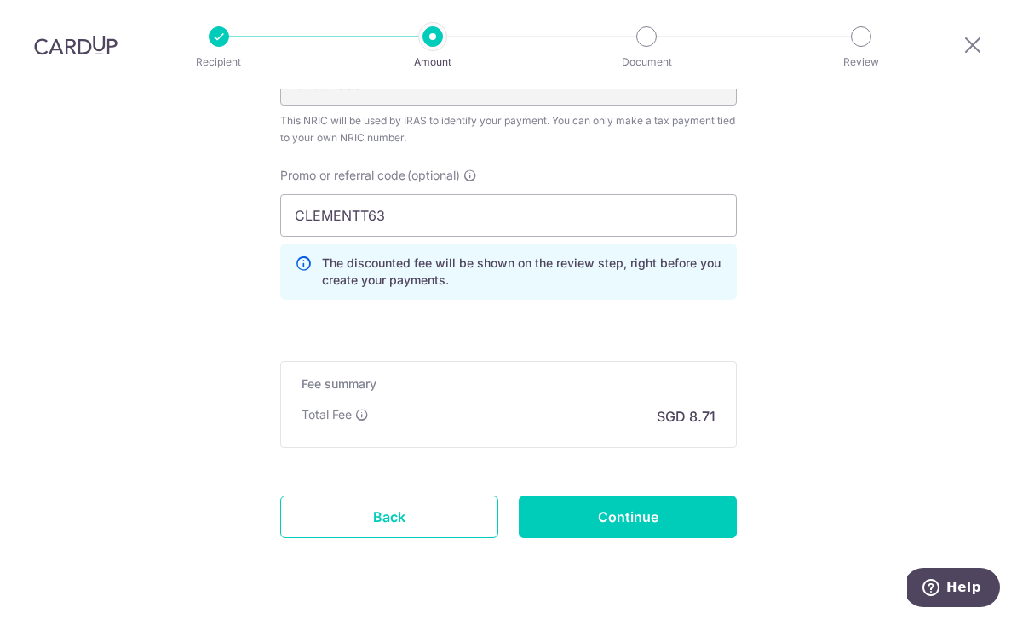
scroll to position [1220, 0]
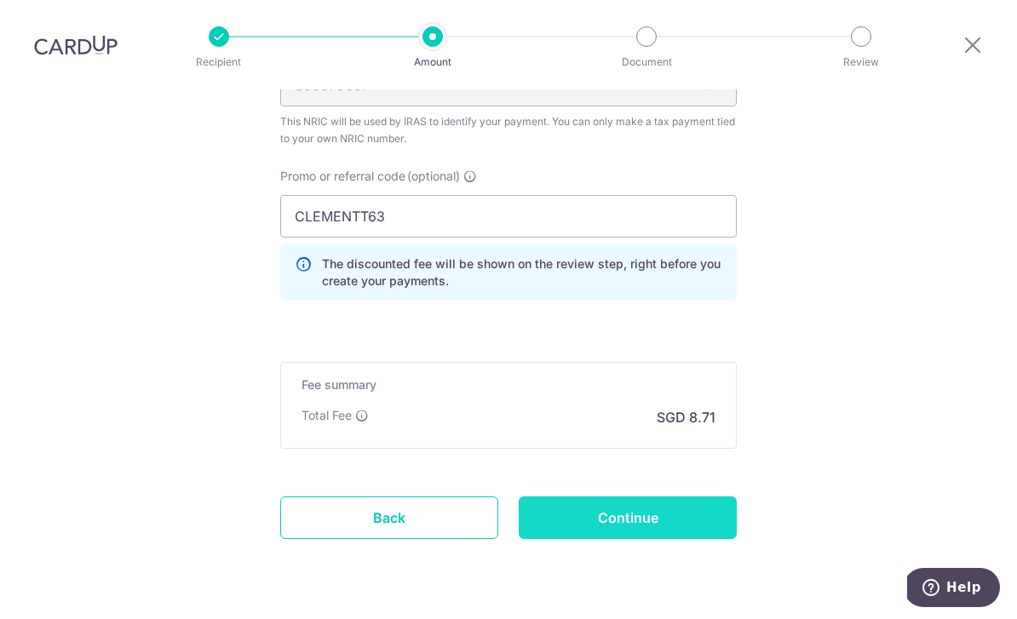
click at [643, 496] on input "Continue" at bounding box center [628, 517] width 218 height 43
type input "Update Schedule"
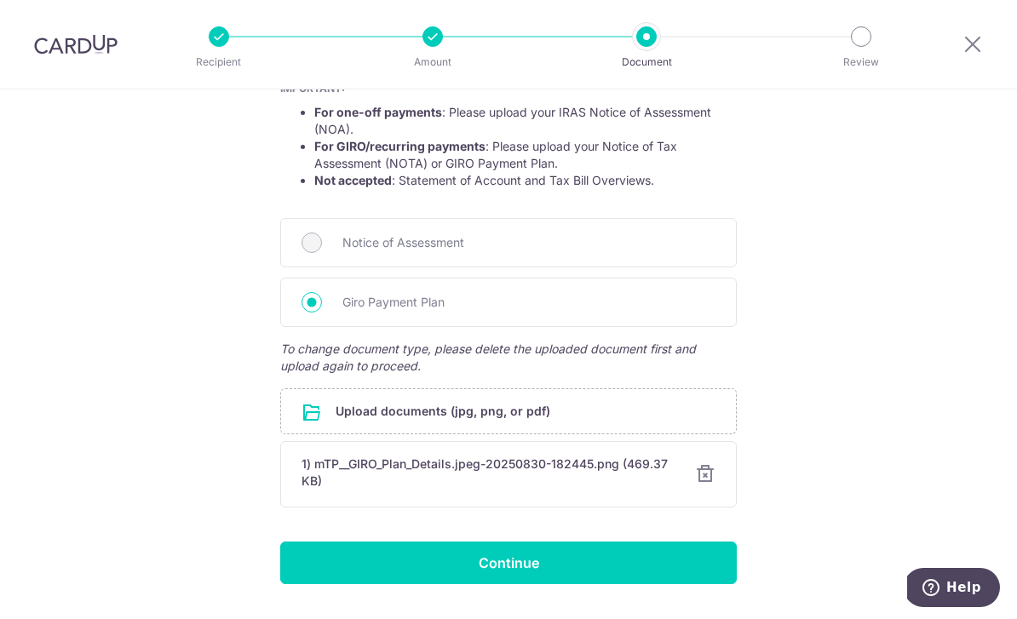
scroll to position [330, 0]
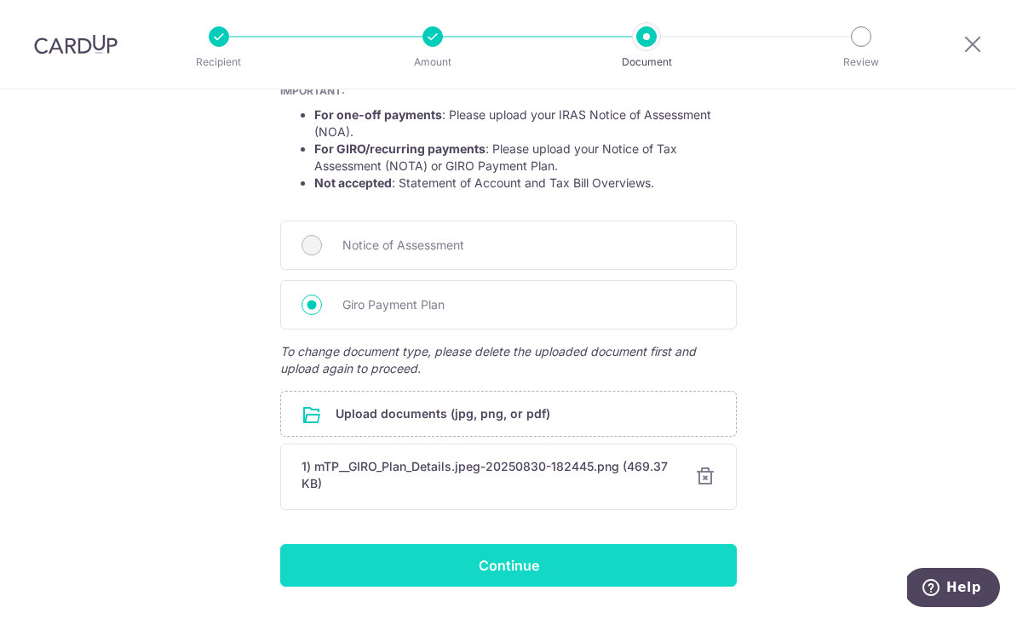
click at [650, 571] on input "Continue" at bounding box center [508, 565] width 456 height 43
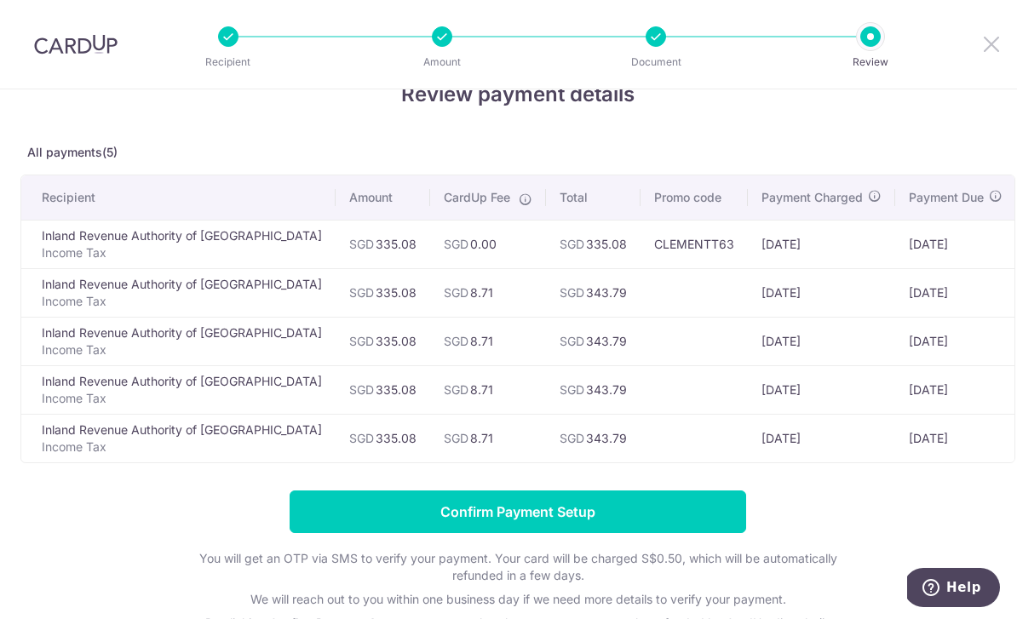
click at [981, 41] on icon at bounding box center [991, 43] width 20 height 21
click at [981, 49] on icon at bounding box center [991, 43] width 20 height 21
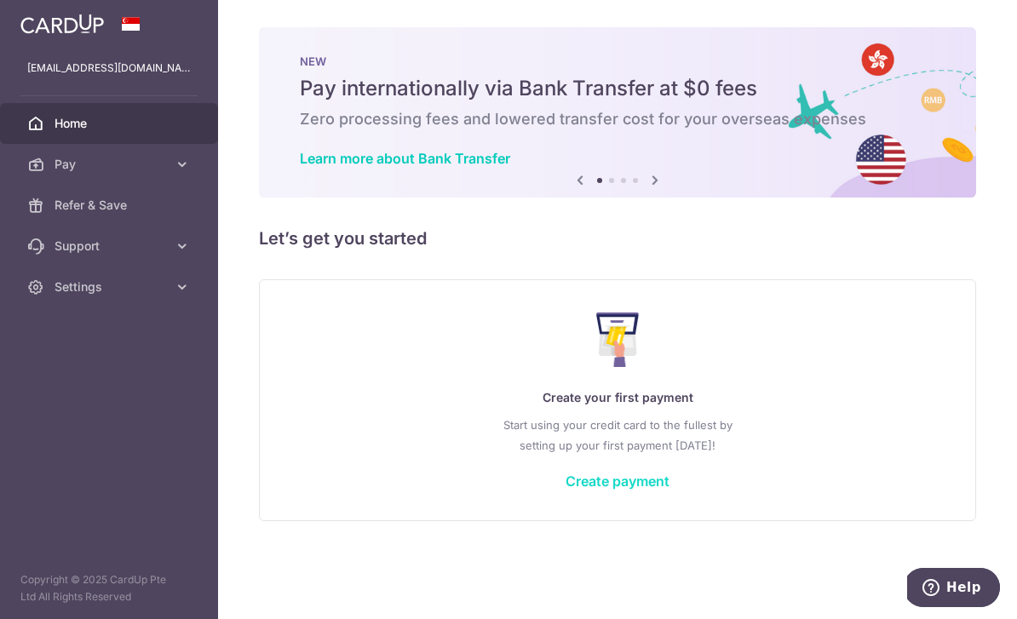
click at [565, 490] on link "Create payment" at bounding box center [617, 481] width 104 height 17
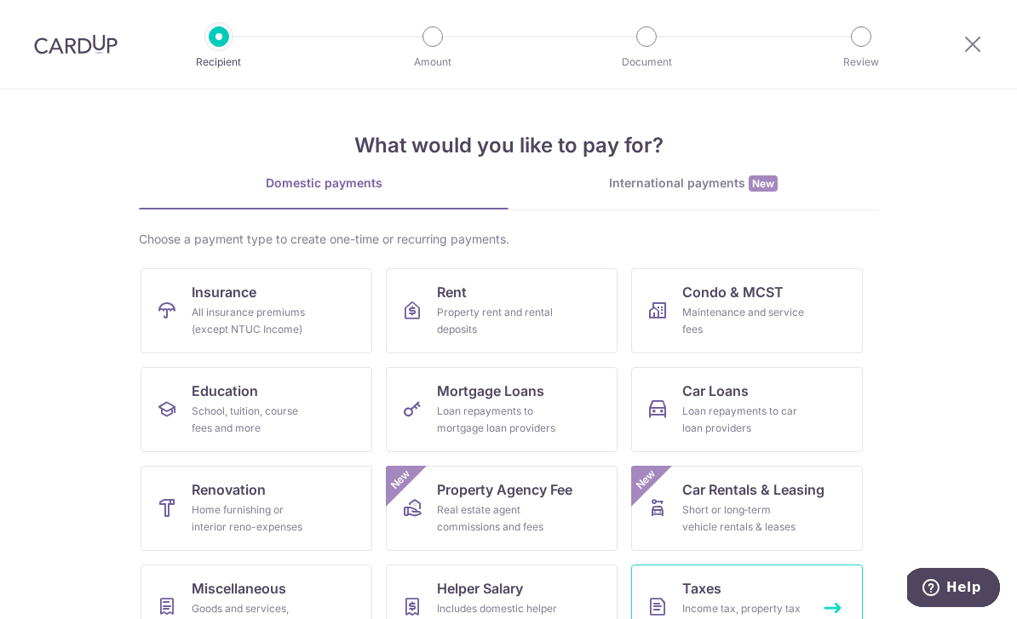
click at [770, 596] on link "Taxes Income tax, property tax and stamp duty" at bounding box center [747, 607] width 232 height 85
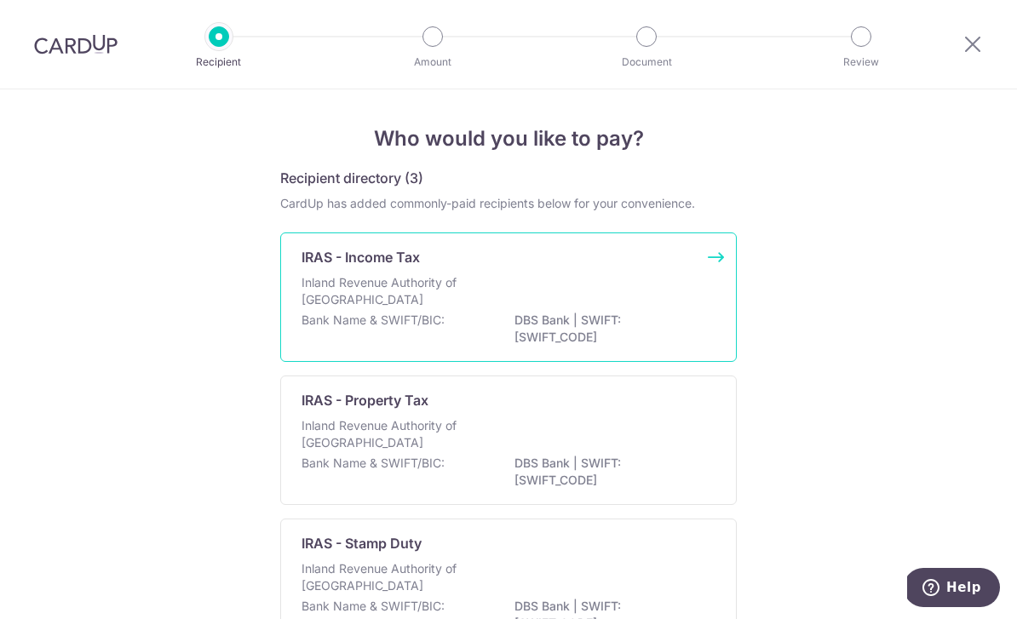
click at [644, 319] on p "DBS Bank | SWIFT: [SWIFT_CODE]" at bounding box center [609, 329] width 191 height 34
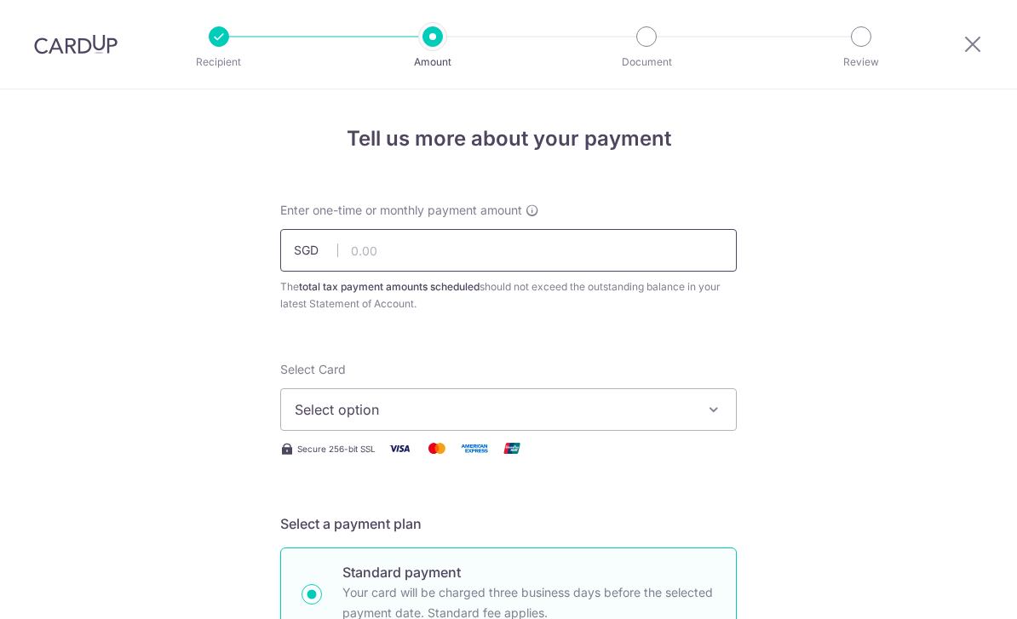
click at [550, 272] on input "text" at bounding box center [508, 250] width 456 height 43
type input "335.08"
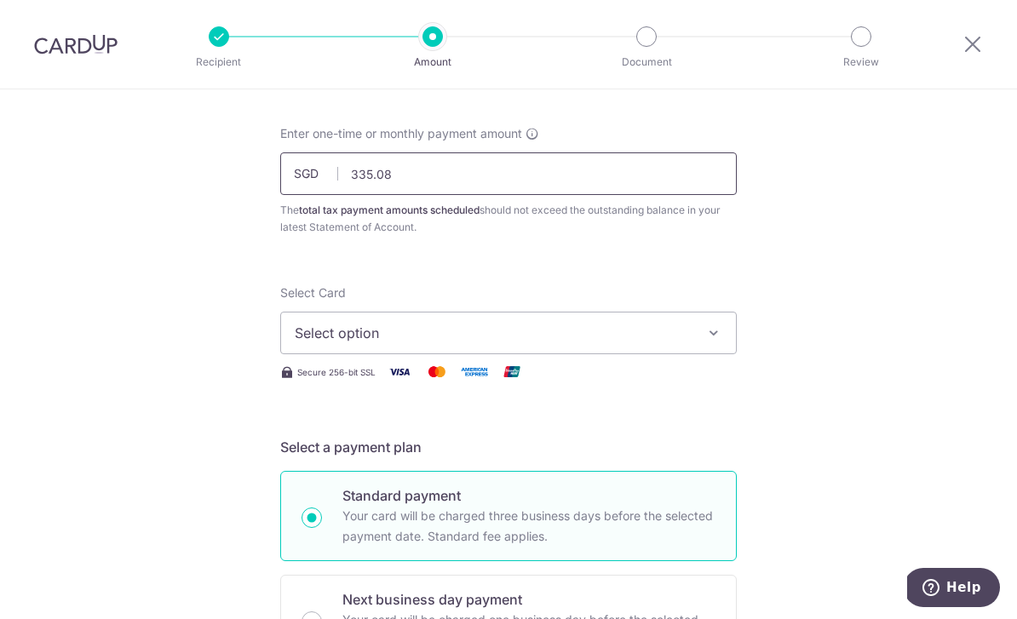
scroll to position [66, 0]
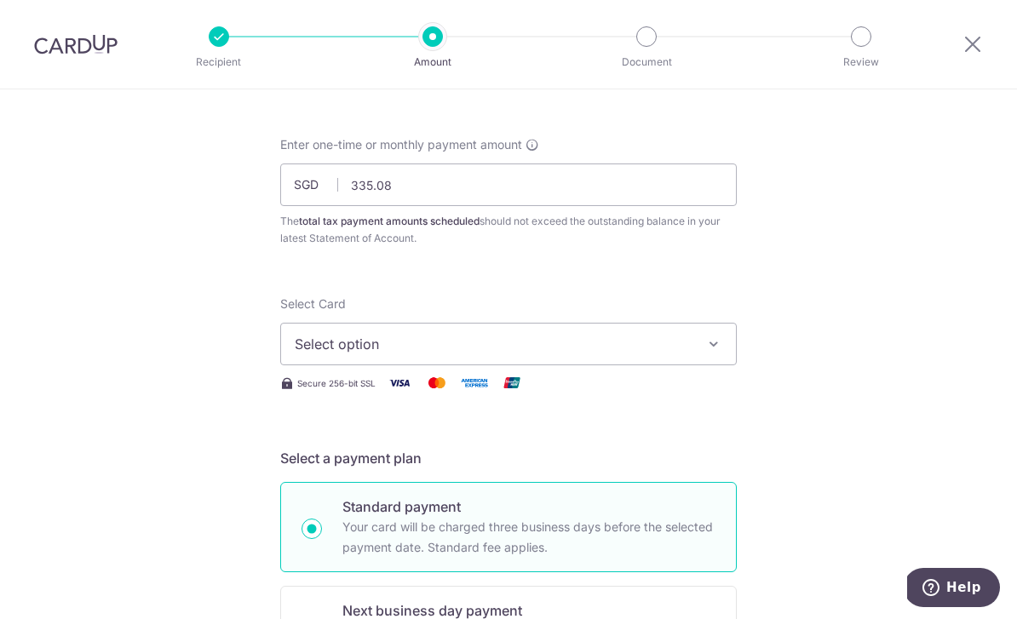
click at [671, 346] on span "Select option" at bounding box center [493, 344] width 397 height 20
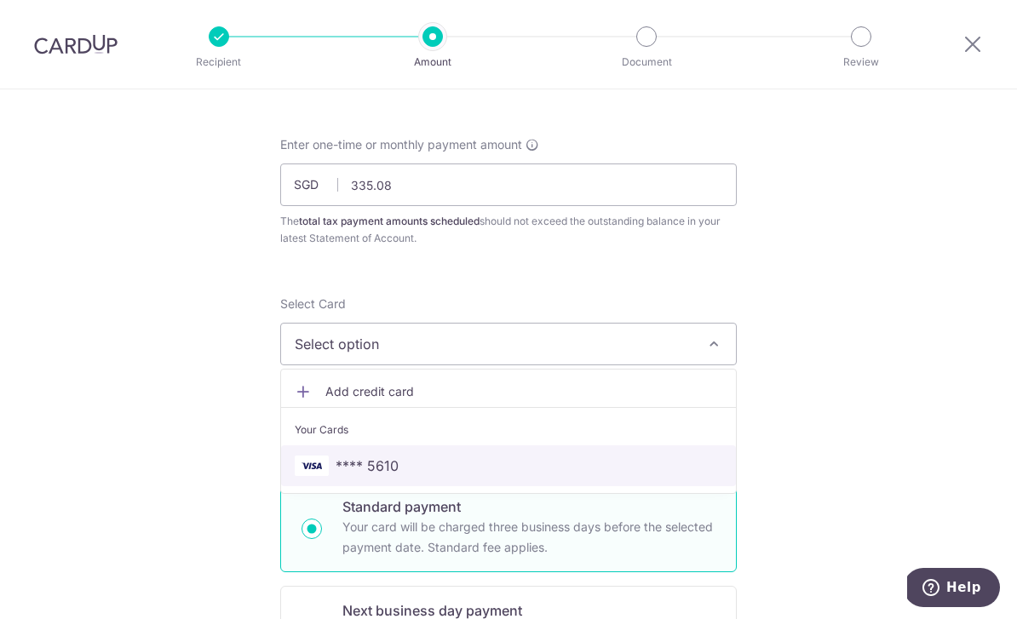
click at [577, 470] on span "**** 5610" at bounding box center [509, 466] width 428 height 20
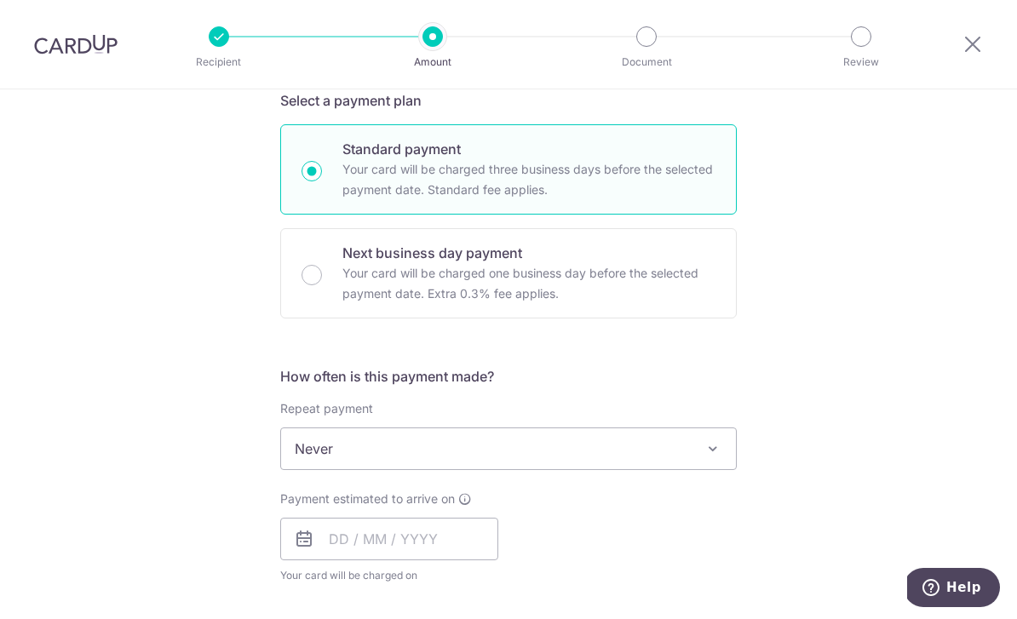
scroll to position [583, 0]
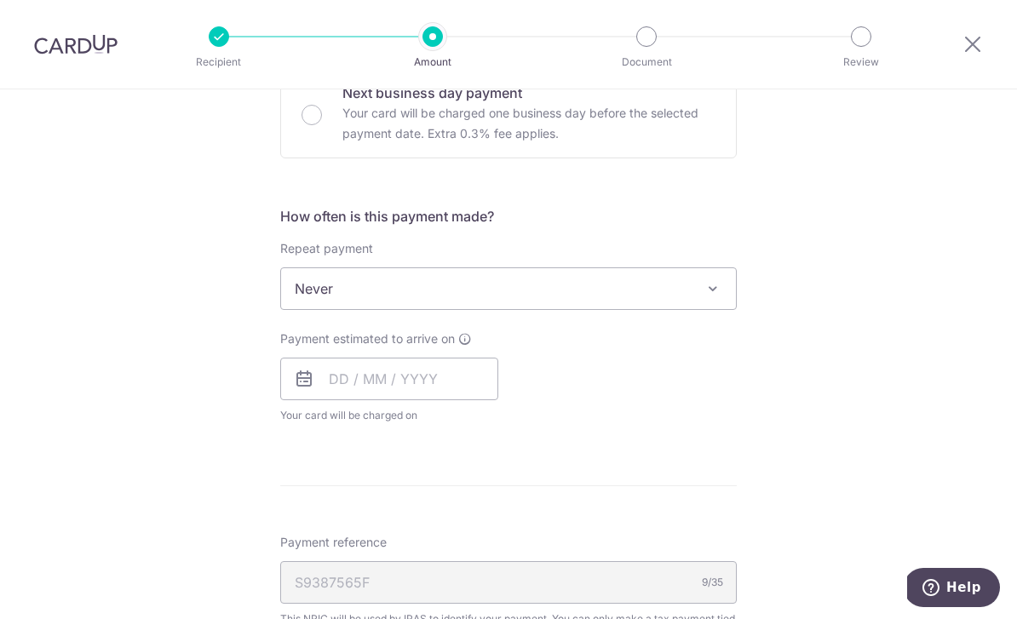
click at [672, 295] on span "Never" at bounding box center [508, 288] width 455 height 41
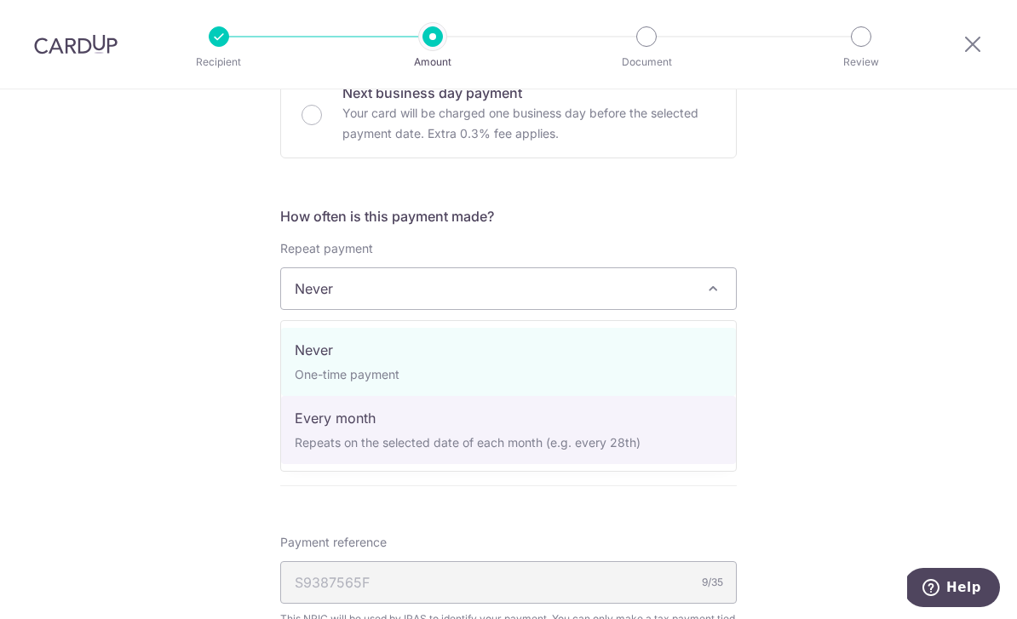
select select "3"
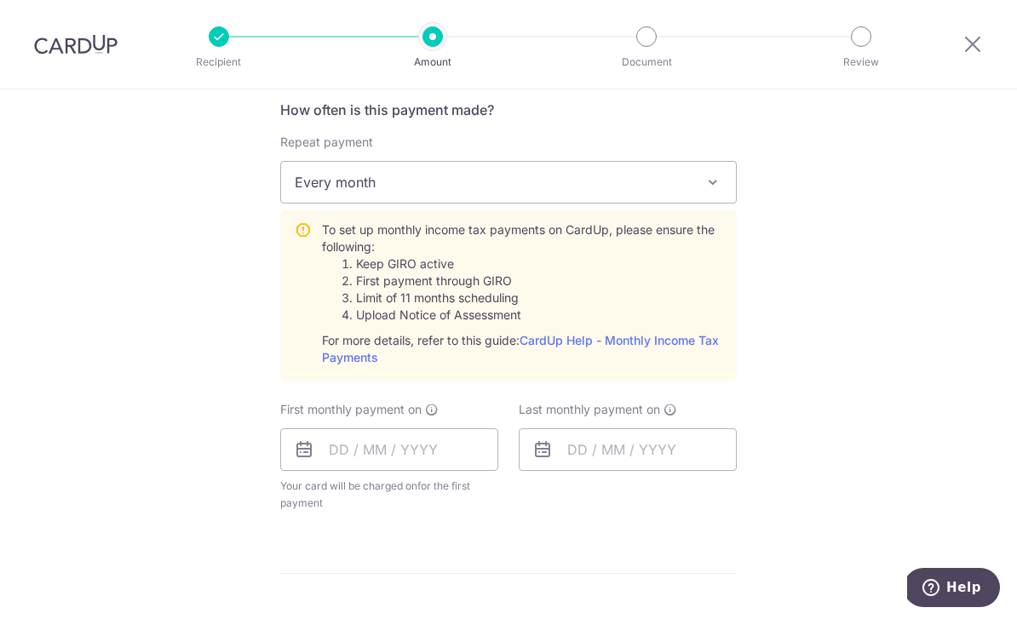
scroll to position [773, 0]
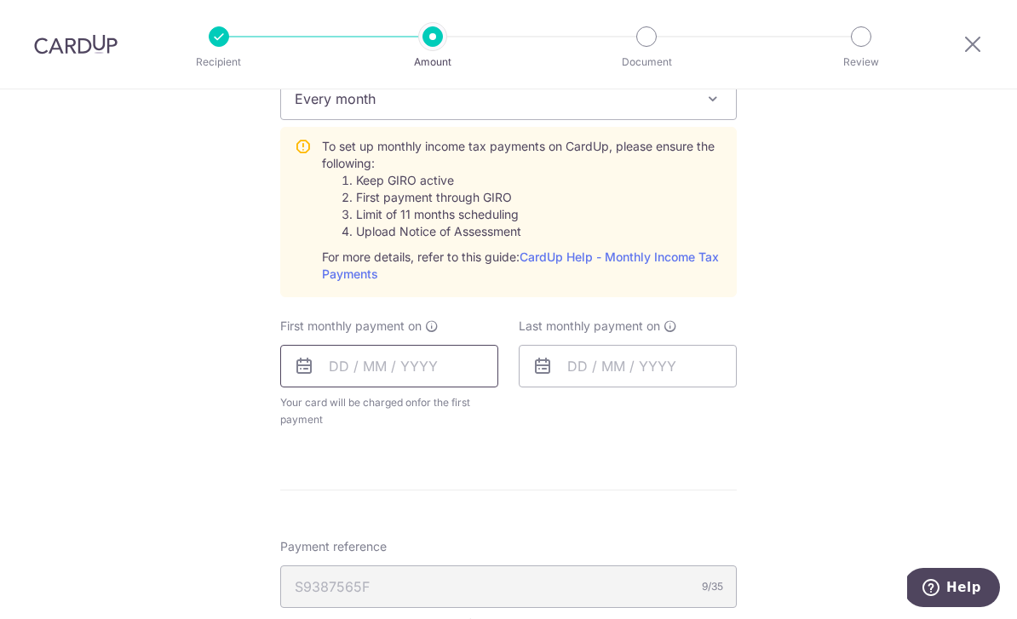
click at [332, 378] on input "text" at bounding box center [389, 366] width 218 height 43
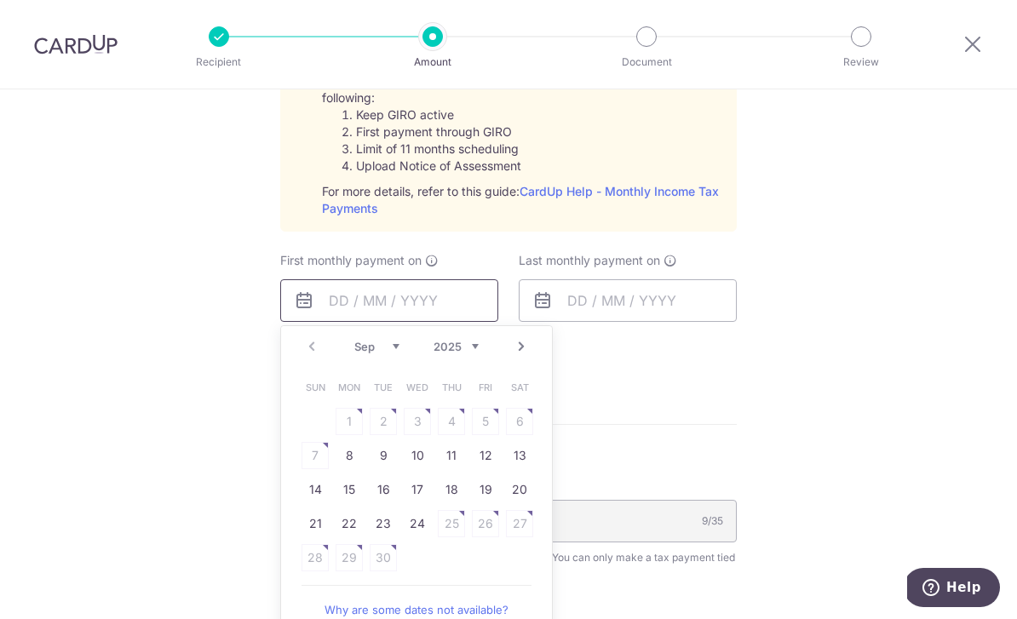
scroll to position [887, 0]
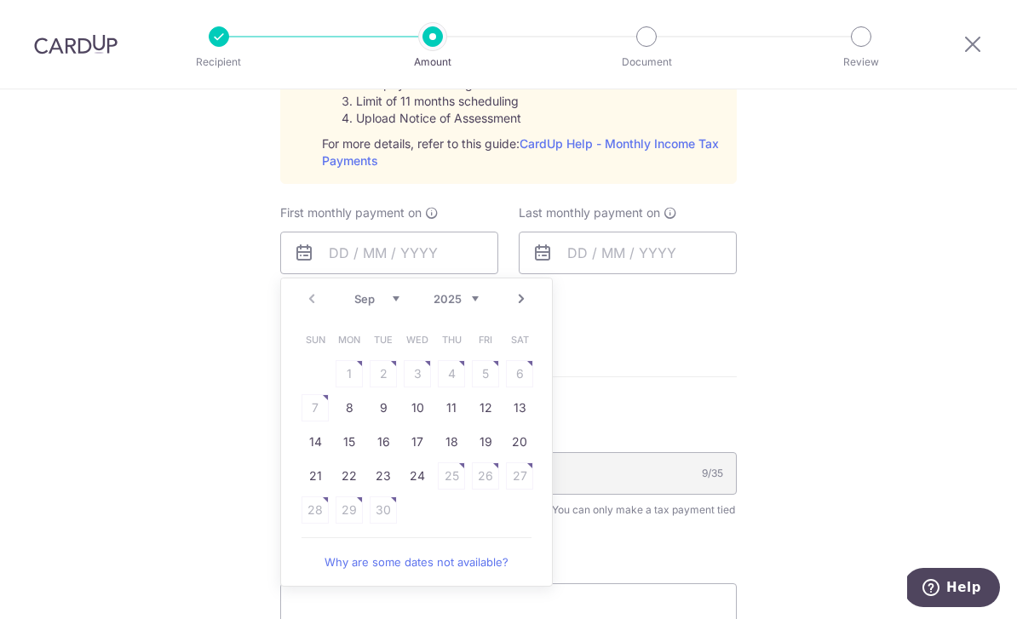
click at [522, 309] on link "Next" at bounding box center [521, 299] width 20 height 20
click at [353, 524] on link "27" at bounding box center [349, 509] width 27 height 27
type input "[DATE]"
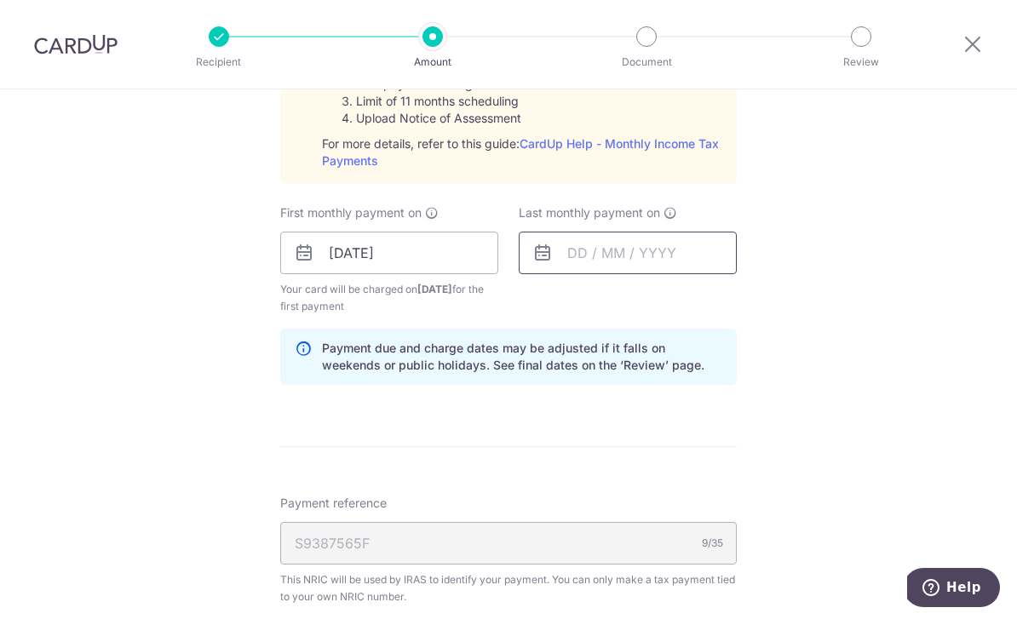
click at [597, 268] on input "text" at bounding box center [628, 253] width 218 height 43
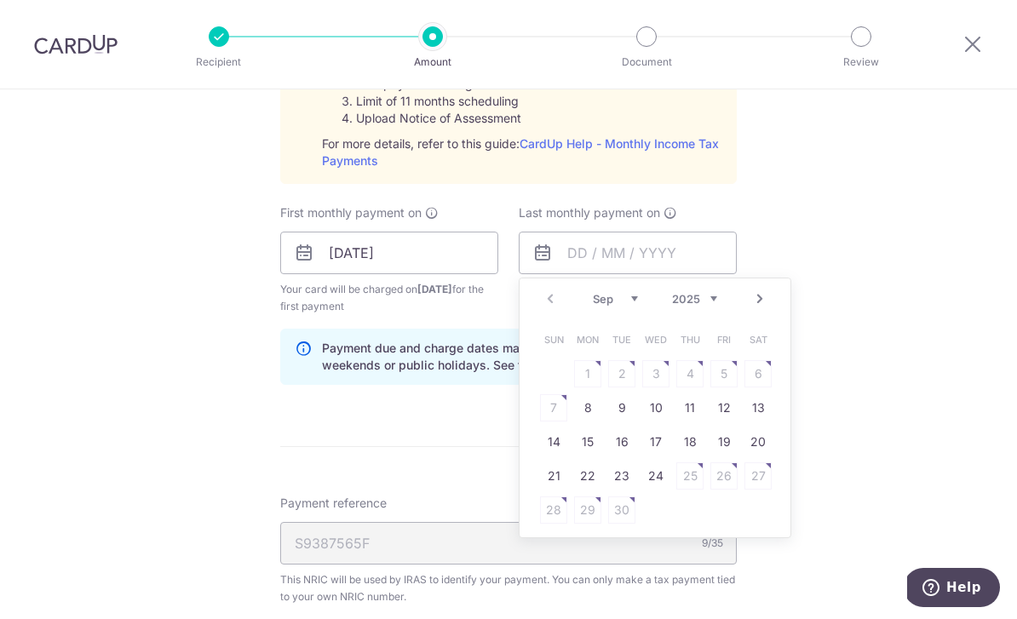
click at [761, 309] on link "Next" at bounding box center [759, 299] width 20 height 20
click at [758, 309] on link "Next" at bounding box center [759, 299] width 20 height 20
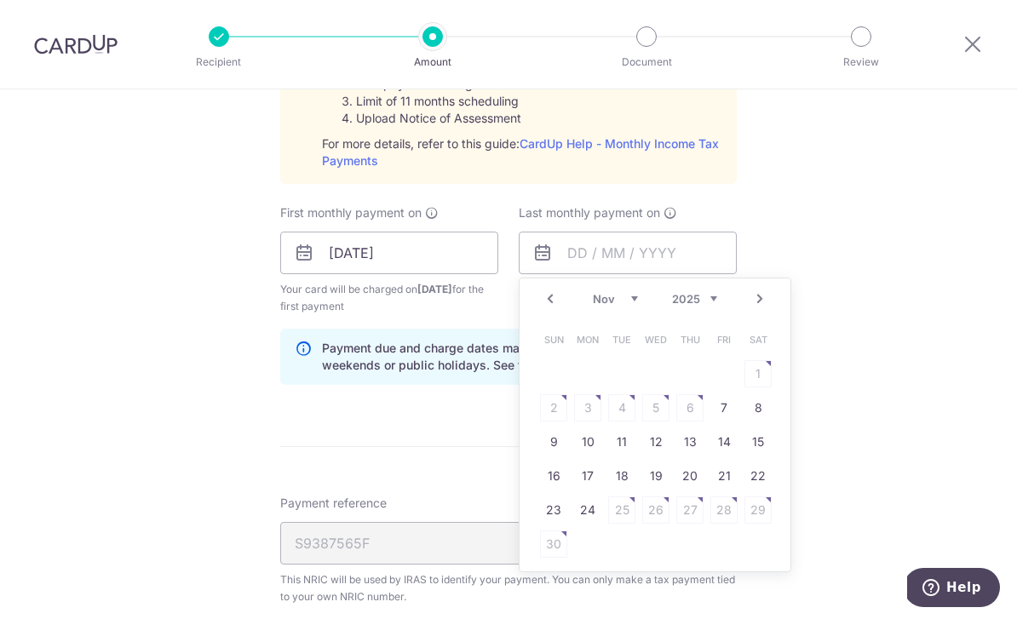
click at [756, 309] on link "Next" at bounding box center [759, 299] width 20 height 20
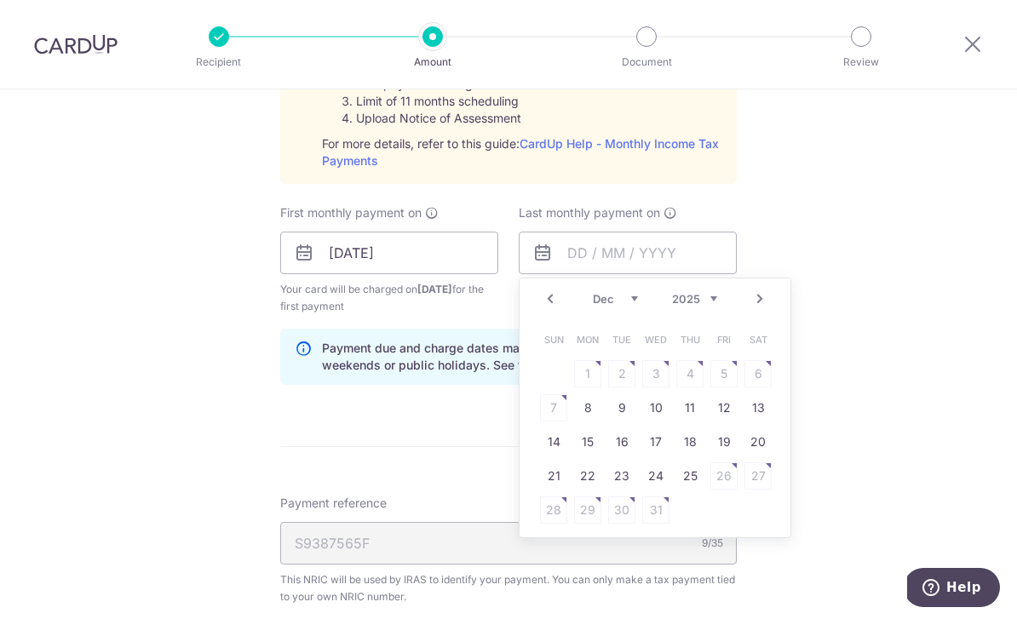
click at [759, 309] on link "Next" at bounding box center [759, 299] width 20 height 20
click at [760, 309] on link "Next" at bounding box center [759, 299] width 20 height 20
click at [758, 309] on link "Next" at bounding box center [759, 299] width 20 height 20
click at [663, 481] on link "25" at bounding box center [655, 475] width 27 height 27
type input "[DATE]"
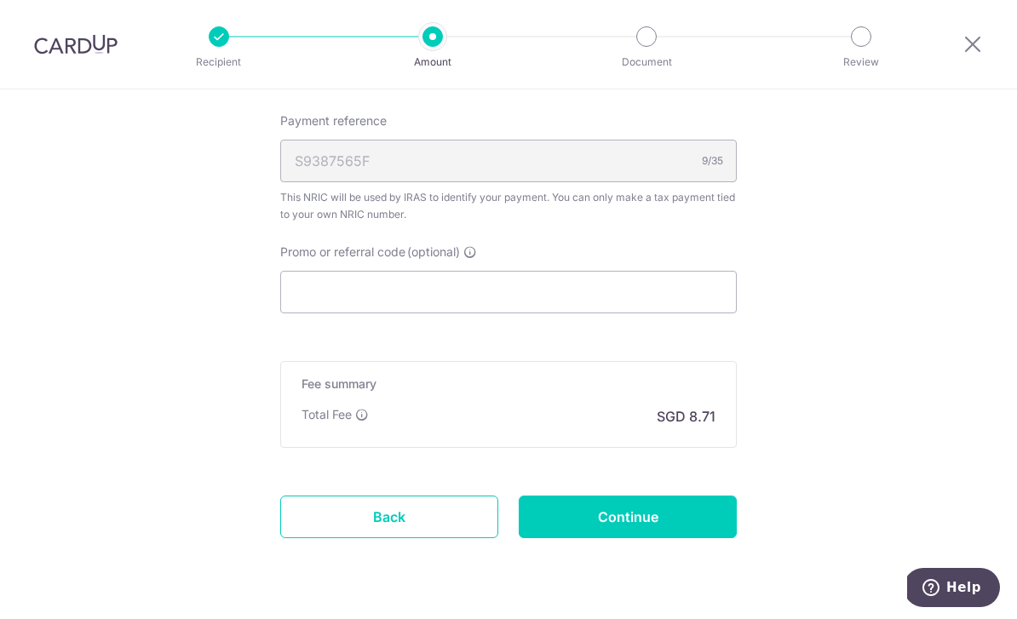
scroll to position [1268, 0]
click at [634, 301] on input "Promo or referral code (optional)" at bounding box center [508, 293] width 456 height 43
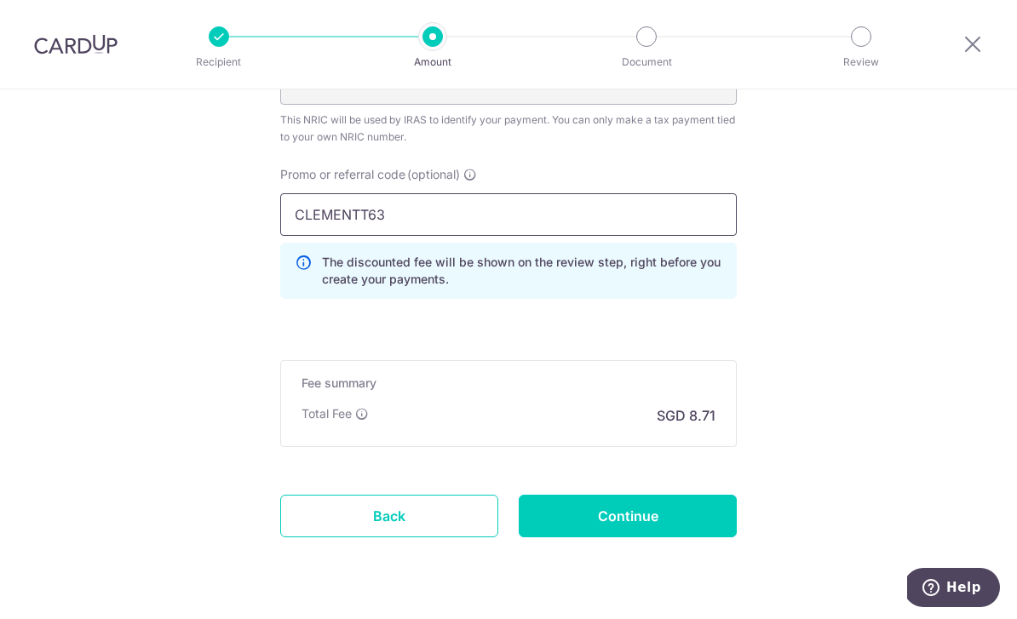
scroll to position [1345, 0]
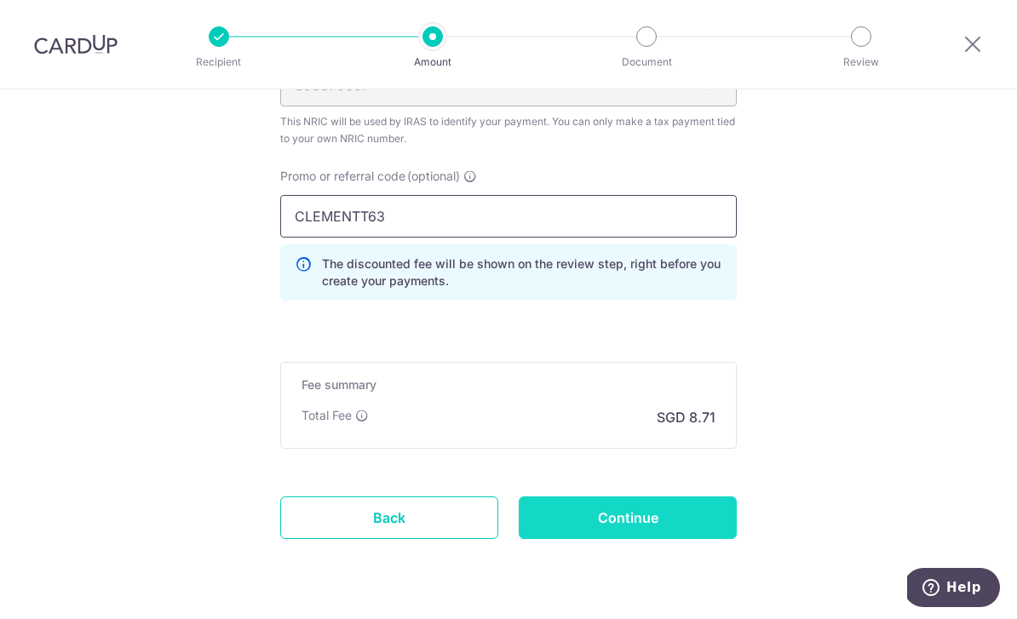
type input "CLEMENTT63"
click at [657, 523] on input "Continue" at bounding box center [628, 517] width 218 height 43
type input "Create Schedule"
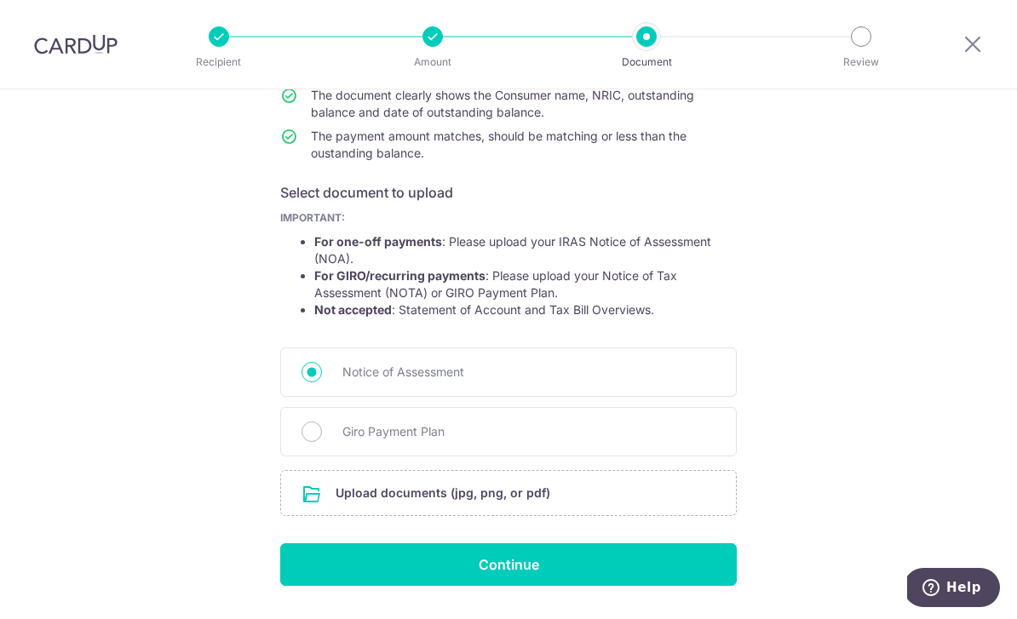
scroll to position [203, 0]
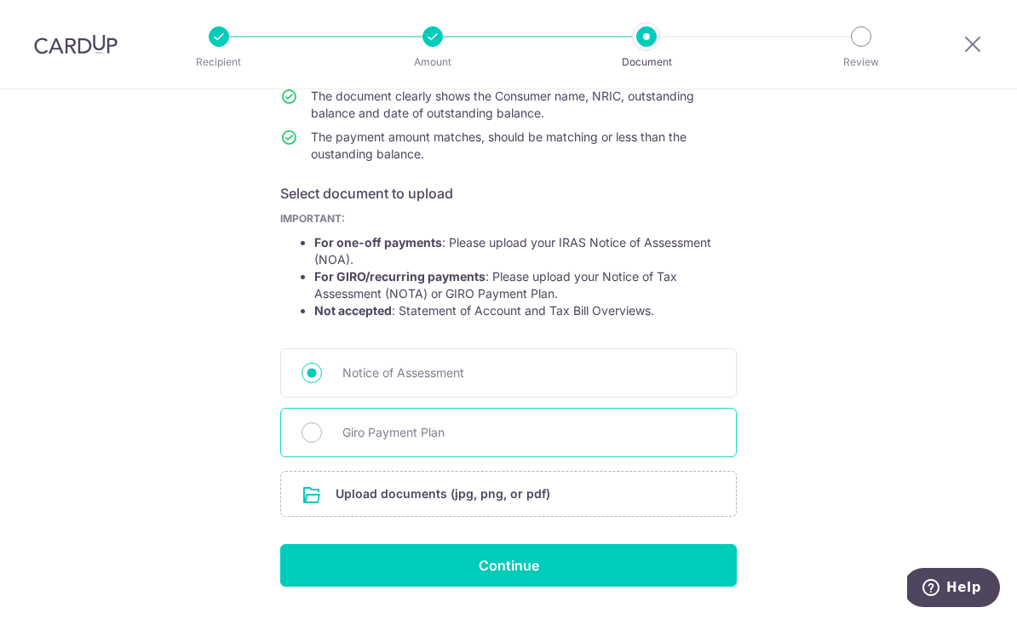
click at [435, 441] on span "Giro Payment Plan" at bounding box center [528, 432] width 373 height 20
click at [322, 441] on input "Giro Payment Plan" at bounding box center [311, 432] width 20 height 20
radio input "true"
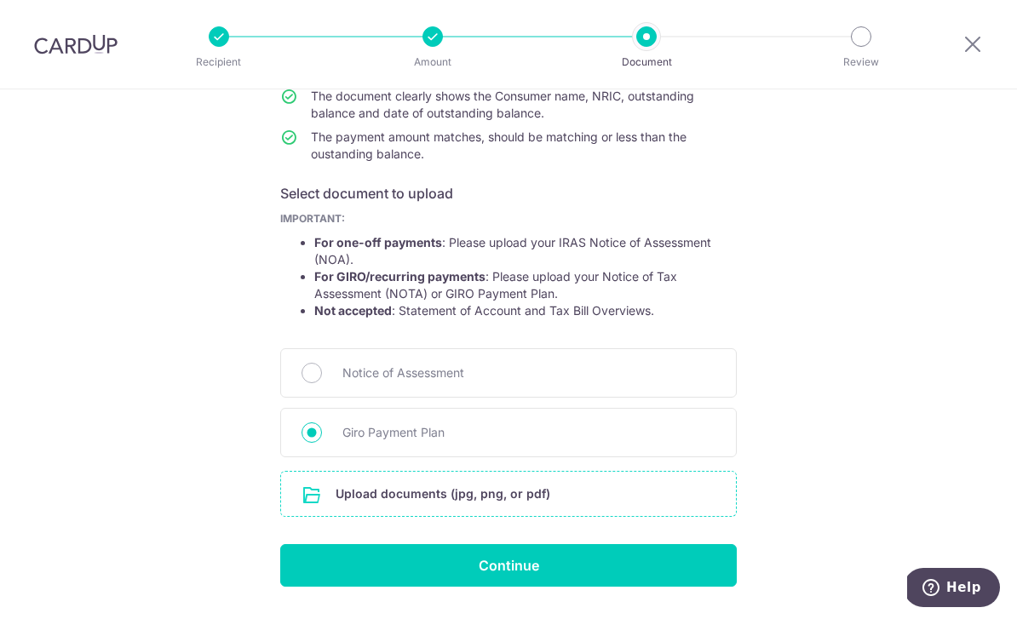
click at [508, 510] on input "file" at bounding box center [508, 494] width 455 height 44
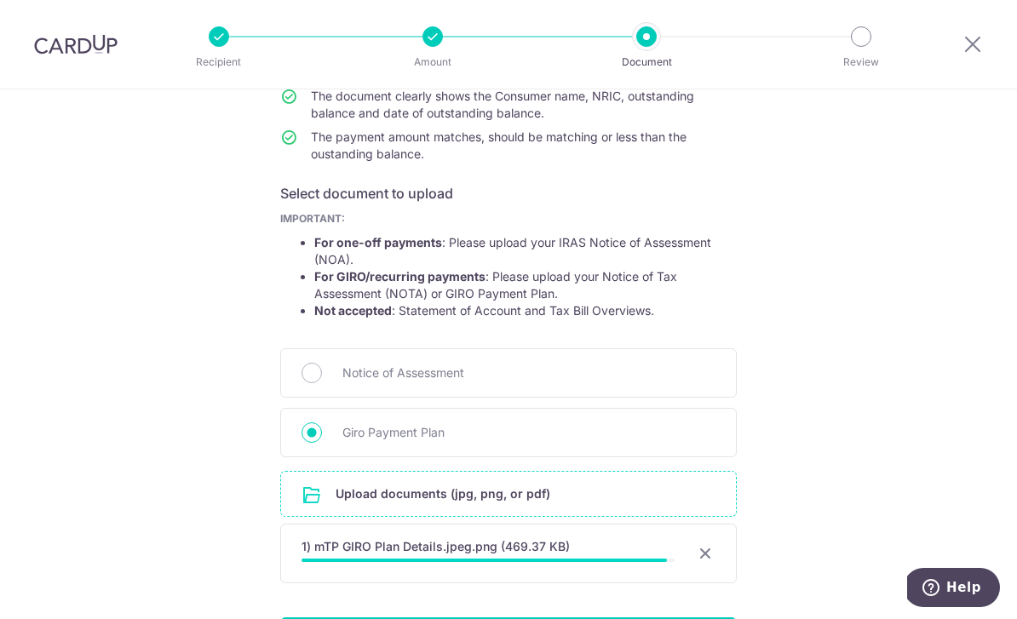
click at [533, 573] on div "Upload documents (jpg, png, or pdf) 1) mTP GIRO Plan Details.jpeg.png (469.37 K…" at bounding box center [508, 530] width 456 height 119
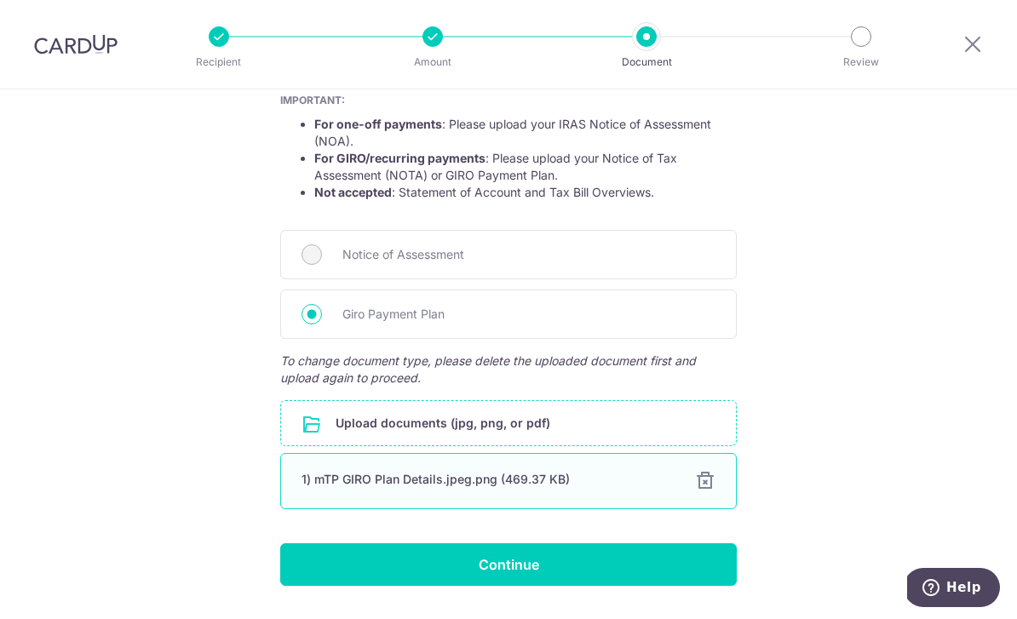
scroll to position [320, 0]
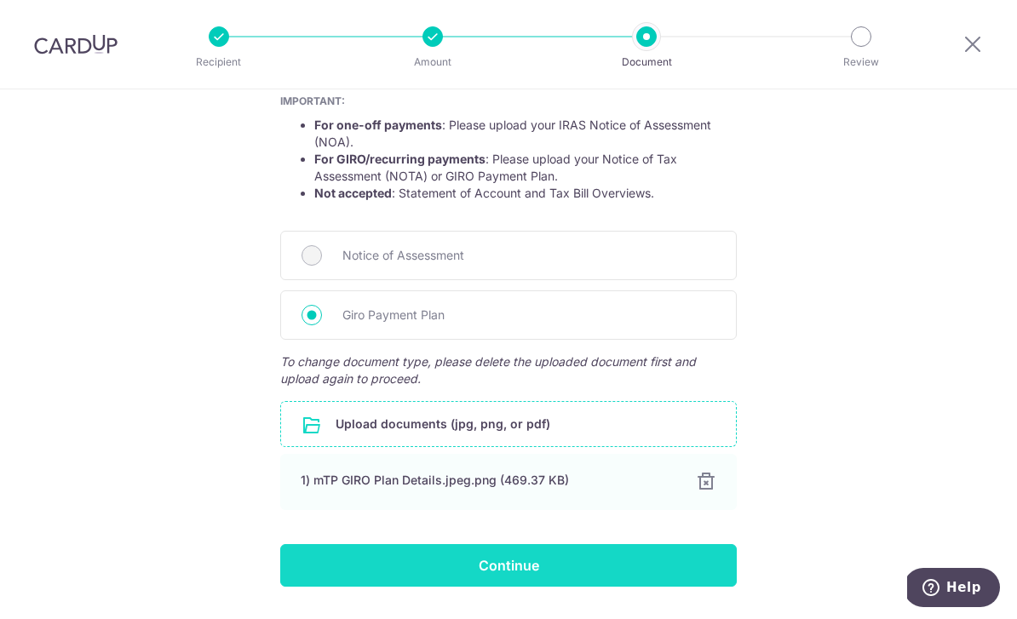
click at [572, 562] on input "Continue" at bounding box center [508, 565] width 456 height 43
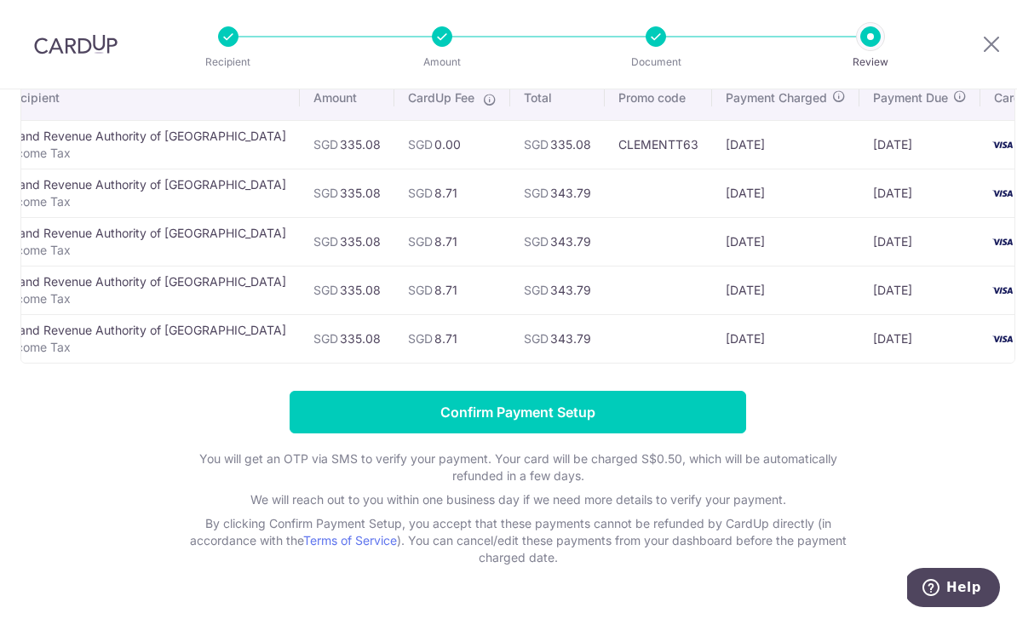
scroll to position [0, 35]
click at [981, 40] on icon at bounding box center [991, 43] width 20 height 21
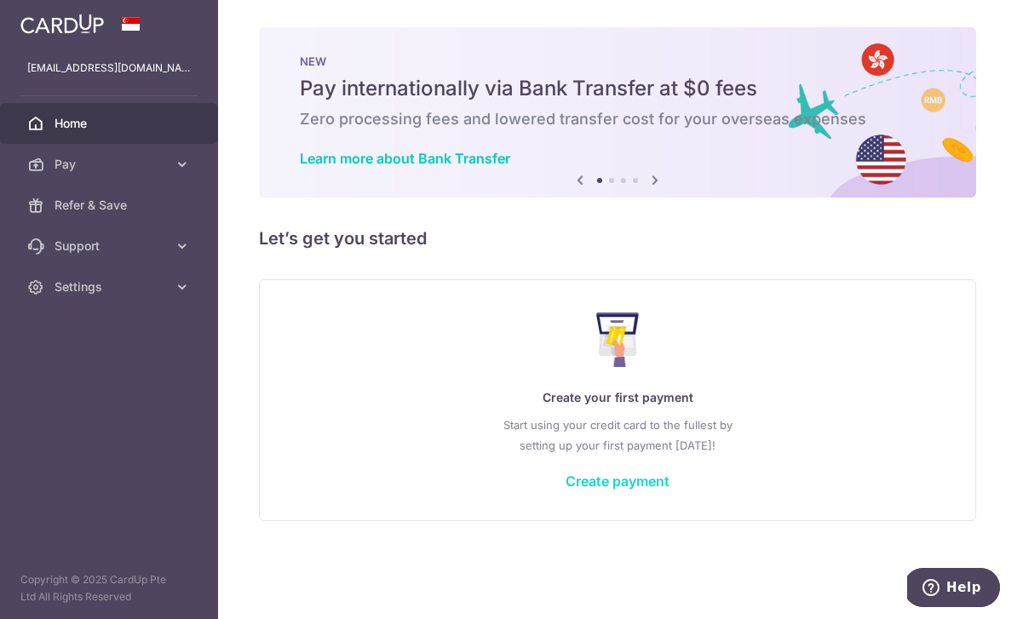
click at [565, 490] on link "Create payment" at bounding box center [617, 481] width 104 height 17
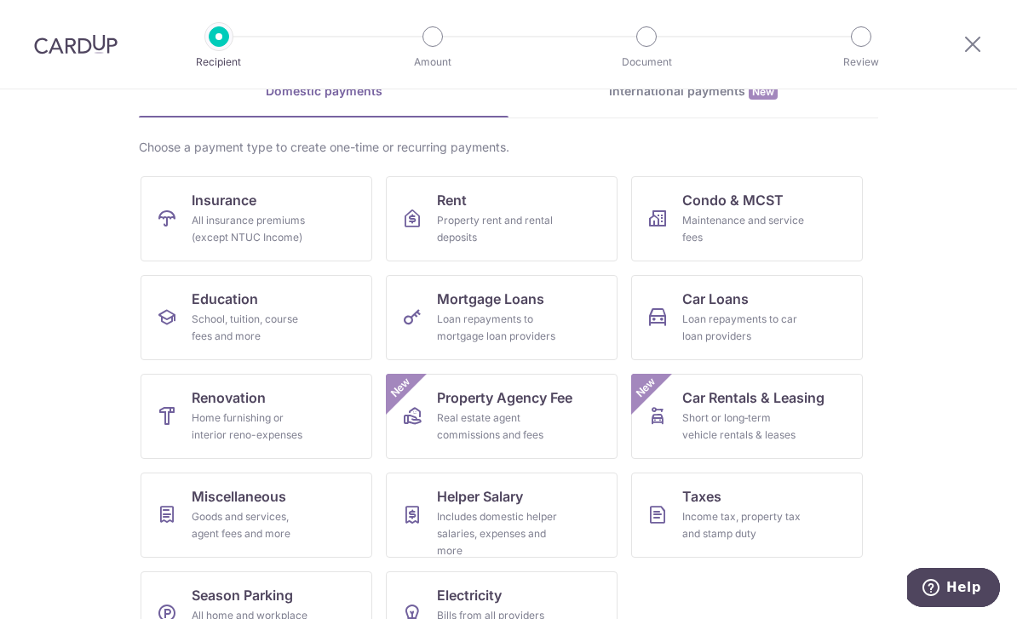
scroll to position [89, 0]
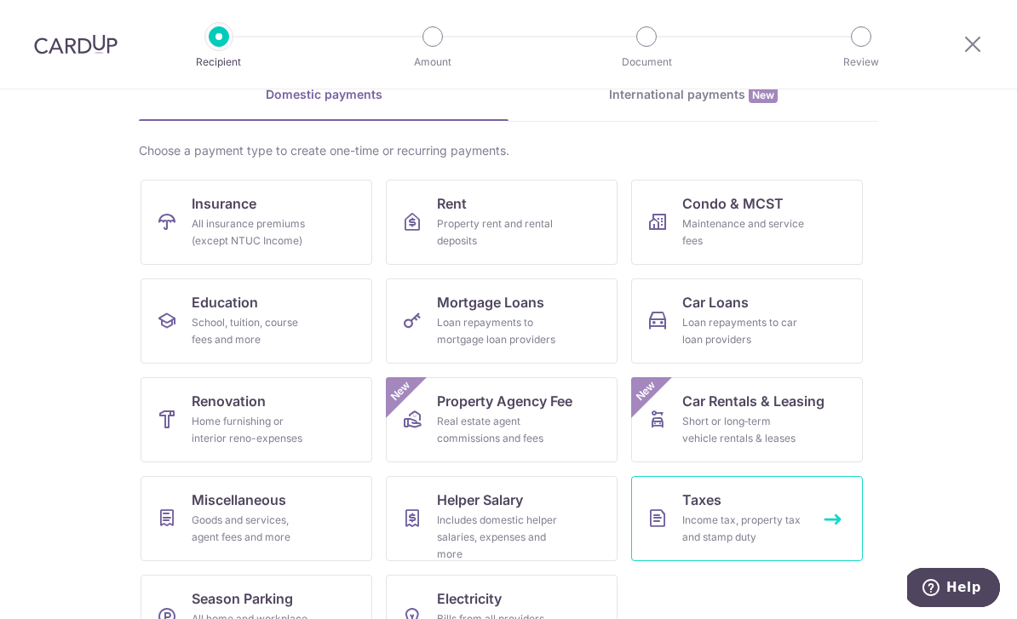
click at [715, 515] on div "Income tax, property tax and stamp duty" at bounding box center [743, 529] width 123 height 34
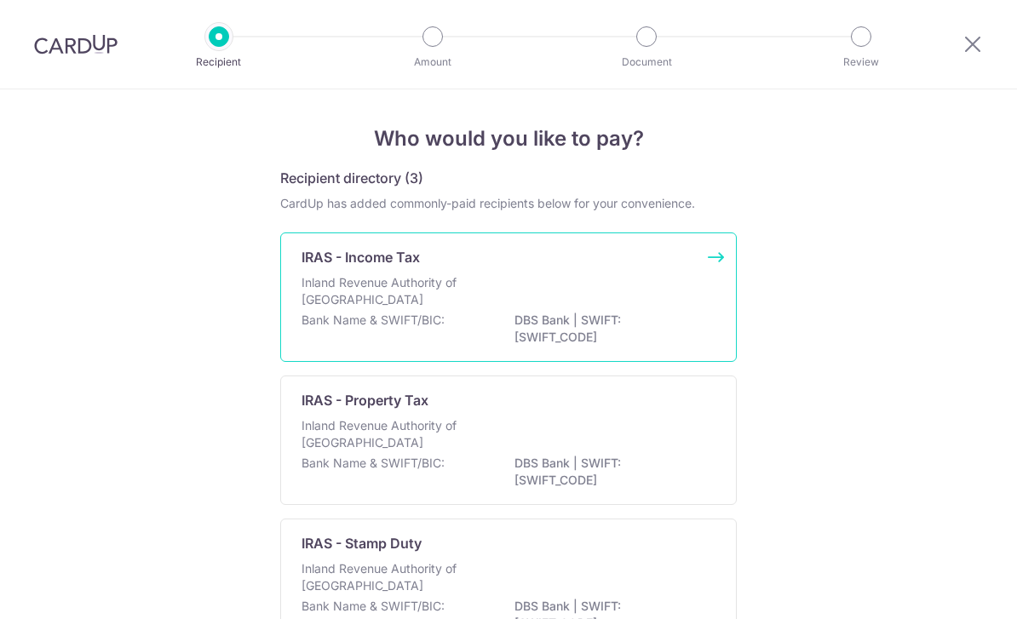
click at [634, 319] on p "DBS Bank | SWIFT: [SWIFT_CODE]" at bounding box center [609, 329] width 191 height 34
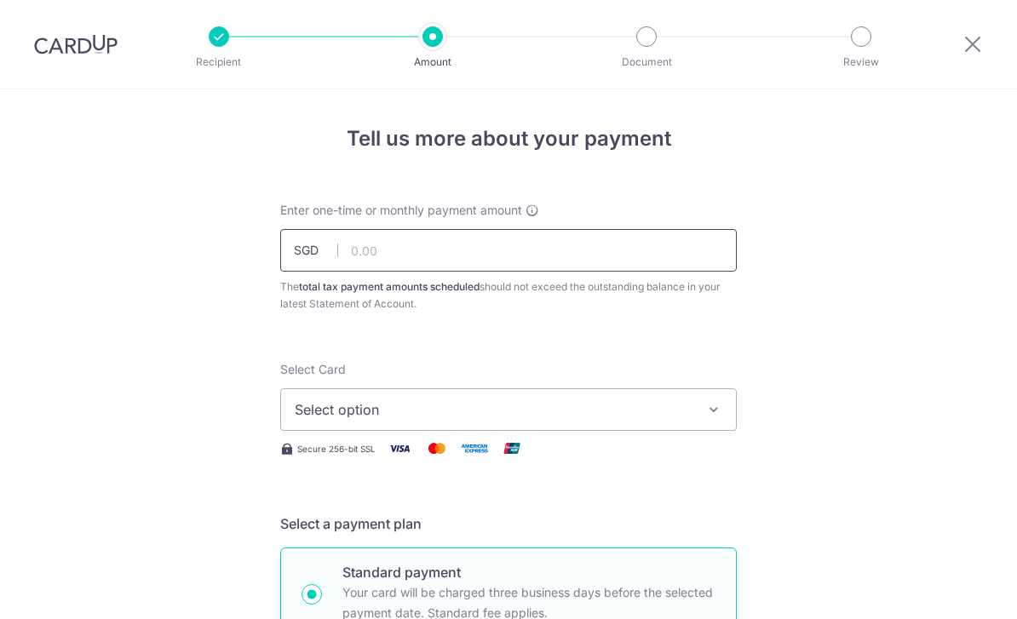
click at [703, 251] on input "text" at bounding box center [508, 250] width 456 height 43
type input "335.08"
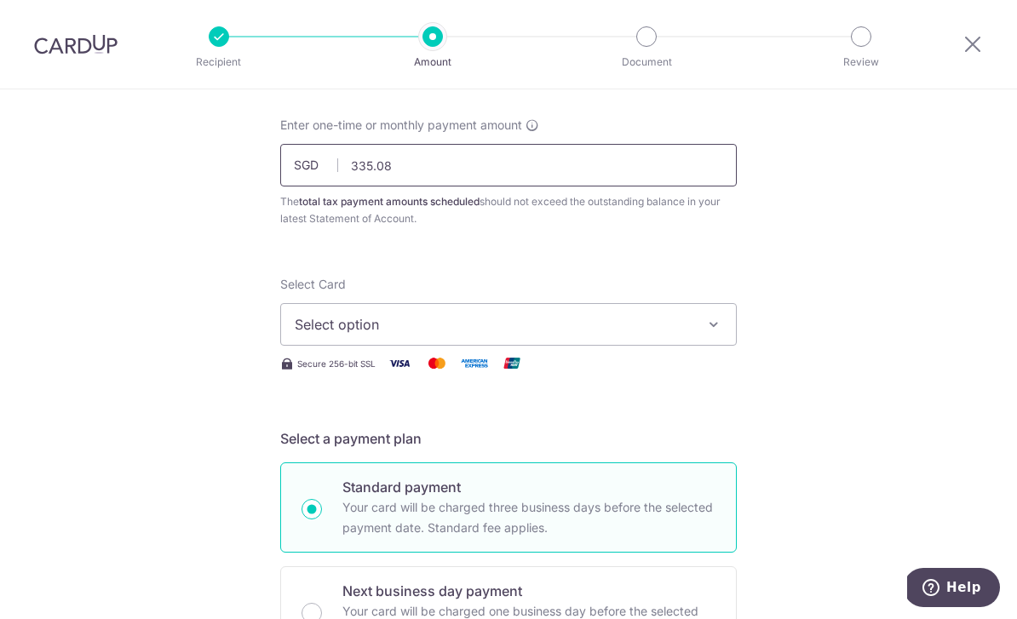
scroll to position [85, 0]
click at [672, 335] on span "Select option" at bounding box center [493, 324] width 397 height 20
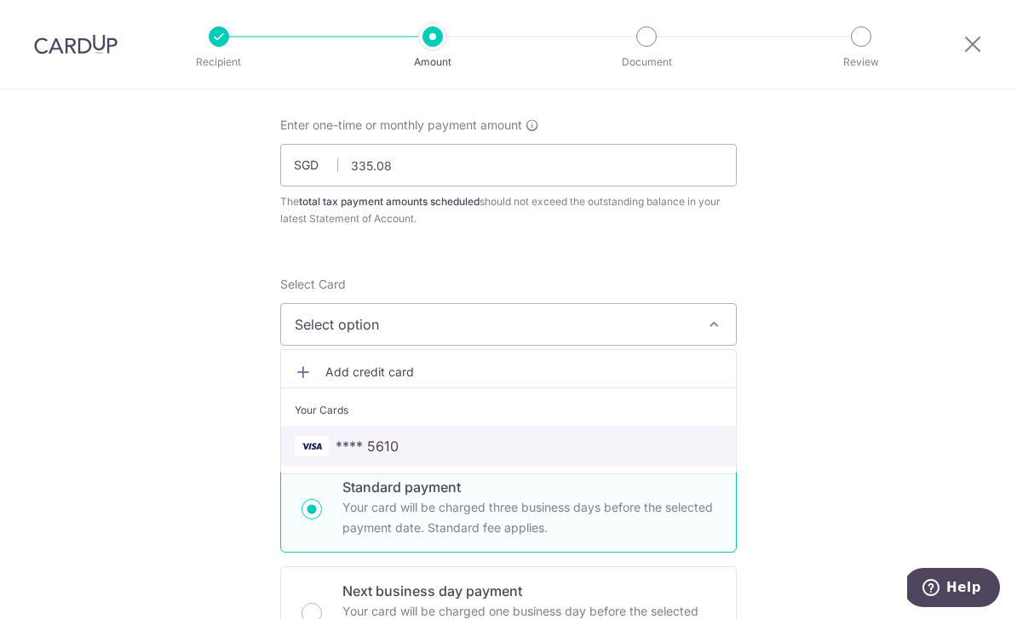
click at [501, 456] on span "**** 5610" at bounding box center [509, 446] width 428 height 20
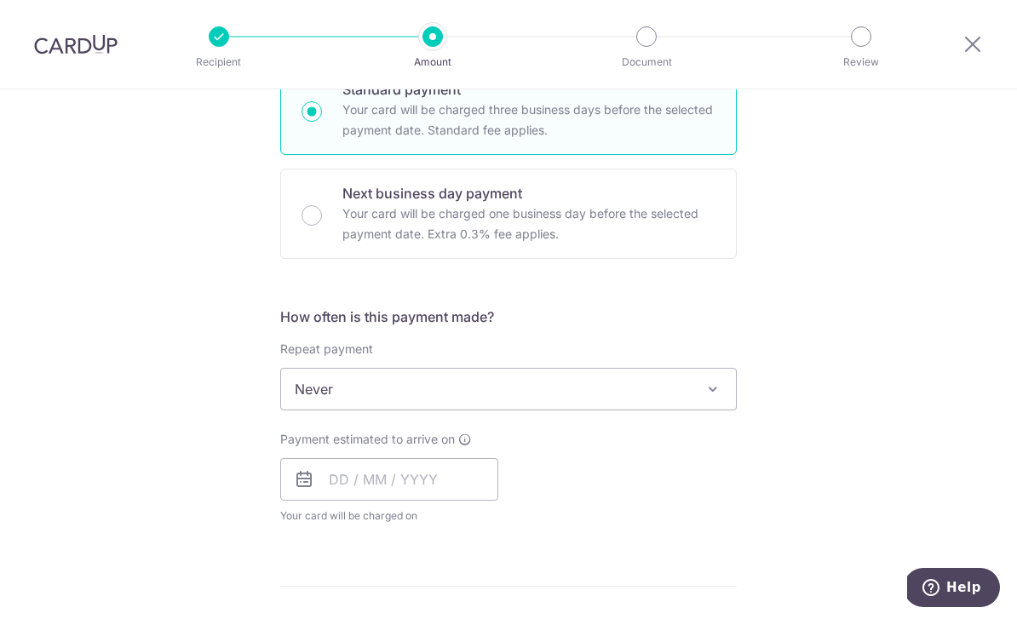
scroll to position [485, 0]
click at [660, 389] on span "Never" at bounding box center [508, 386] width 455 height 41
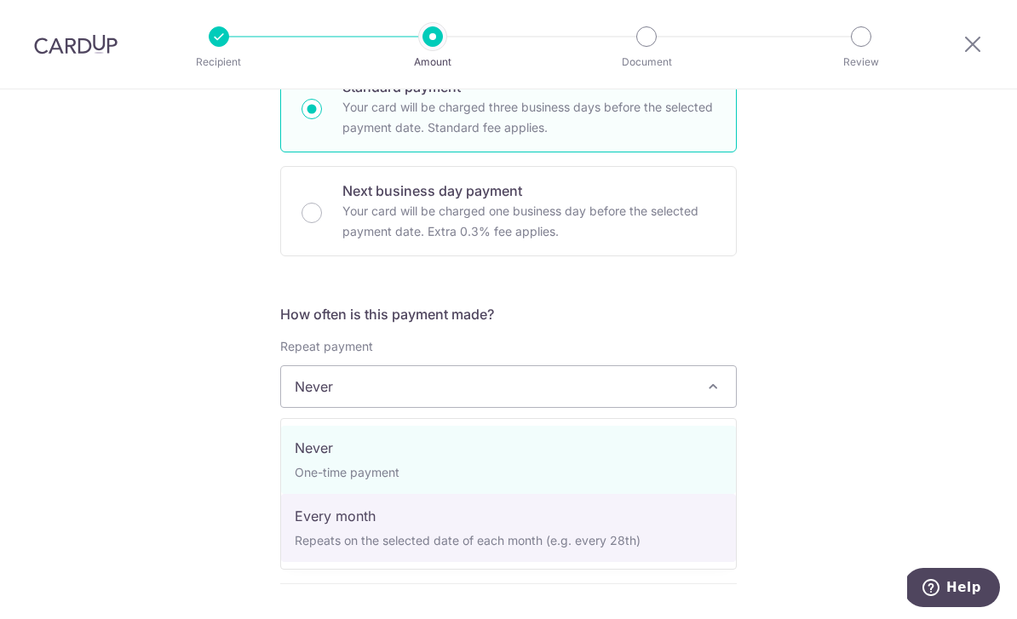
select select "3"
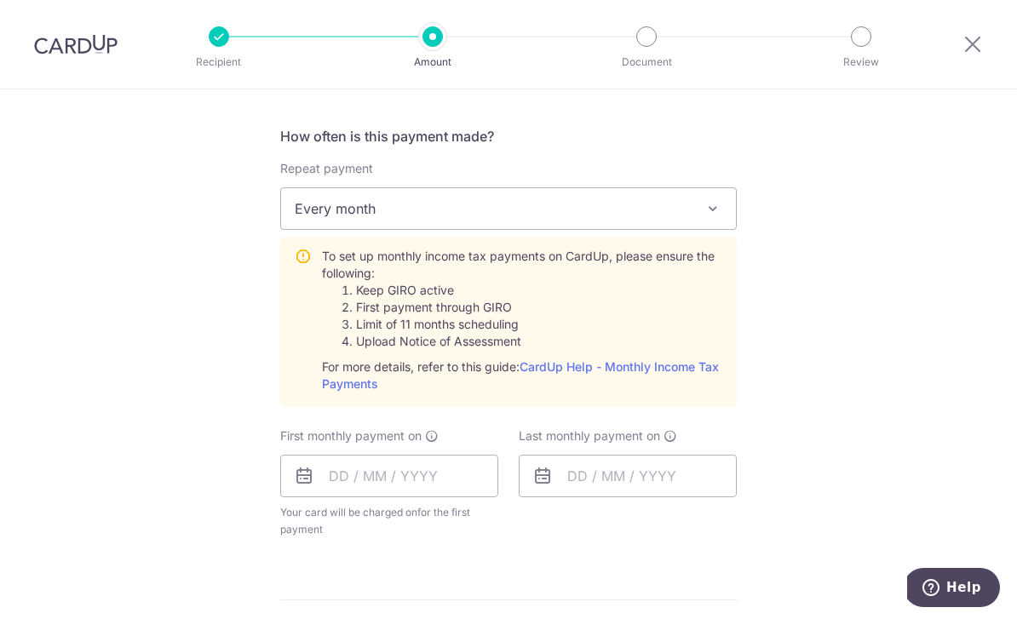
scroll to position [664, 0]
click at [348, 481] on input "text" at bounding box center [389, 475] width 218 height 43
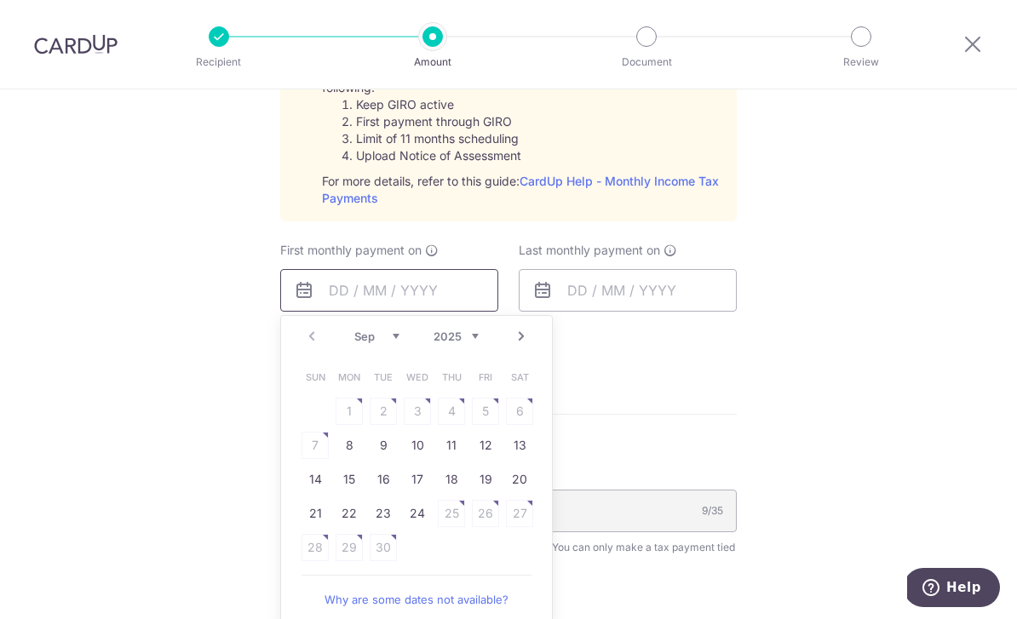
scroll to position [851, 0]
click at [521, 345] on link "Next" at bounding box center [521, 334] width 20 height 20
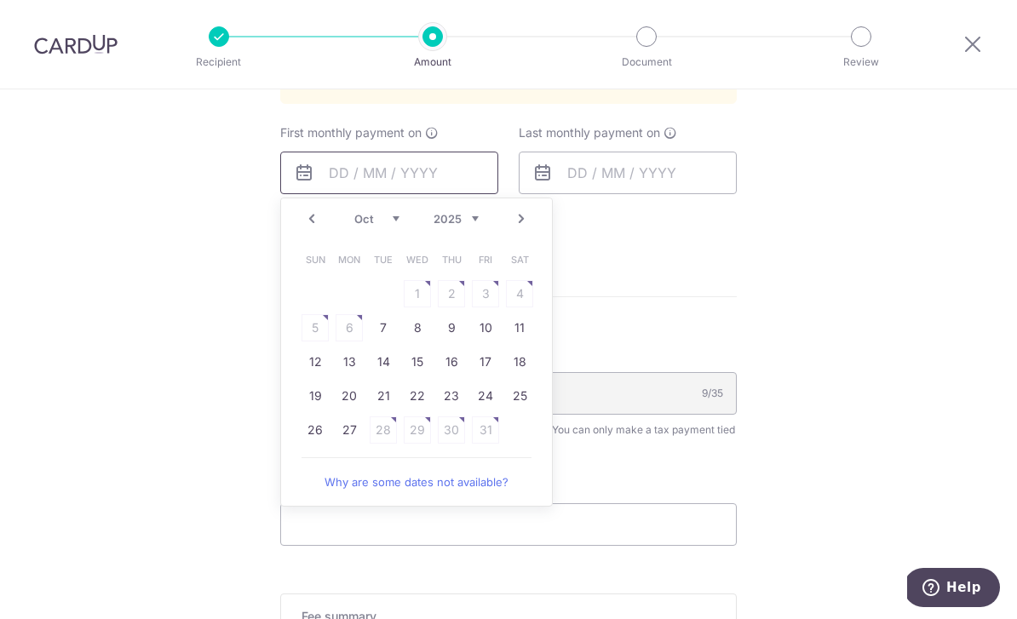
scroll to position [966, 0]
click at [356, 441] on link "27" at bounding box center [349, 430] width 27 height 27
type input "[DATE]"
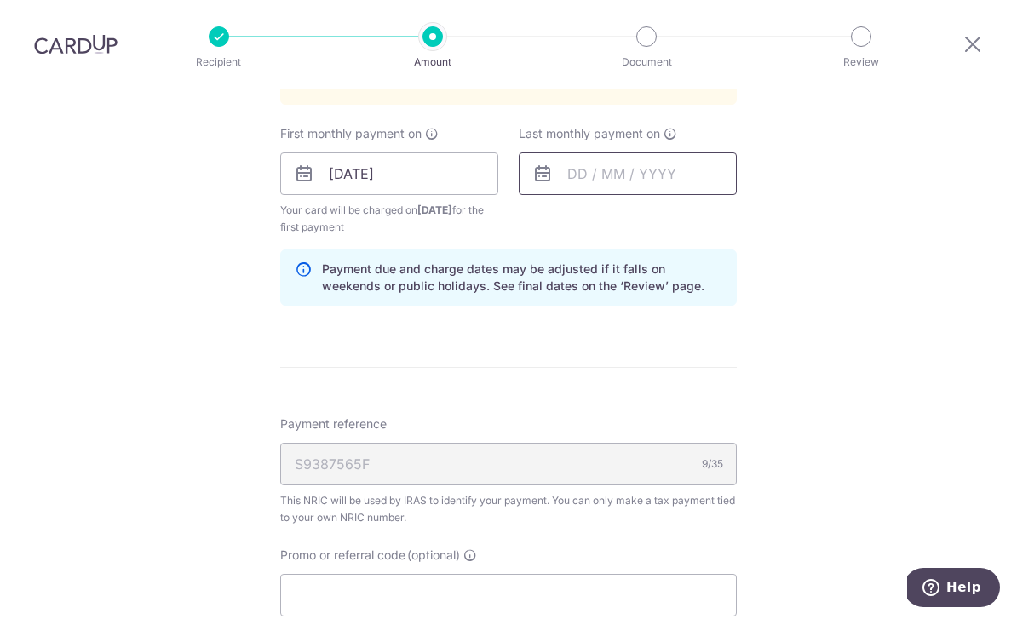
click at [647, 175] on input "text" at bounding box center [628, 173] width 218 height 43
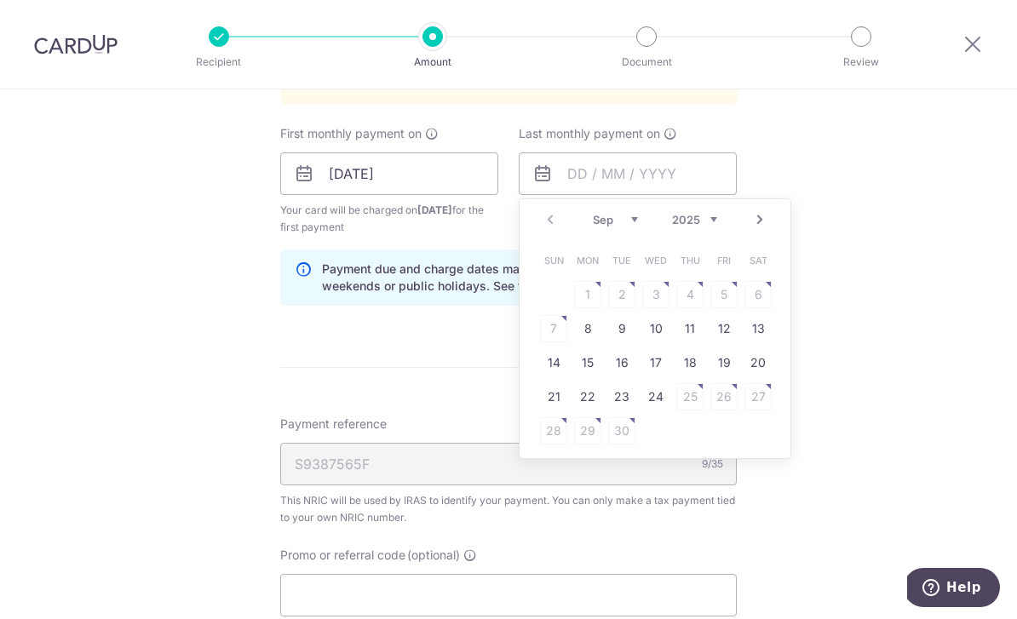
click at [758, 230] on link "Next" at bounding box center [759, 219] width 20 height 20
click at [763, 227] on link "Next" at bounding box center [759, 219] width 20 height 20
click at [758, 227] on link "Next" at bounding box center [759, 219] width 20 height 20
click at [764, 225] on link "Next" at bounding box center [759, 219] width 20 height 20
click at [763, 223] on link "Next" at bounding box center [759, 219] width 20 height 20
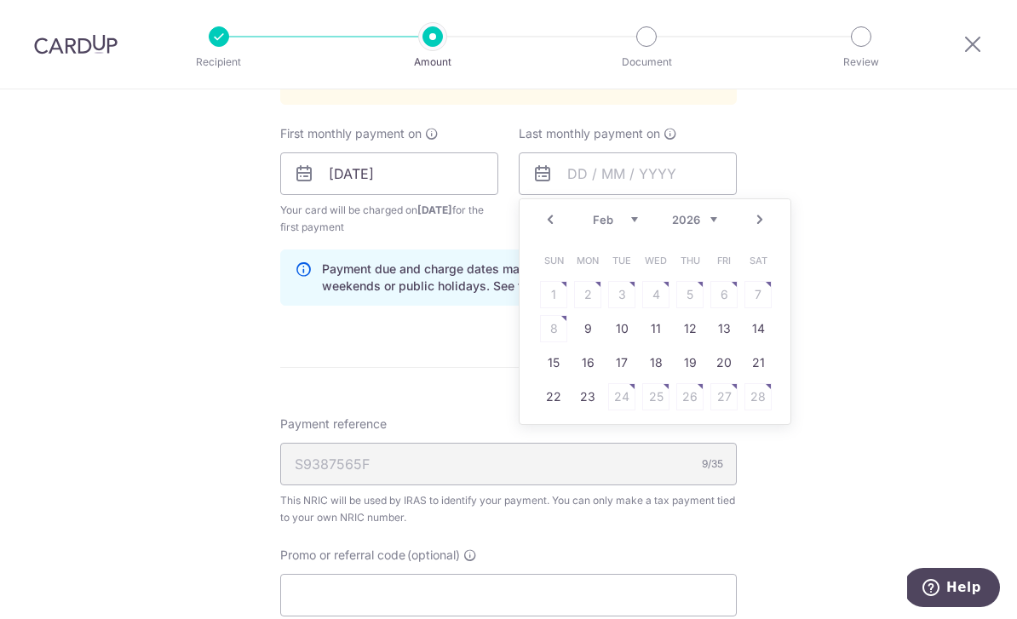
click at [764, 227] on link "Next" at bounding box center [759, 219] width 20 height 20
click at [764, 225] on link "Next" at bounding box center [759, 219] width 20 height 20
click at [559, 227] on link "Prev" at bounding box center [550, 219] width 20 height 20
click at [661, 405] on link "25" at bounding box center [655, 396] width 27 height 27
type input "25/03/2026"
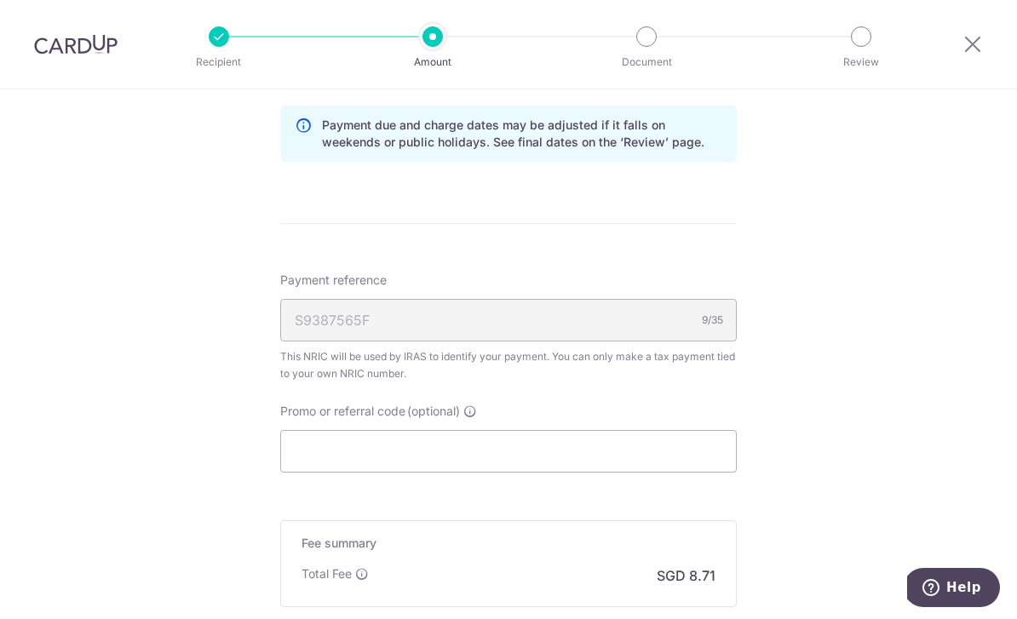
scroll to position [1108, 0]
click at [662, 458] on input "Promo or referral code (optional)" at bounding box center [508, 453] width 456 height 43
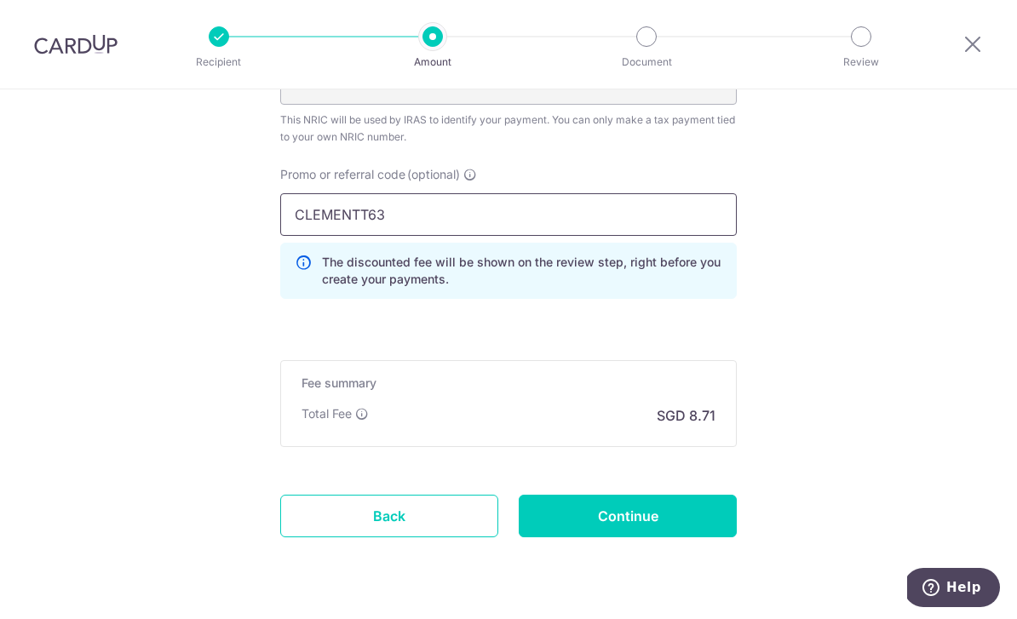
scroll to position [1345, 0]
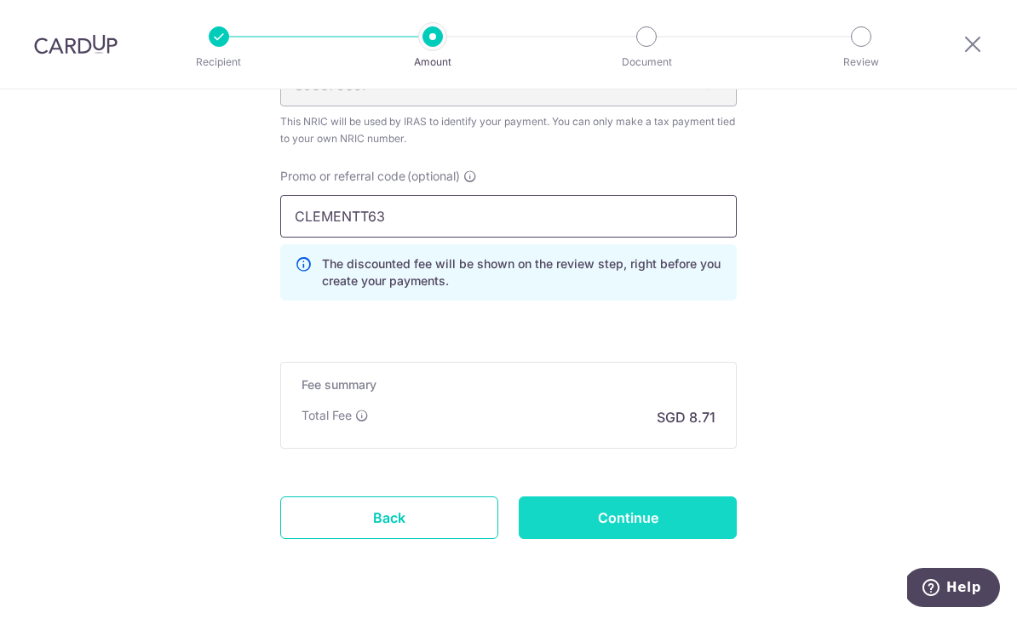
type input "CLEMENTT63"
click at [688, 523] on input "Continue" at bounding box center [628, 517] width 218 height 43
type input "Create Schedule"
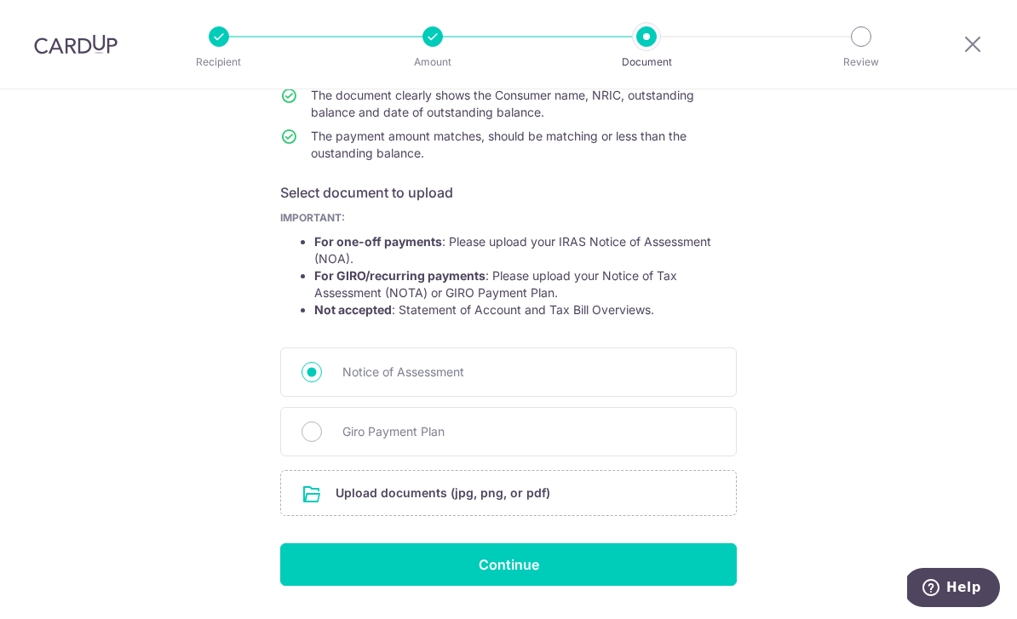
scroll to position [203, 0]
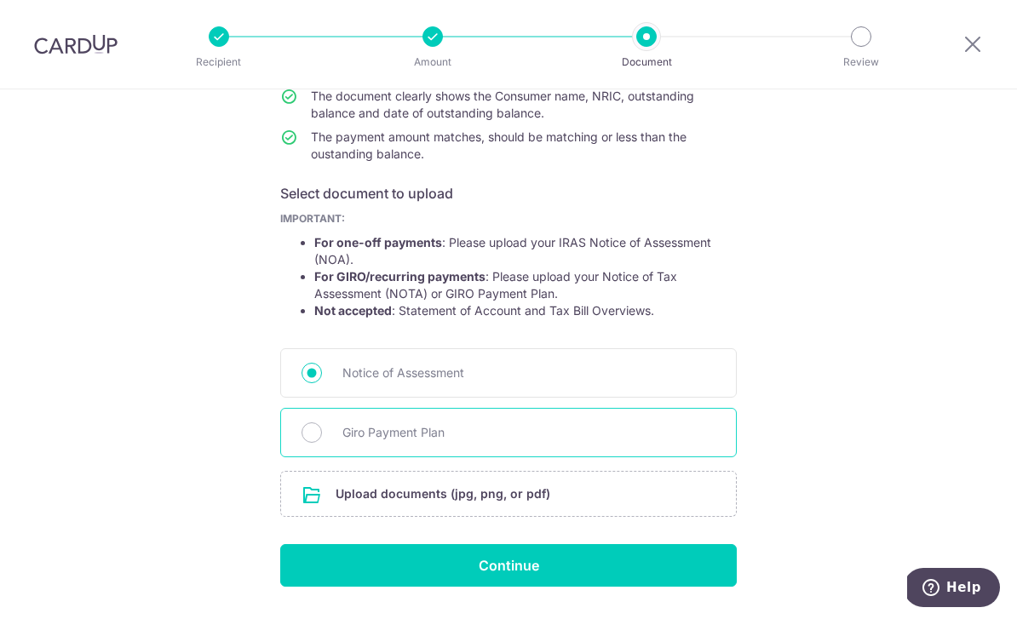
click at [507, 436] on span "Giro Payment Plan" at bounding box center [528, 432] width 373 height 20
click at [322, 436] on input "Giro Payment Plan" at bounding box center [311, 432] width 20 height 20
radio input "true"
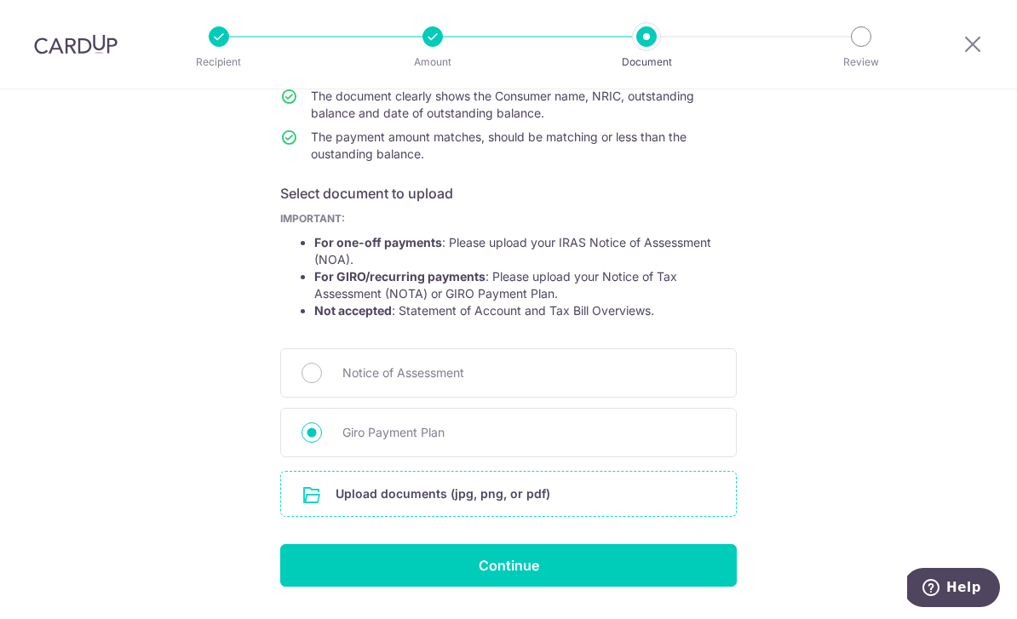
click at [494, 504] on input "file" at bounding box center [508, 494] width 455 height 44
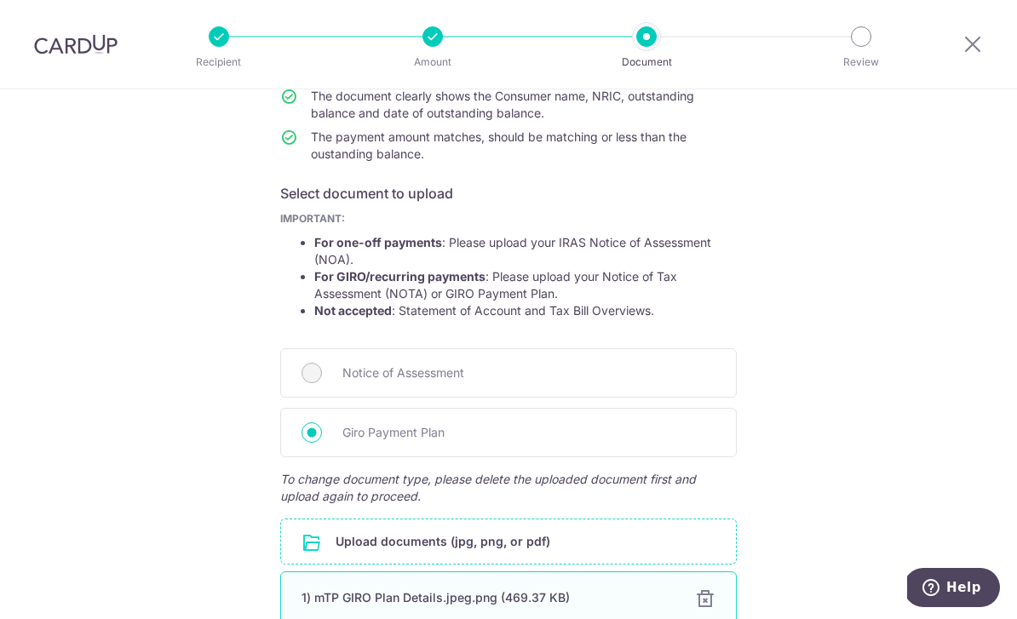
click at [669, 587] on div "1) mTP GIRO Plan Details.jpeg.png (469.37 KB) 100% Done Download" at bounding box center [508, 599] width 456 height 56
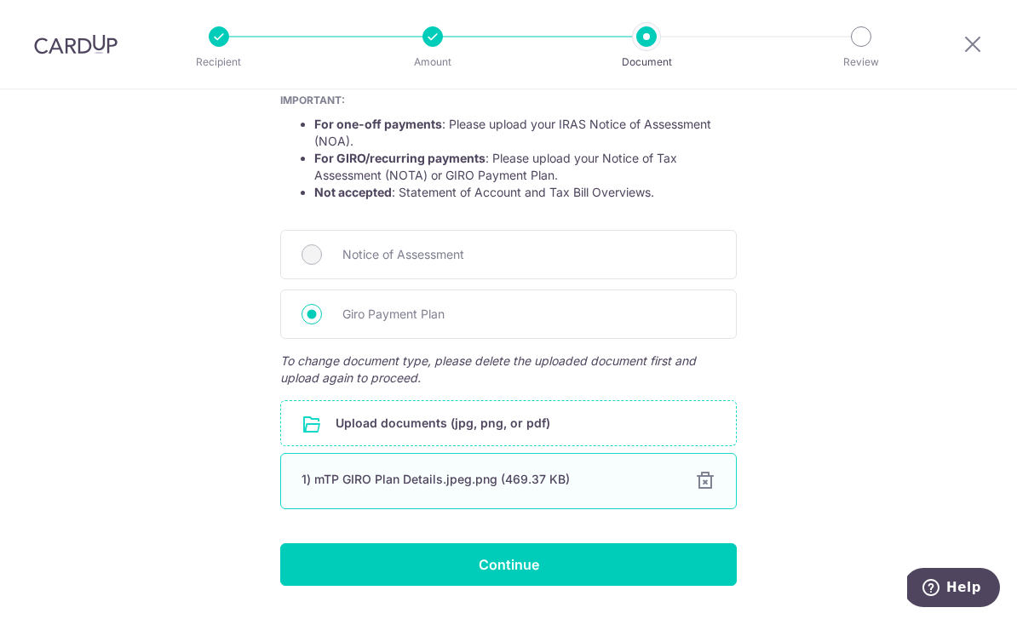
scroll to position [320, 0]
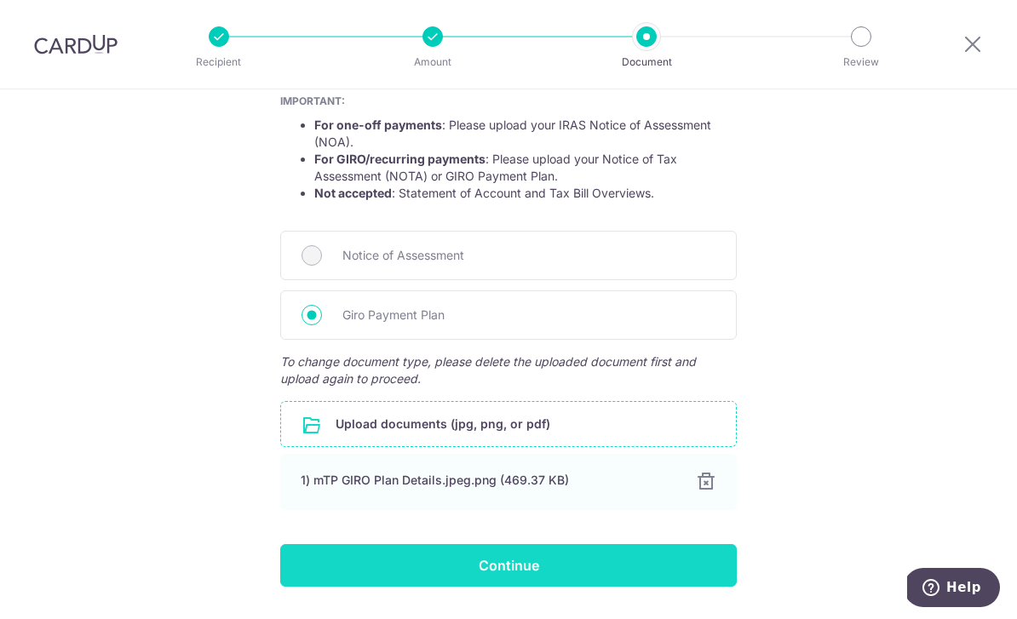
click at [658, 577] on input "Continue" at bounding box center [508, 565] width 456 height 43
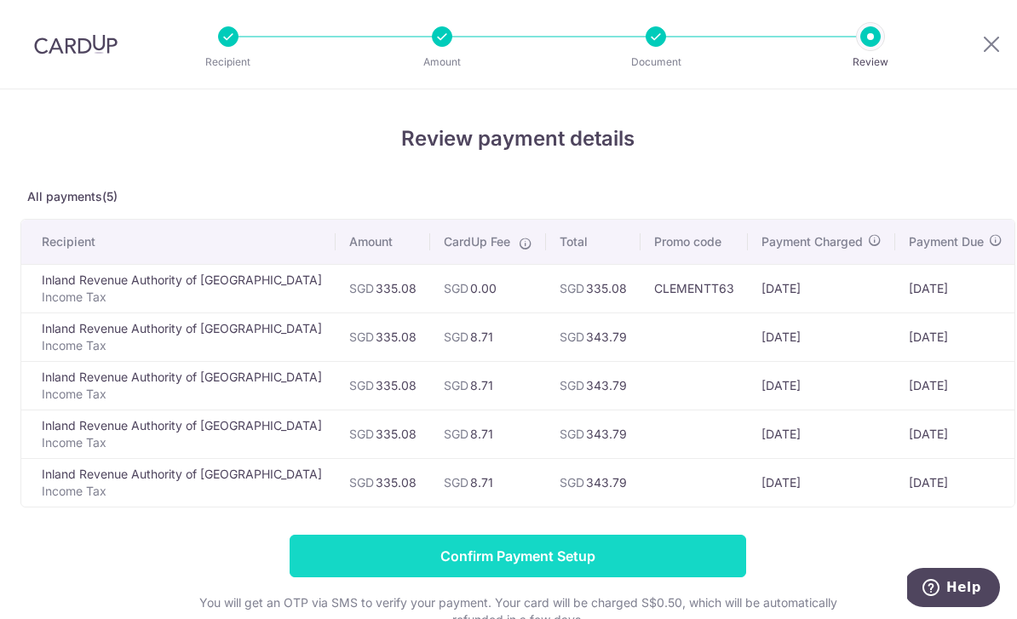
click at [653, 559] on input "Confirm Payment Setup" at bounding box center [518, 556] width 456 height 43
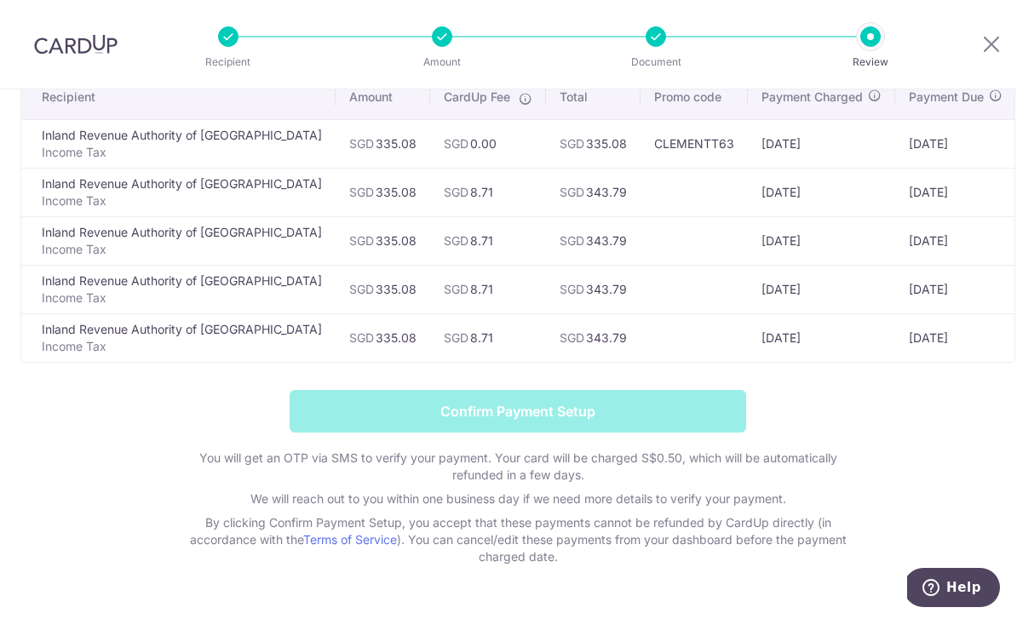
scroll to position [144, 0]
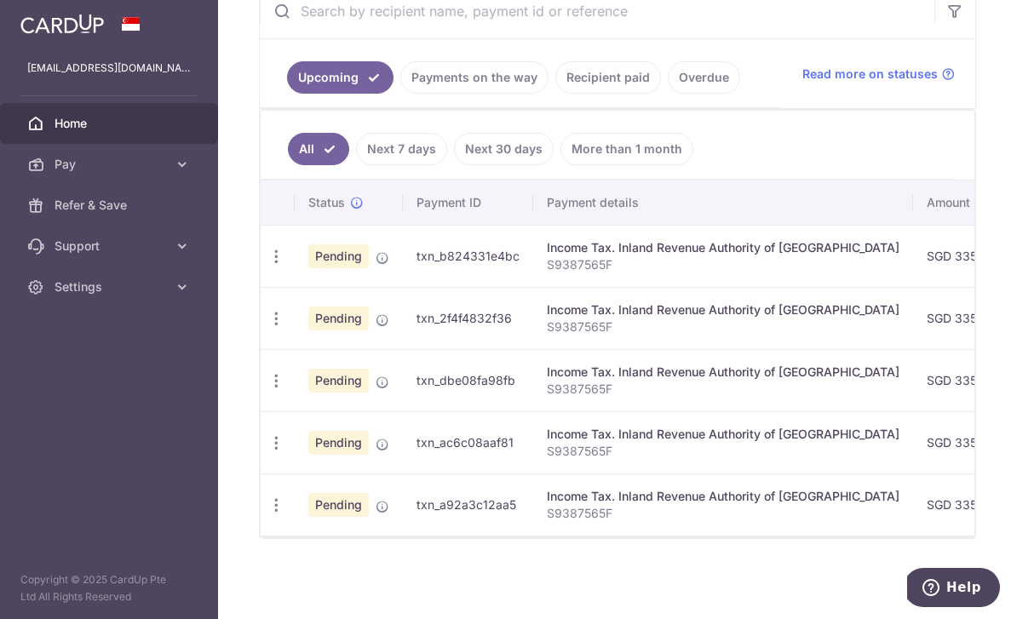
scroll to position [360, 0]
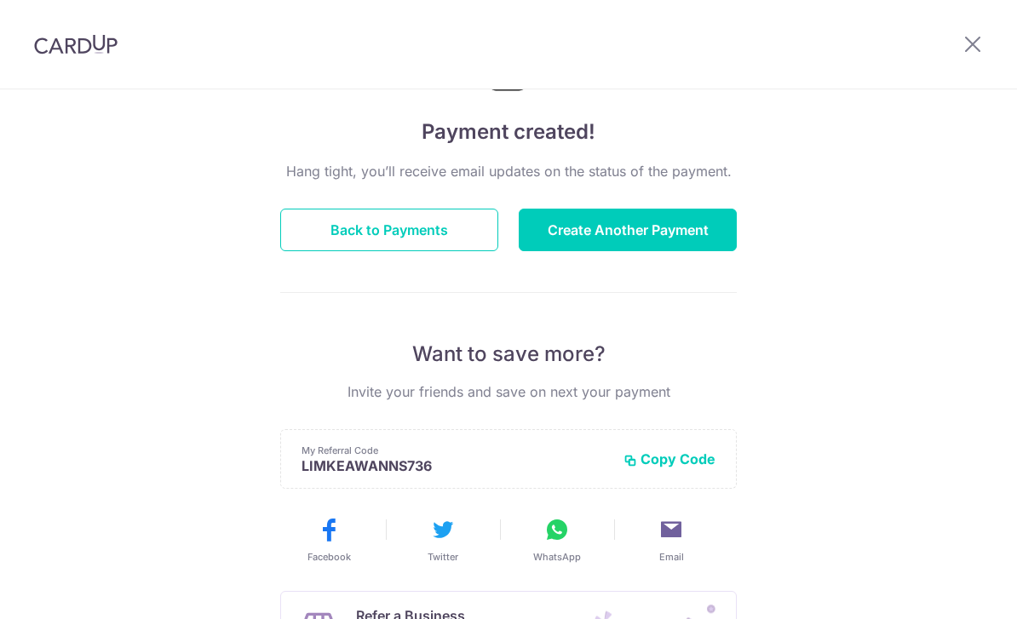
scroll to position [215, 0]
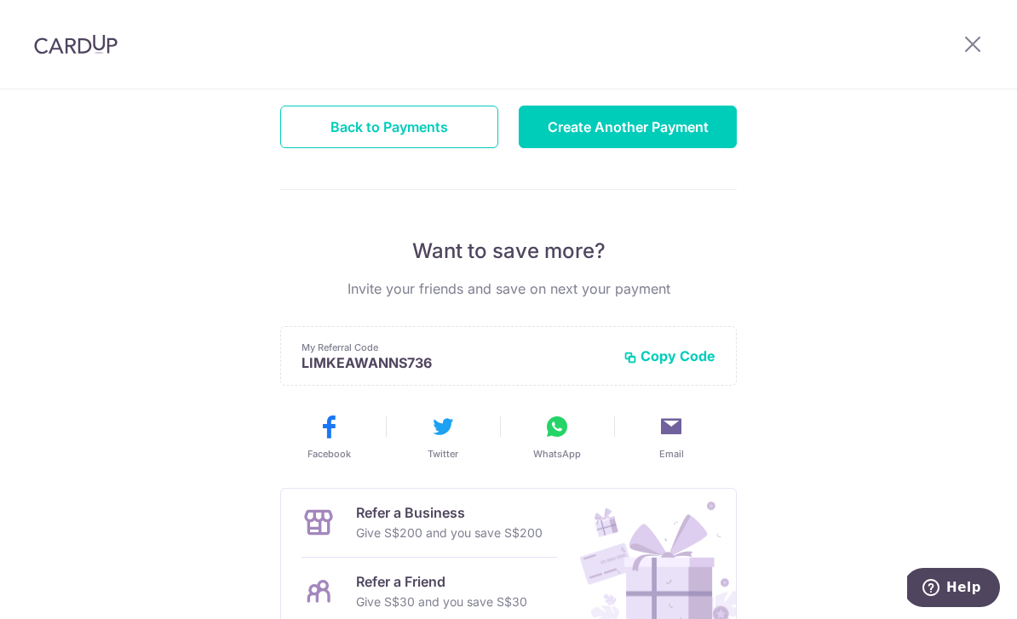
click at [684, 360] on button "Copy Code" at bounding box center [669, 355] width 92 height 17
click at [982, 44] on icon at bounding box center [972, 43] width 20 height 21
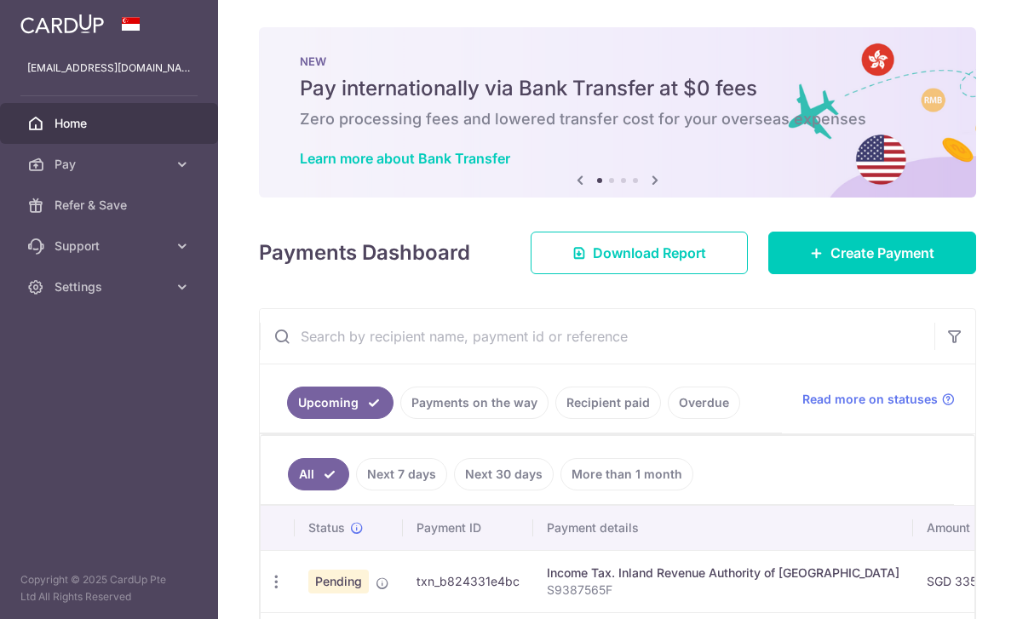
radio input "true"
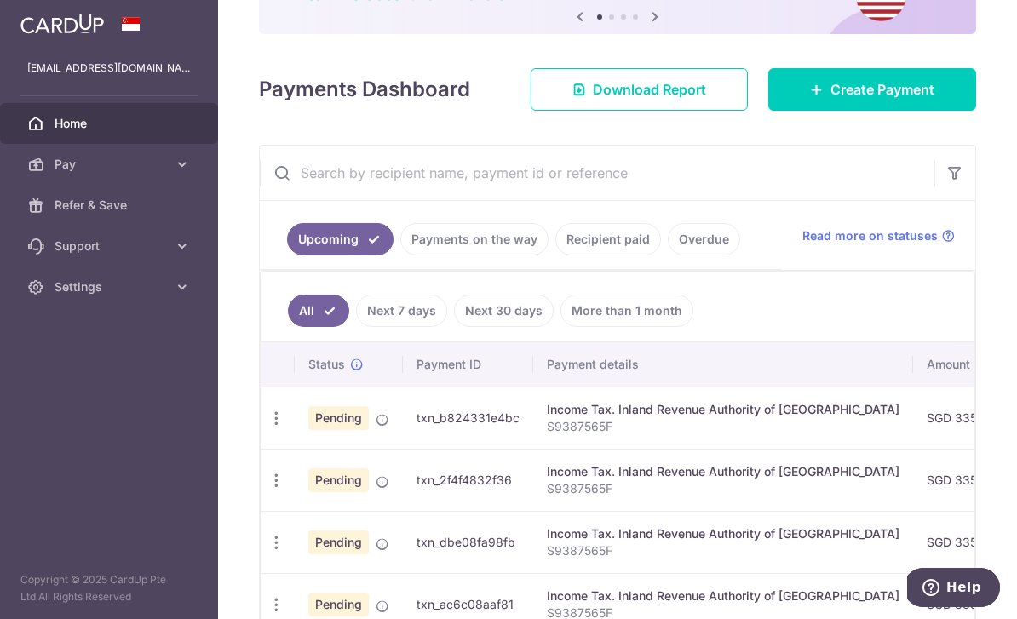
scroll to position [164, 0]
click at [691, 110] on link "Download Report" at bounding box center [639, 88] width 217 height 43
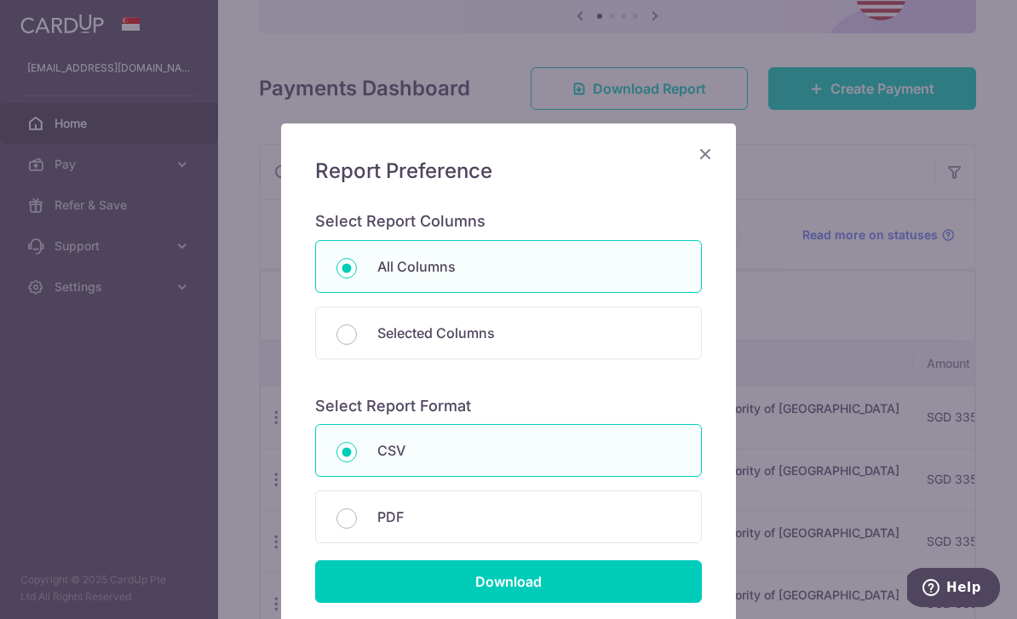
click at [709, 158] on icon "Close" at bounding box center [705, 153] width 20 height 21
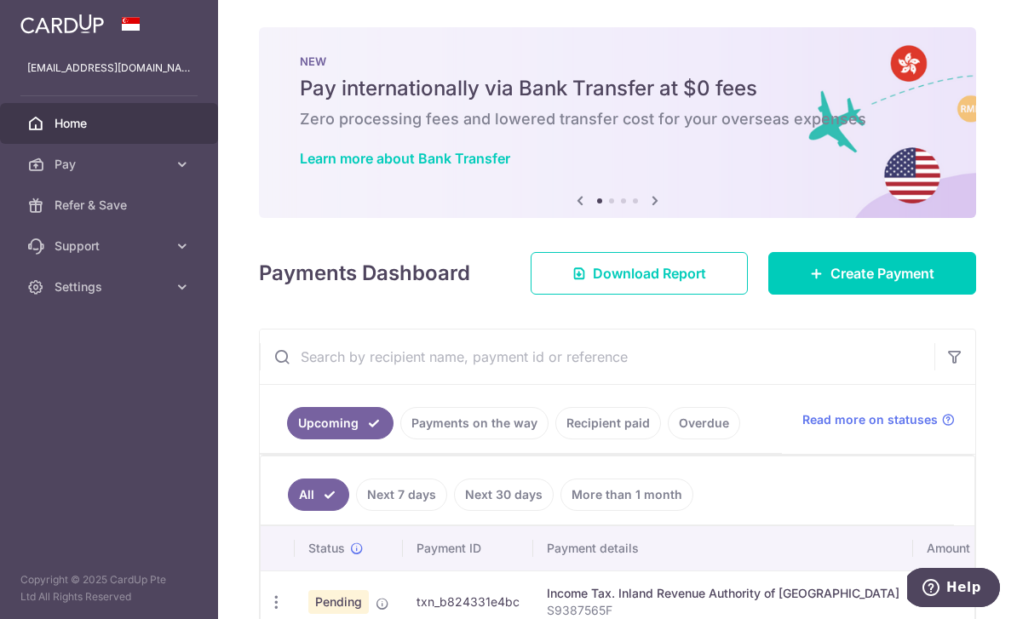
click at [0, 0] on icon "button" at bounding box center [0, 0] width 0 height 0
click at [152, 165] on span "Pay" at bounding box center [111, 164] width 112 height 17
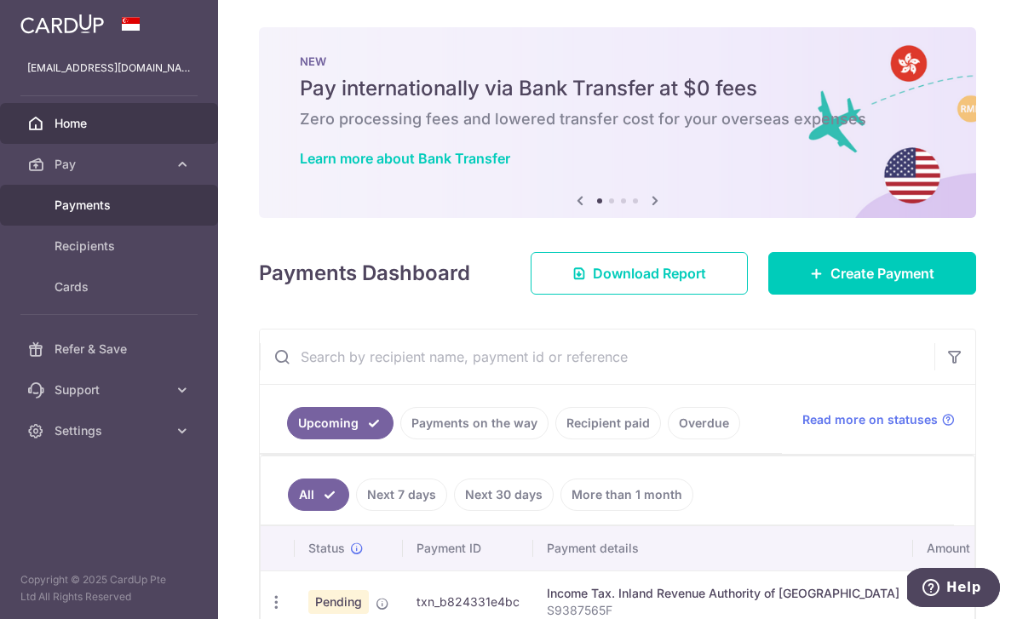
click at [120, 212] on span "Payments" at bounding box center [111, 205] width 112 height 17
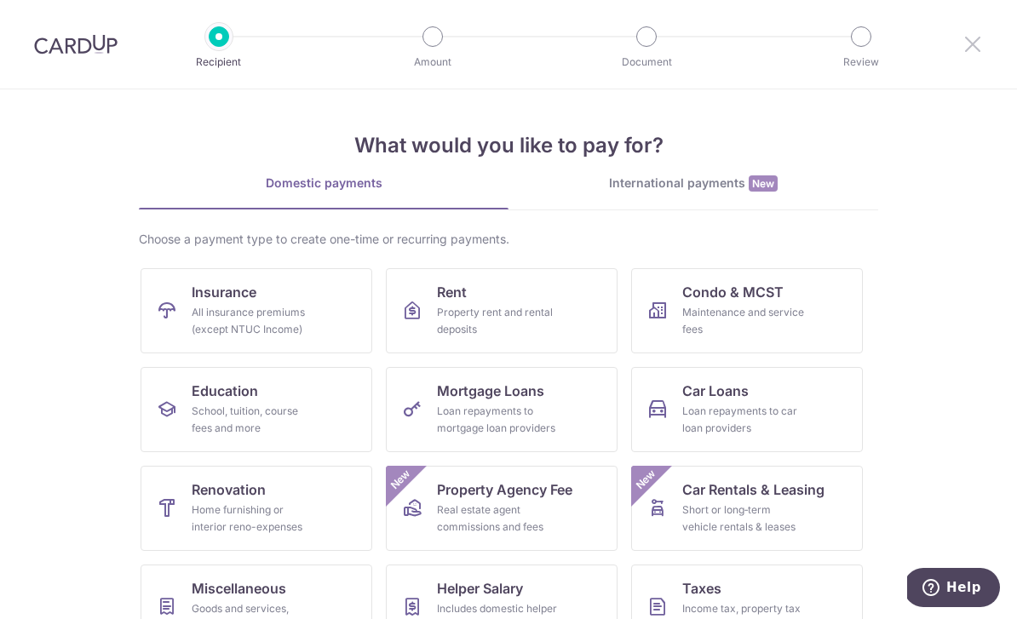
click at [967, 45] on icon at bounding box center [972, 43] width 20 height 21
